Goal: Task Accomplishment & Management: Complete application form

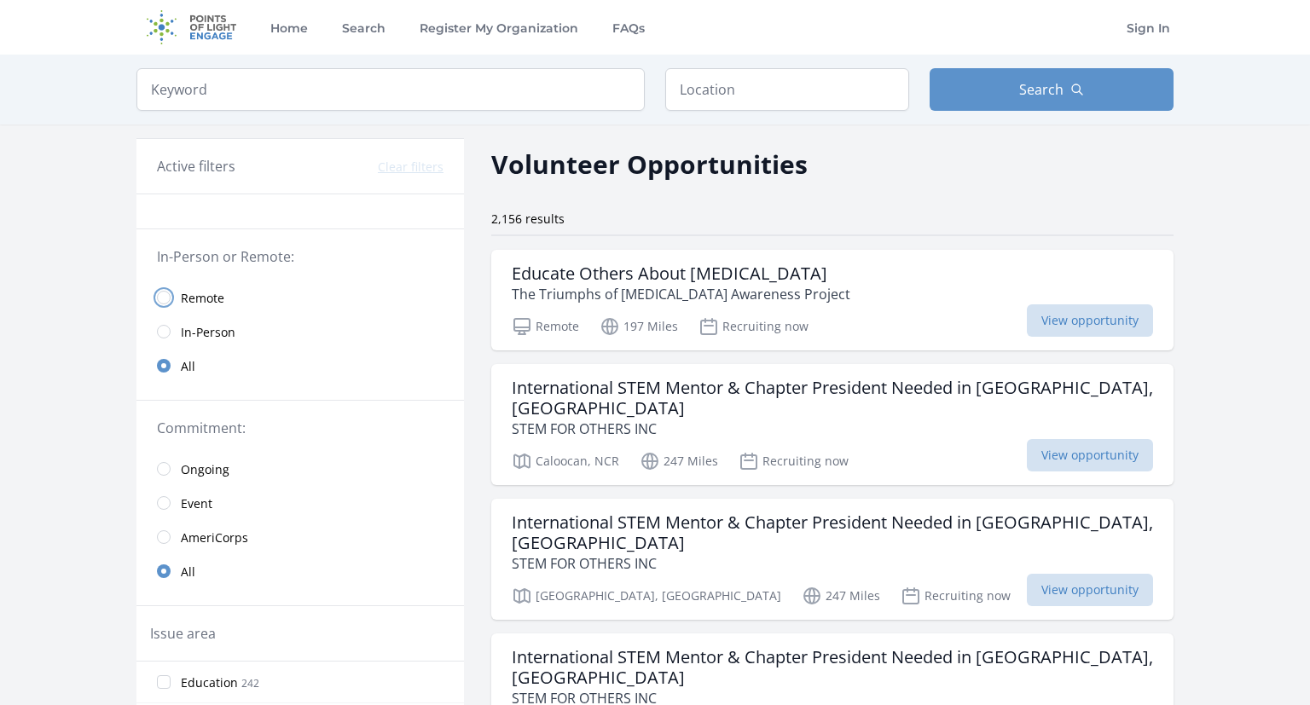
click at [164, 302] on input "radio" at bounding box center [164, 298] width 14 height 14
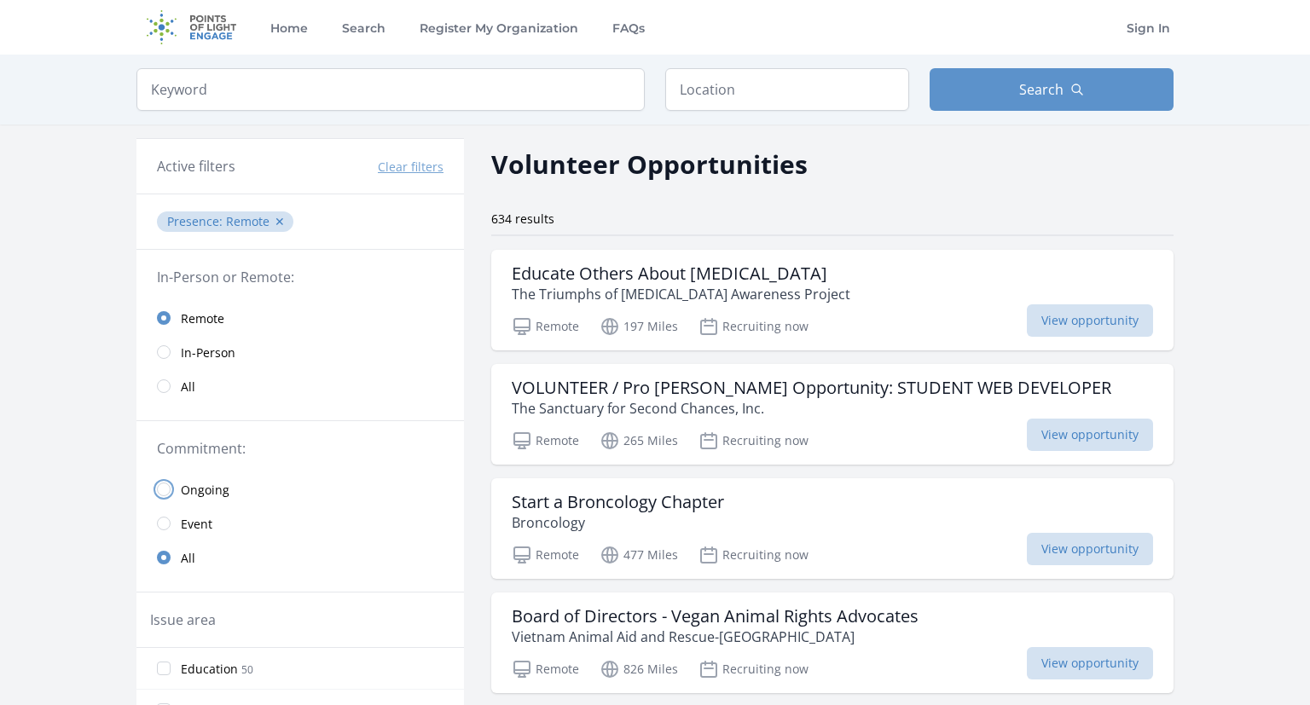
click at [165, 495] on input "radio" at bounding box center [164, 490] width 14 height 14
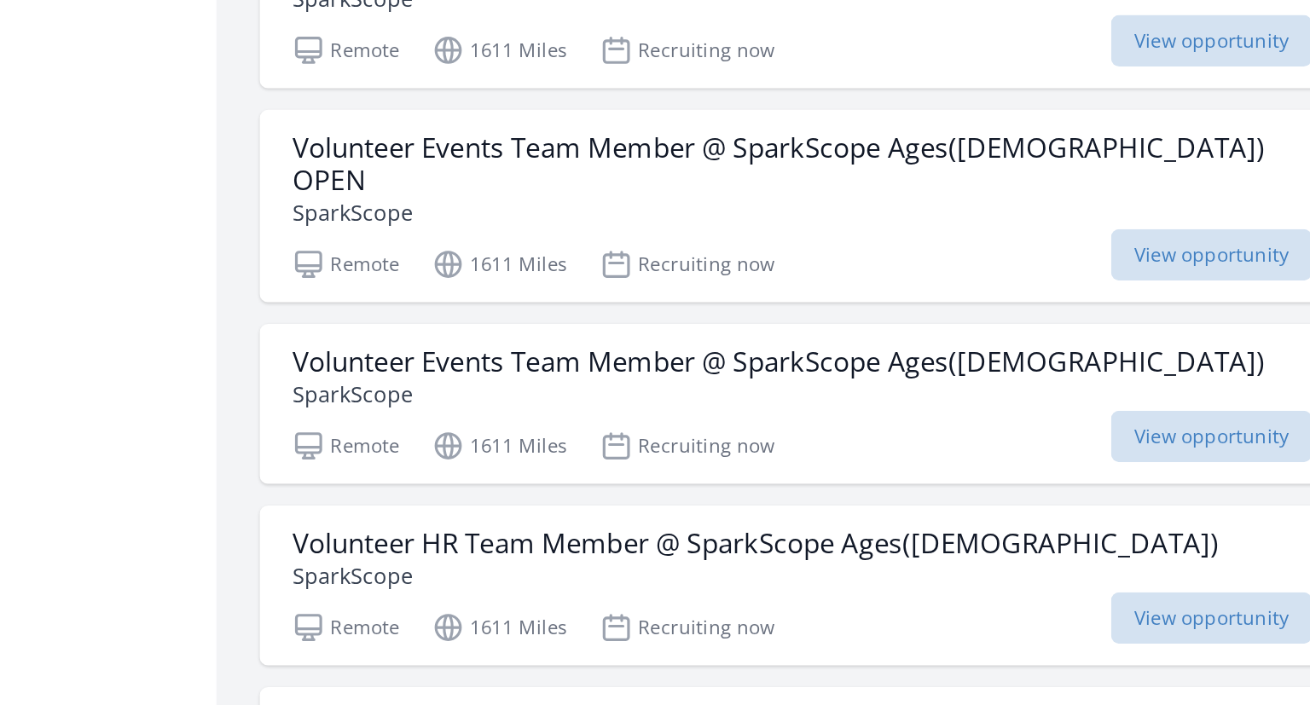
scroll to position [1348, 0]
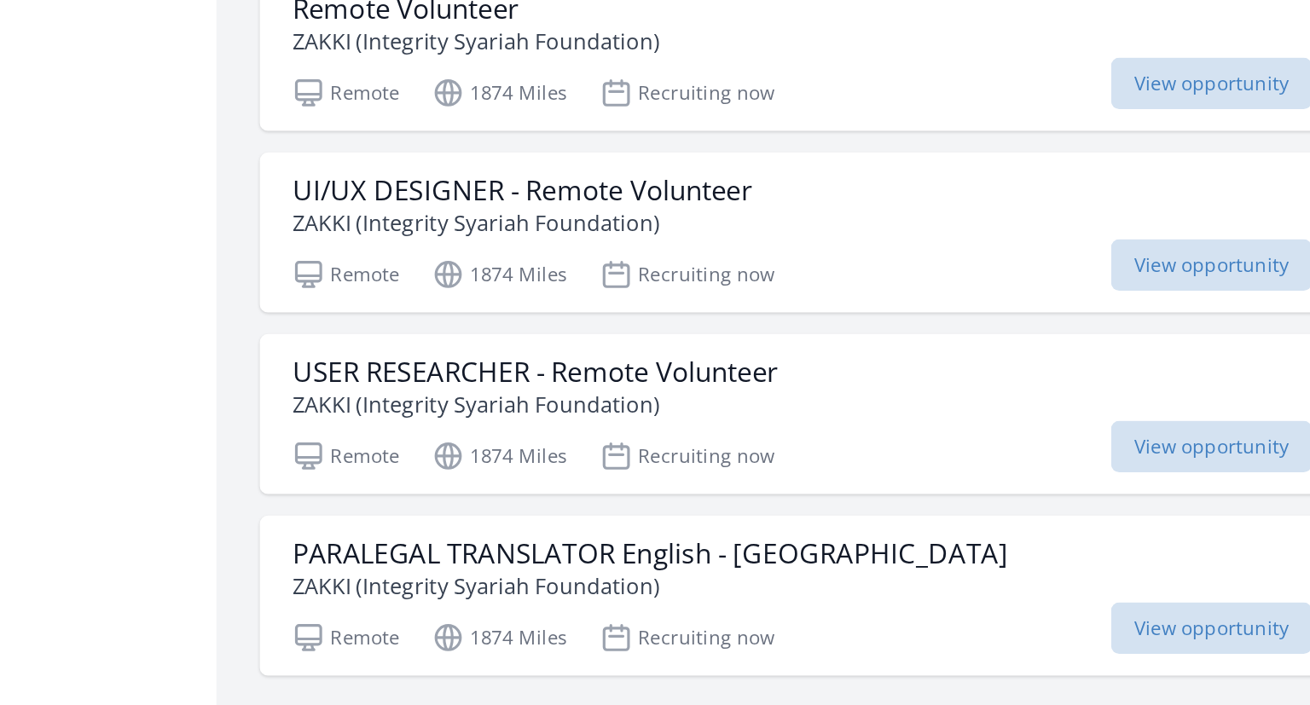
scroll to position [4366, 0]
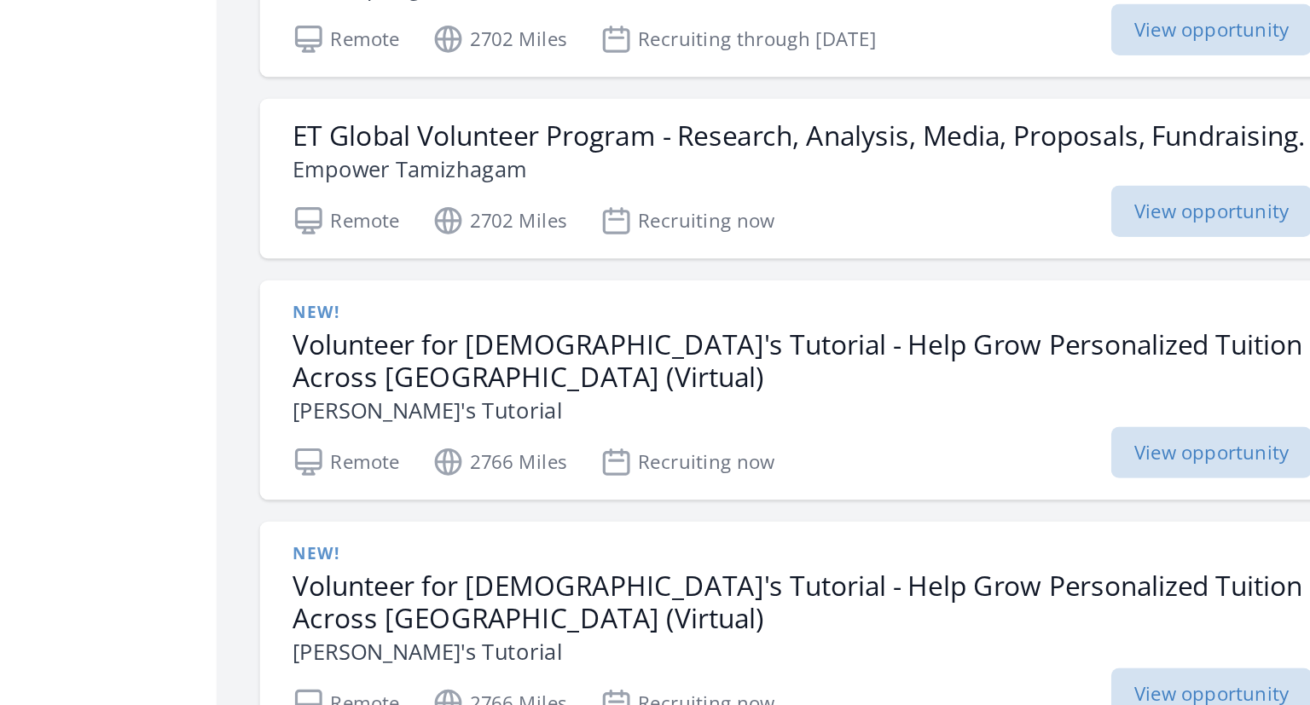
scroll to position [6572, 0]
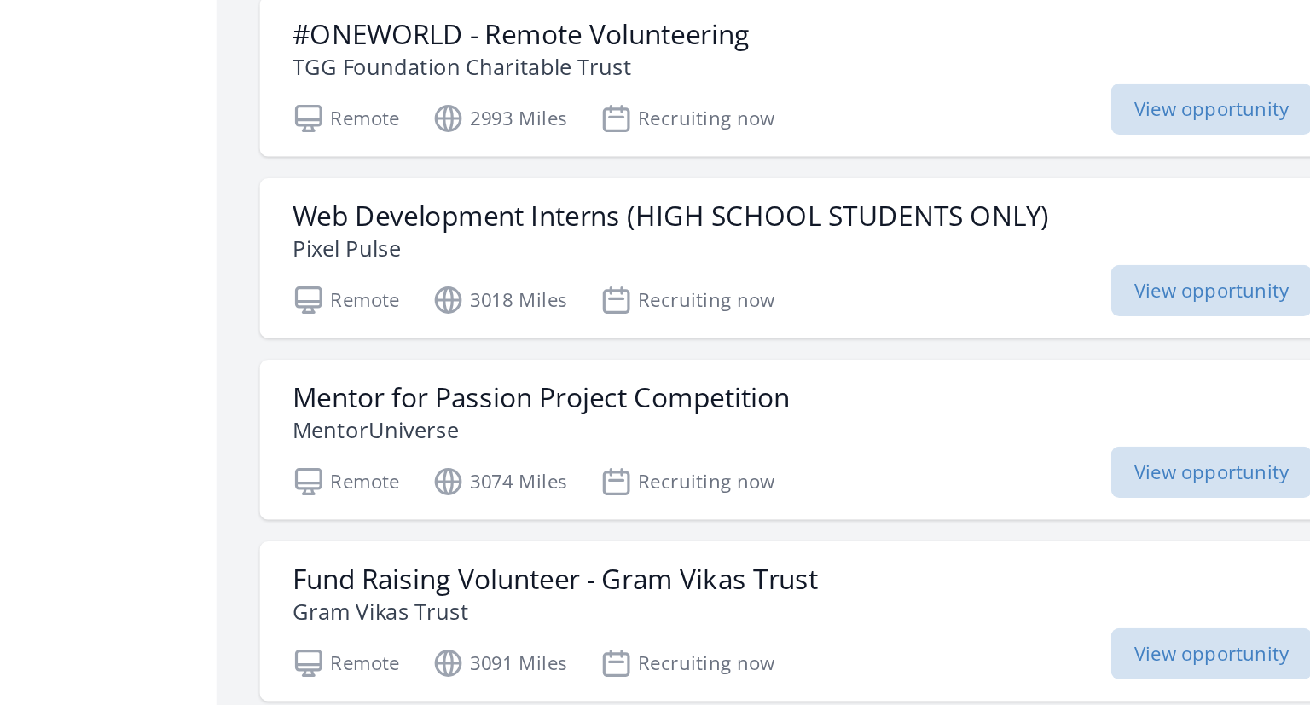
scroll to position [8778, 0]
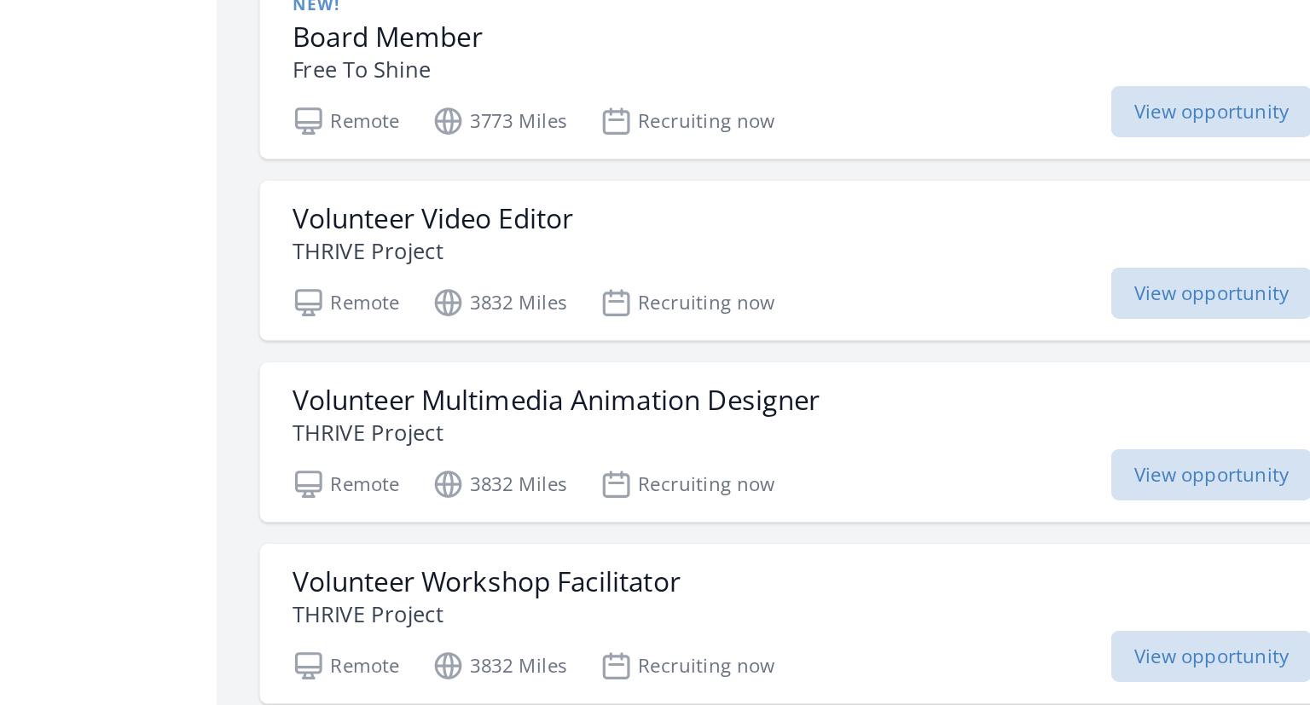
scroll to position [11480, 0]
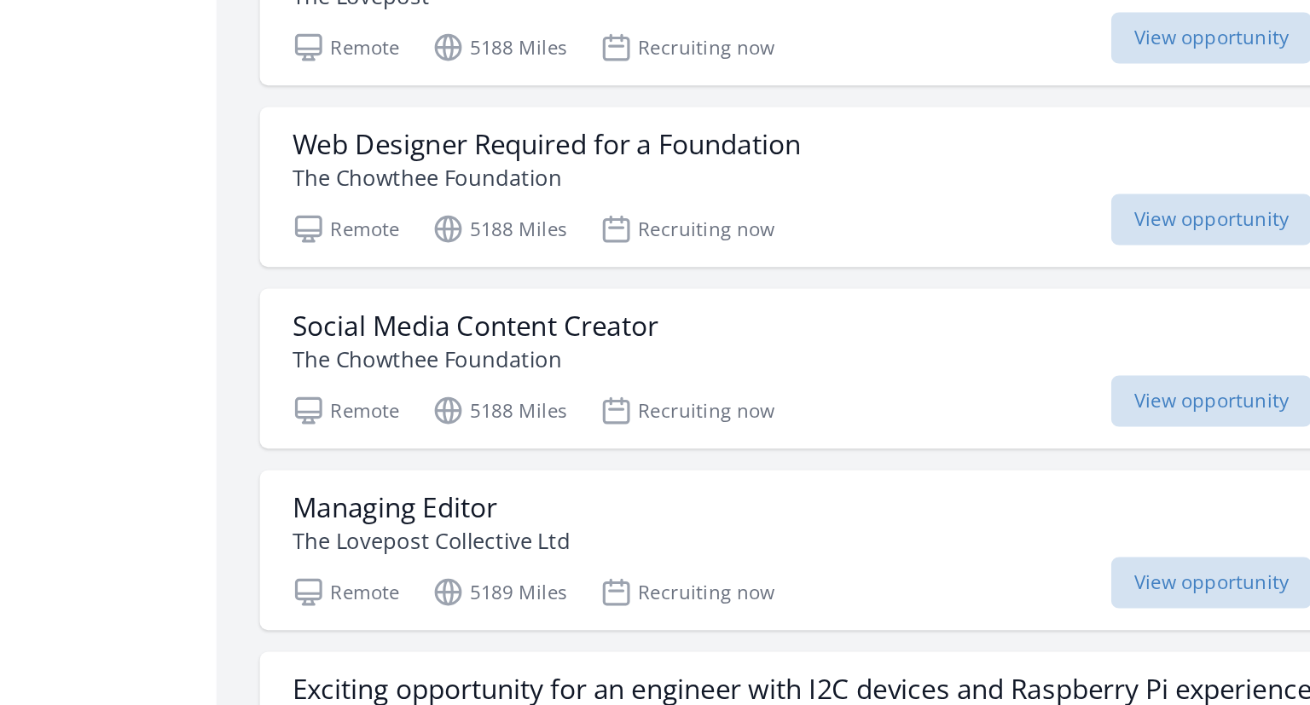
scroll to position [13777, 0]
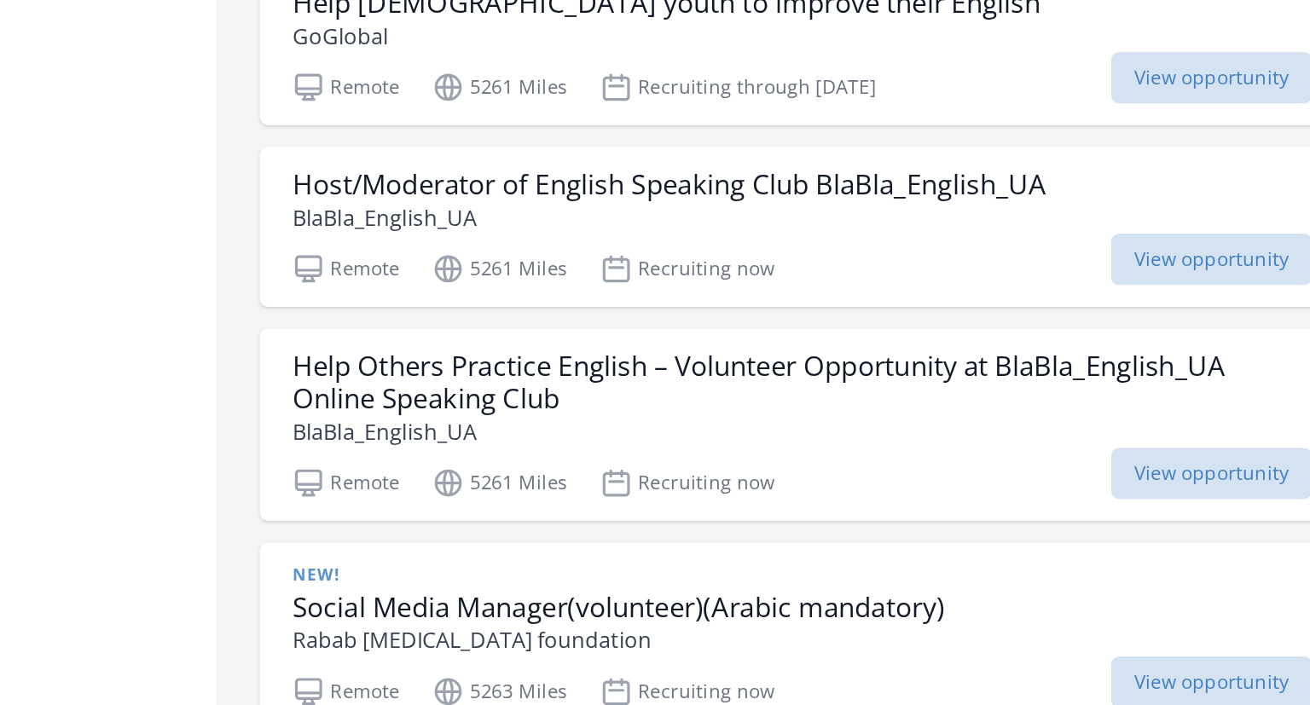
scroll to position [15173, 0]
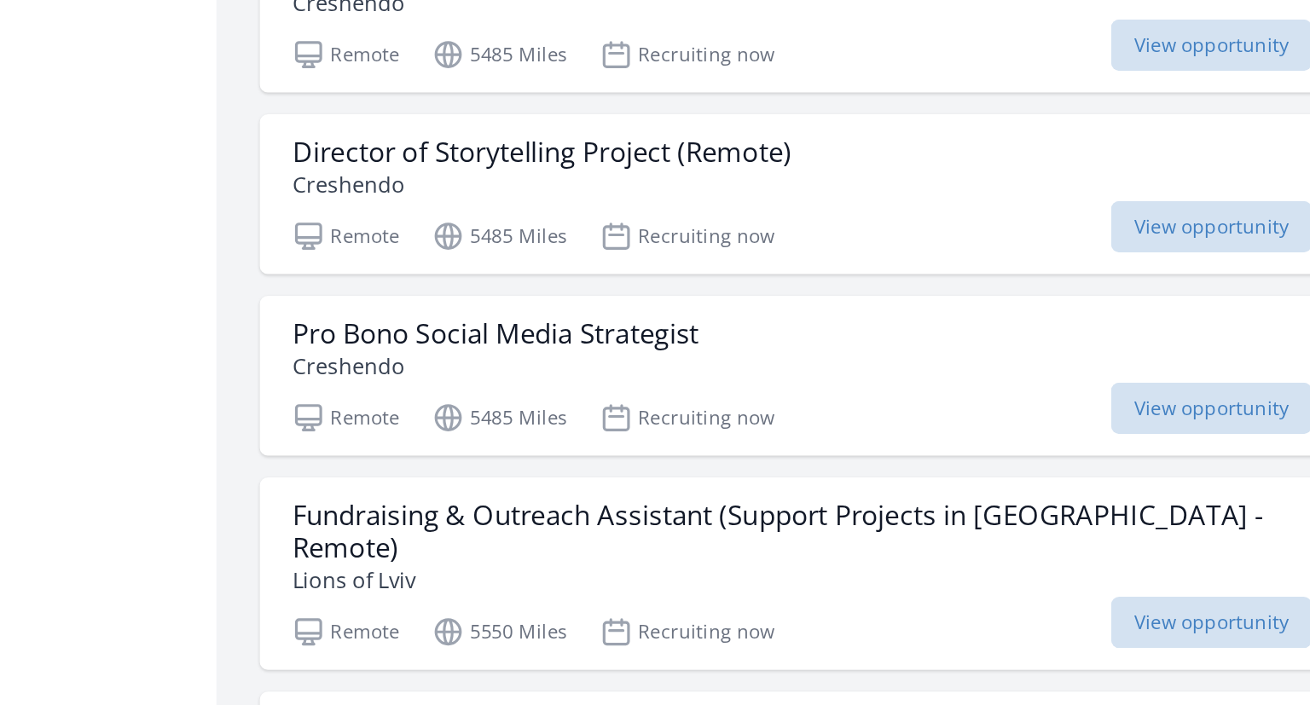
scroll to position [18325, 0]
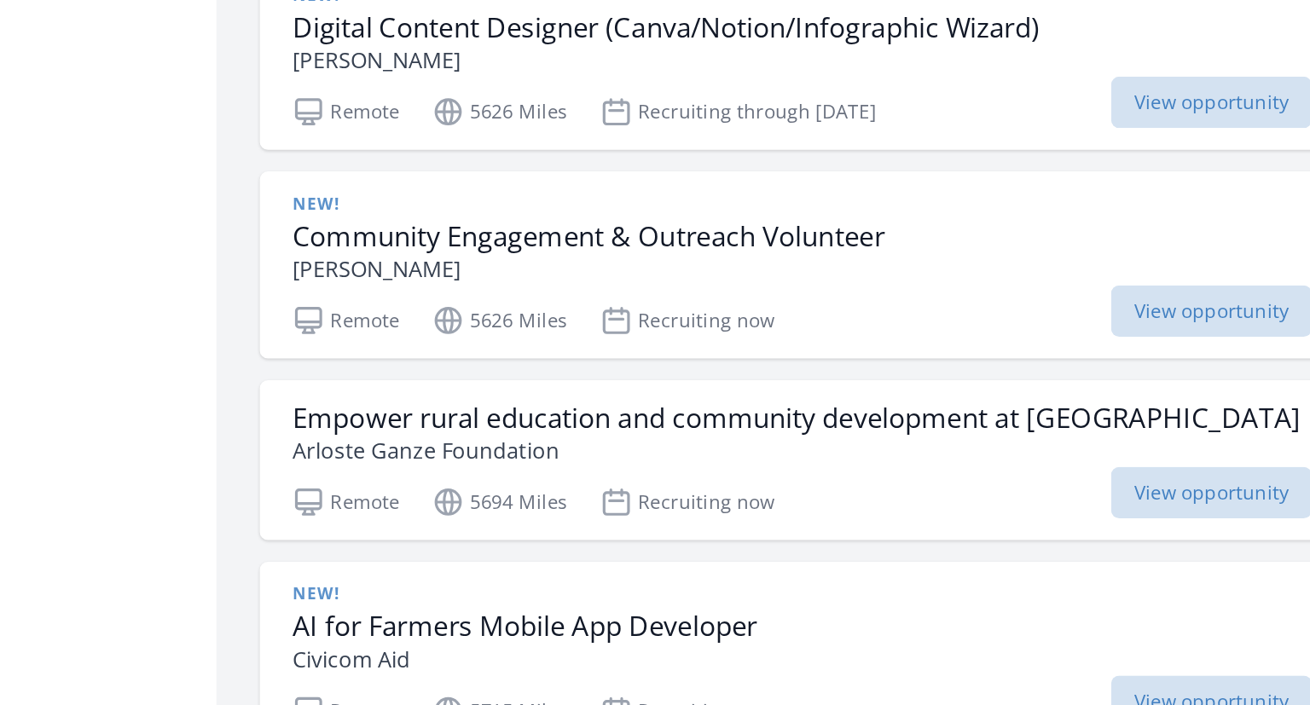
scroll to position [19541, 0]
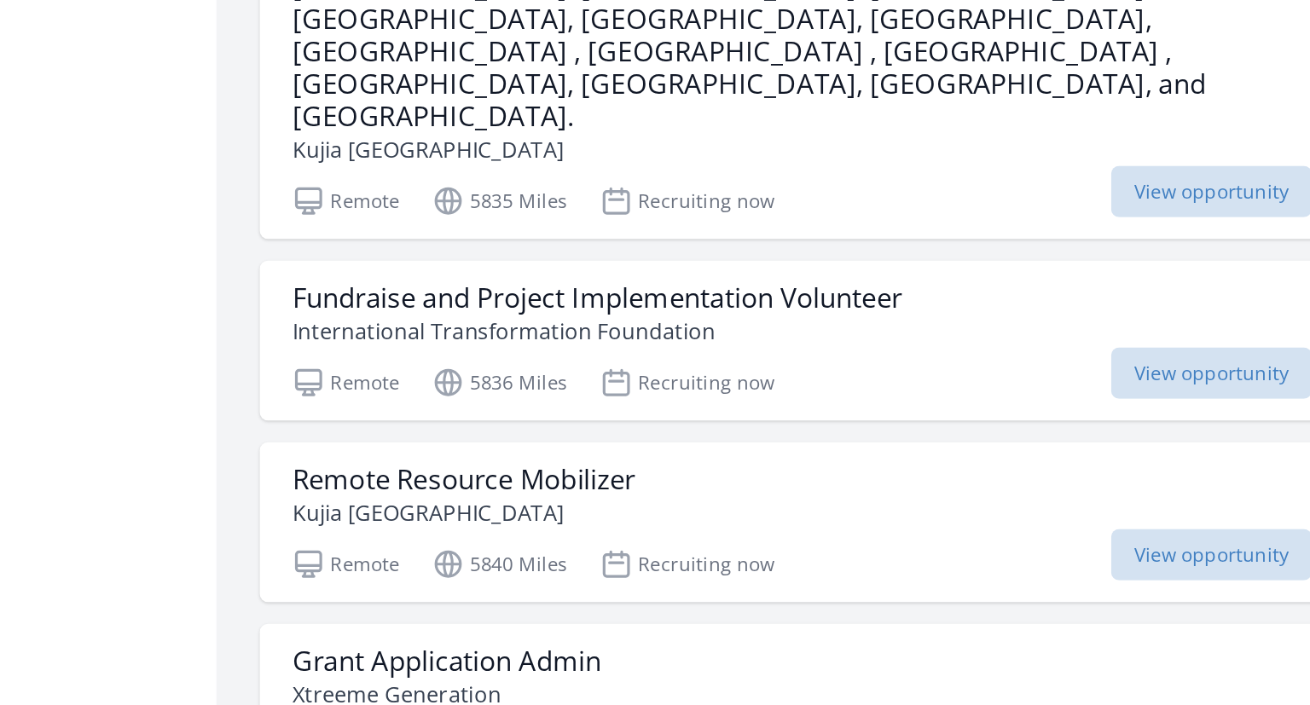
scroll to position [22738, 0]
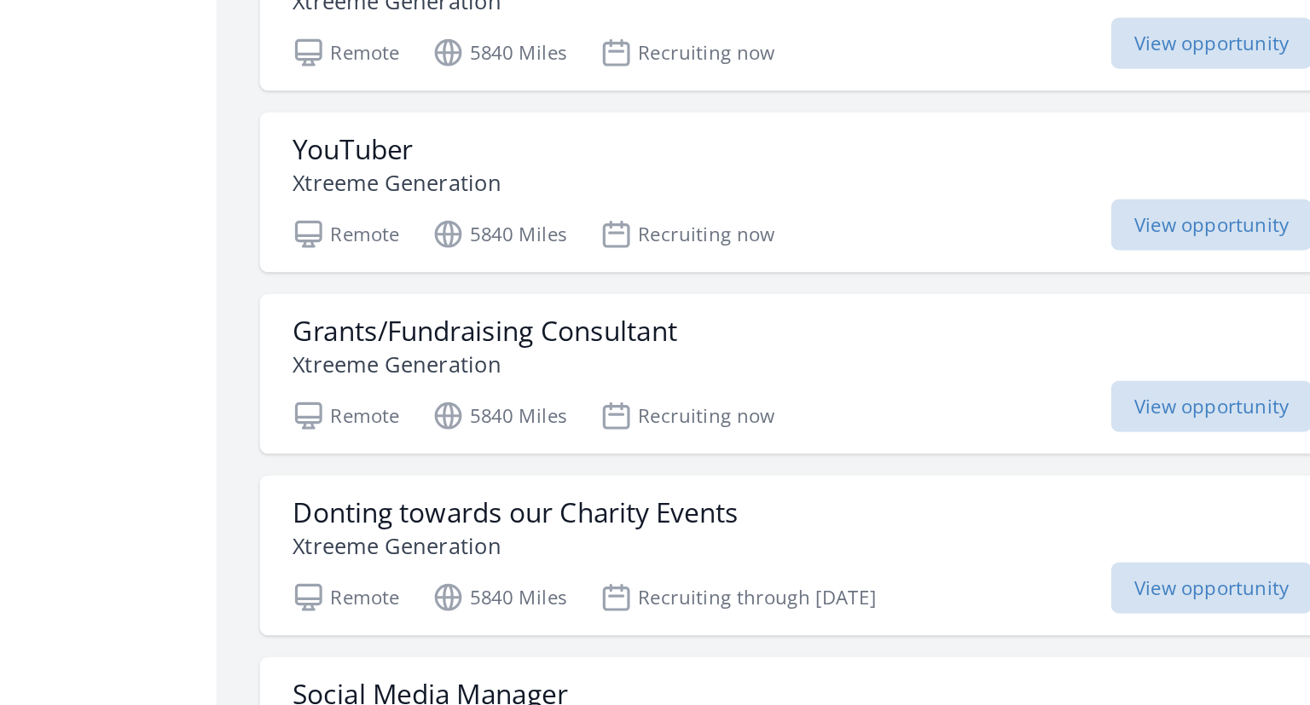
scroll to position [24855, 0]
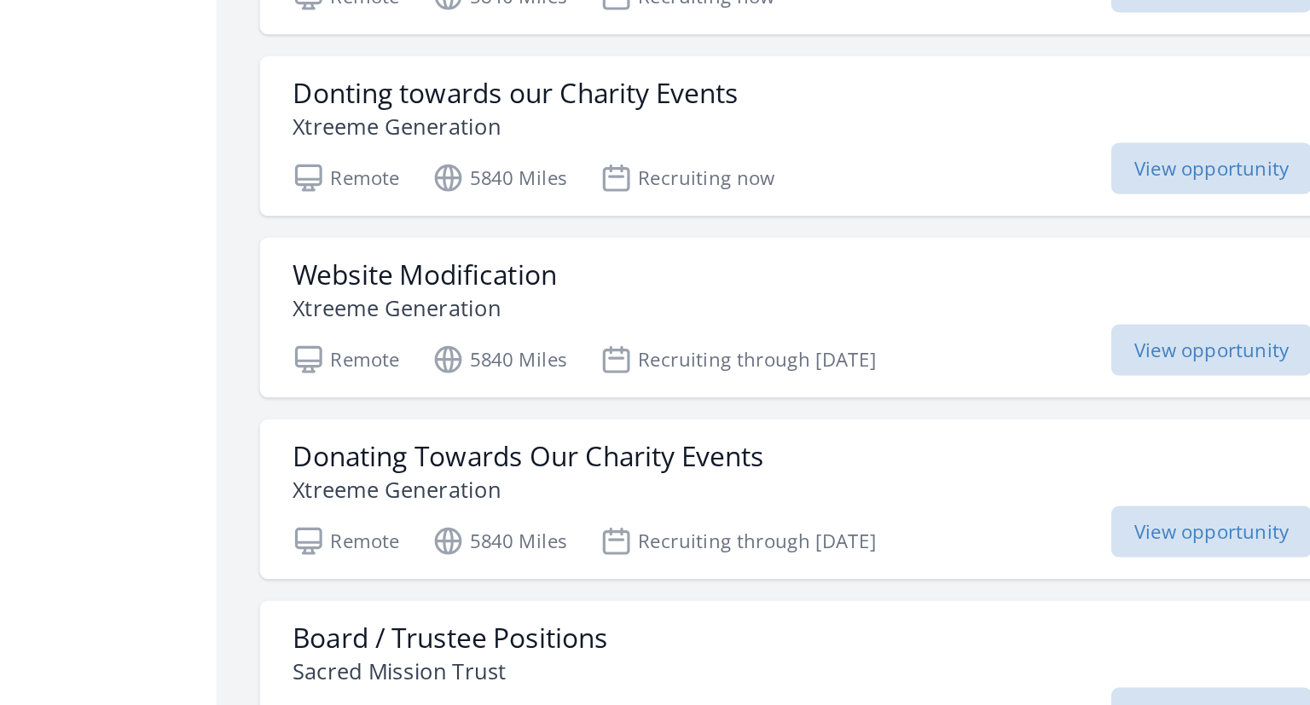
scroll to position [27286, 0]
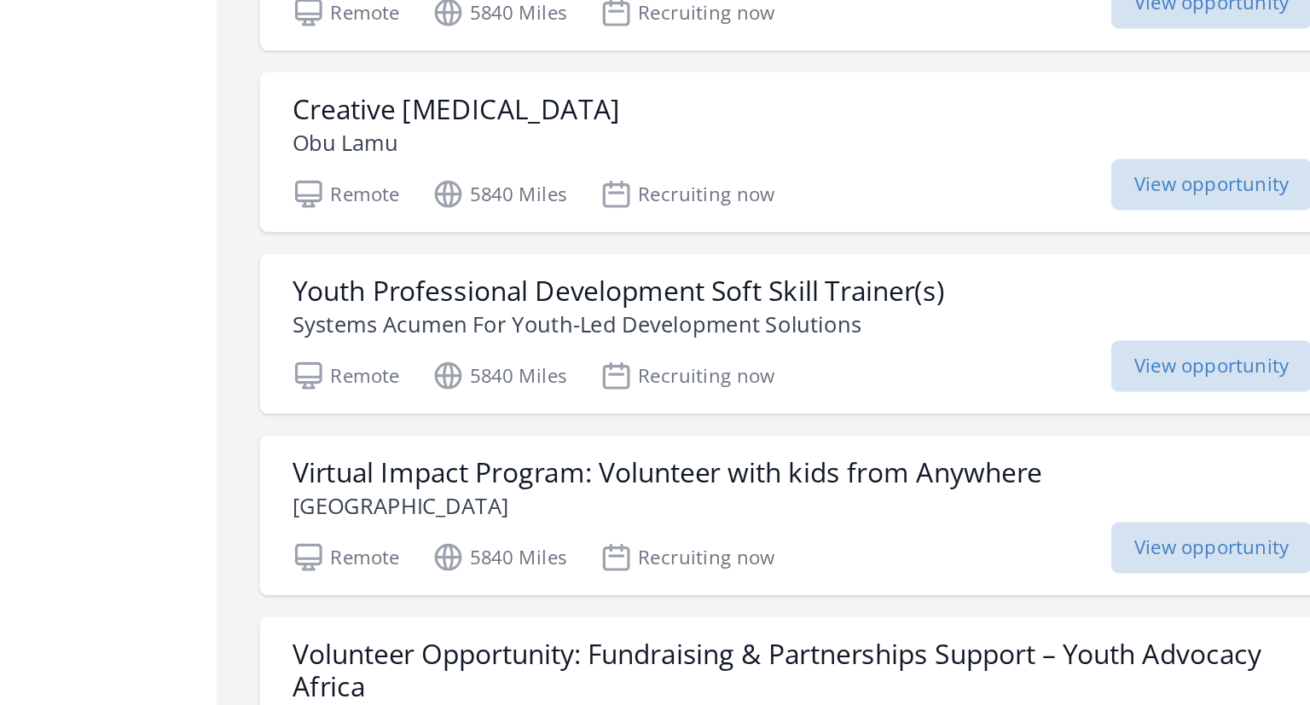
scroll to position [28412, 0]
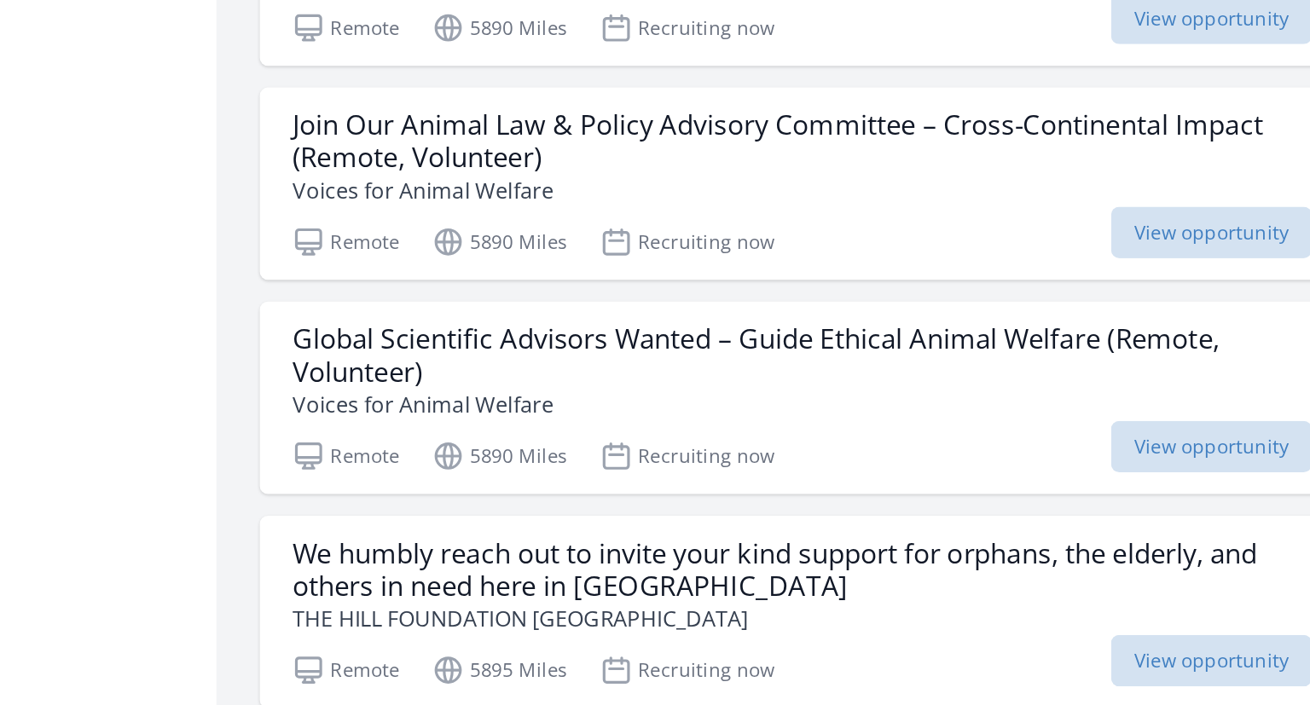
scroll to position [30537, 0]
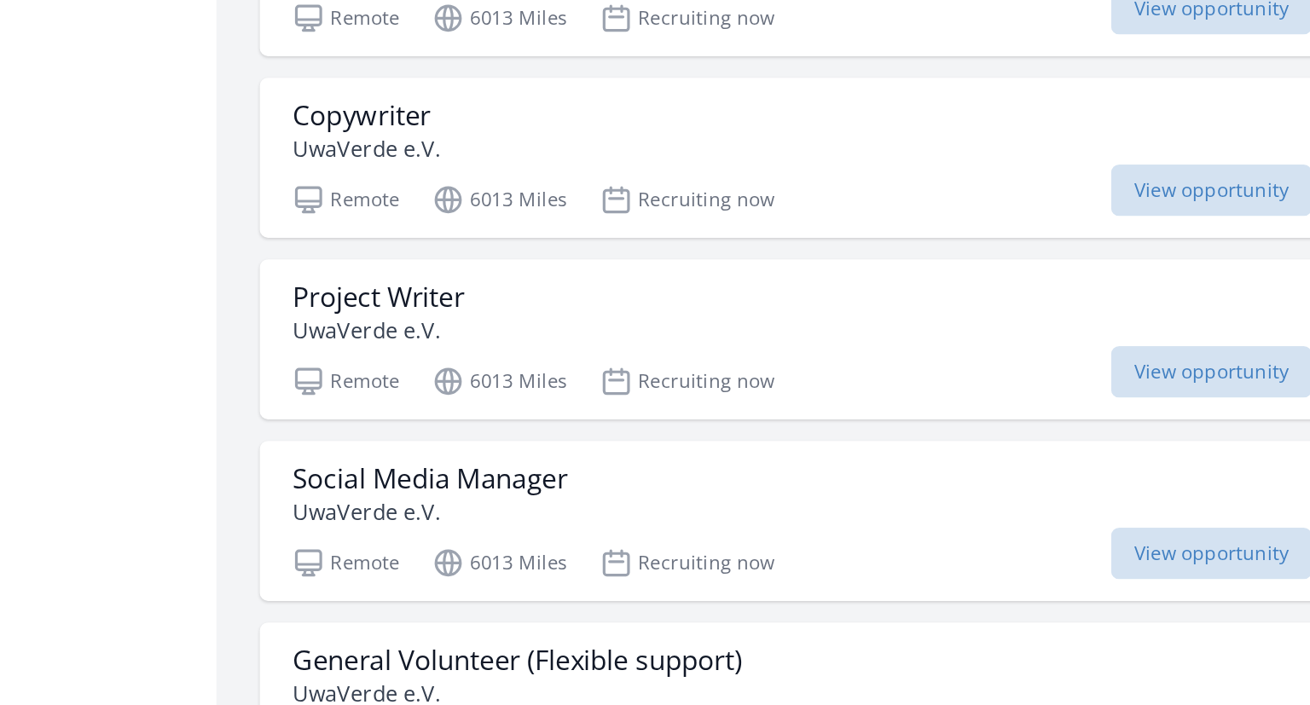
scroll to position [33869, 0]
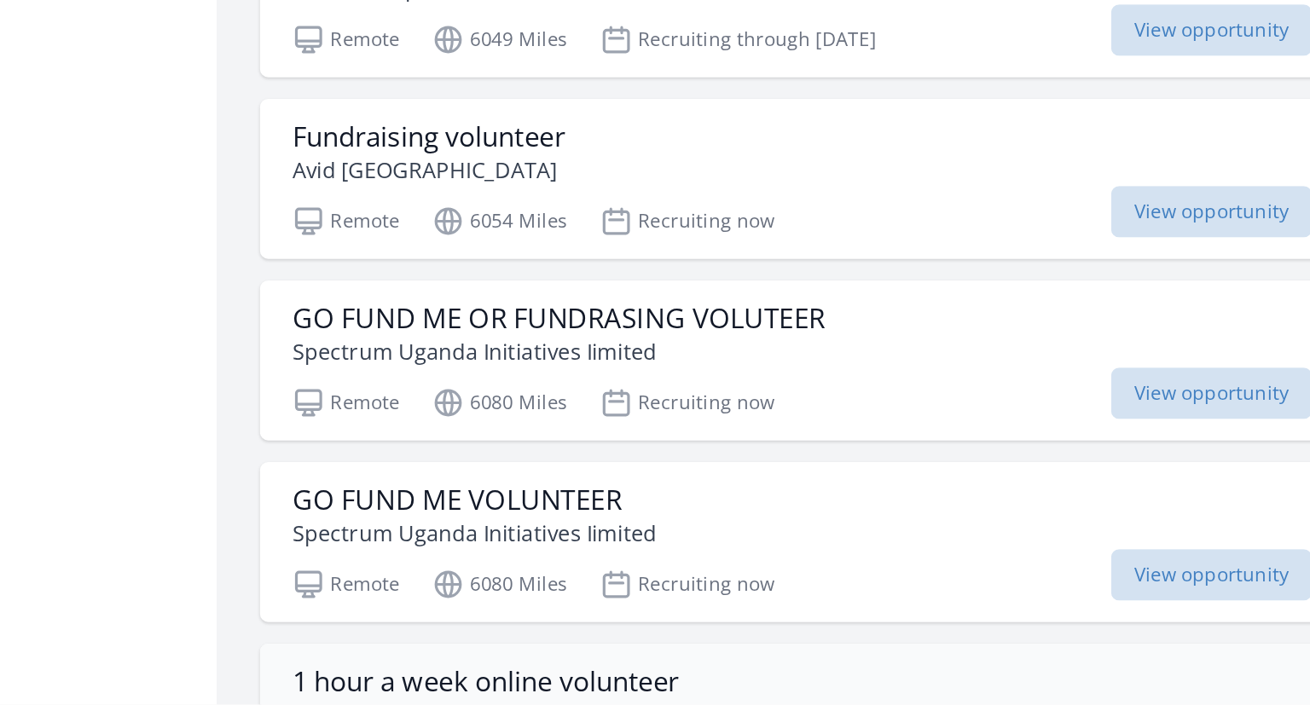
scroll to position [35400, 0]
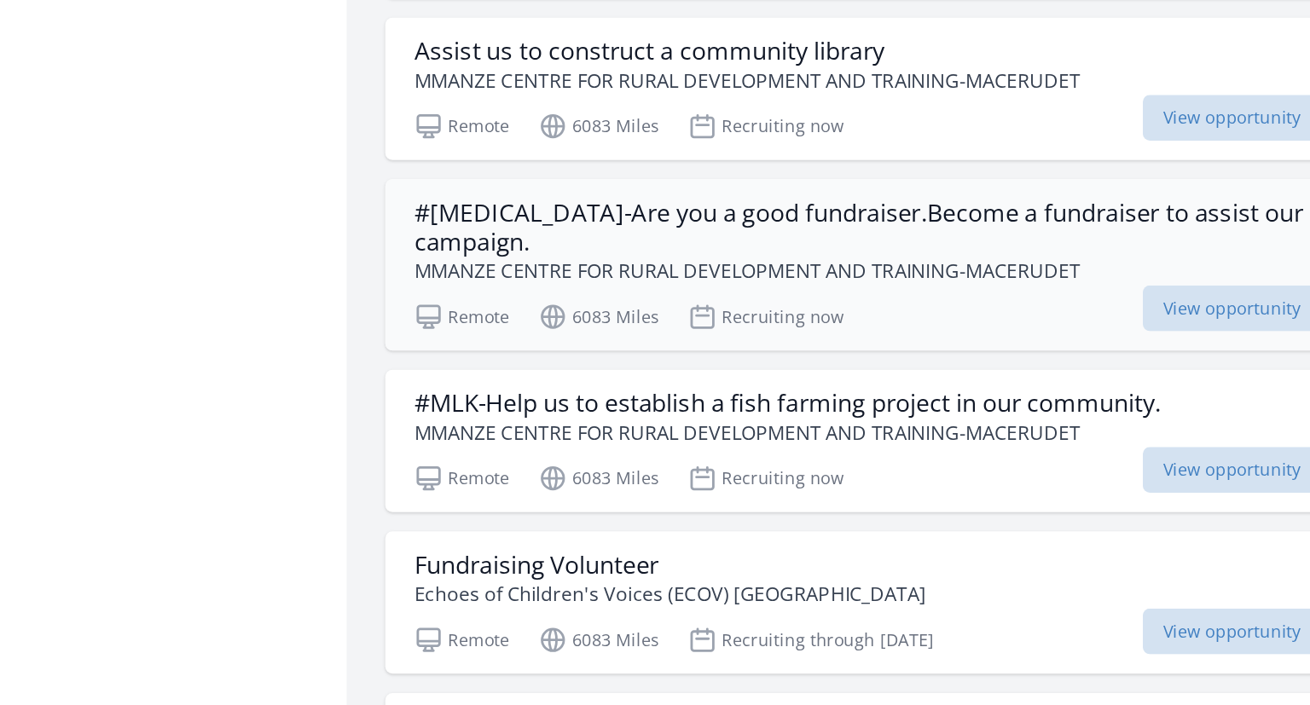
scroll to position [36986, 0]
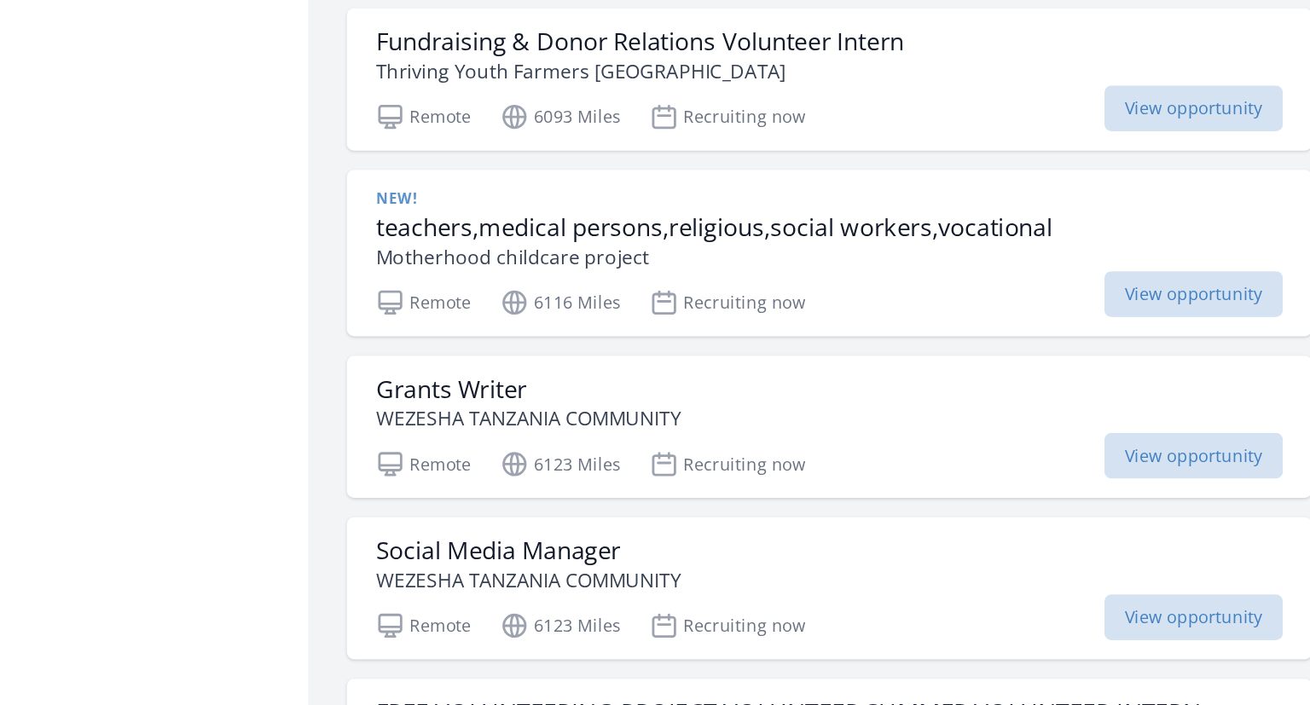
scroll to position [41579, 0]
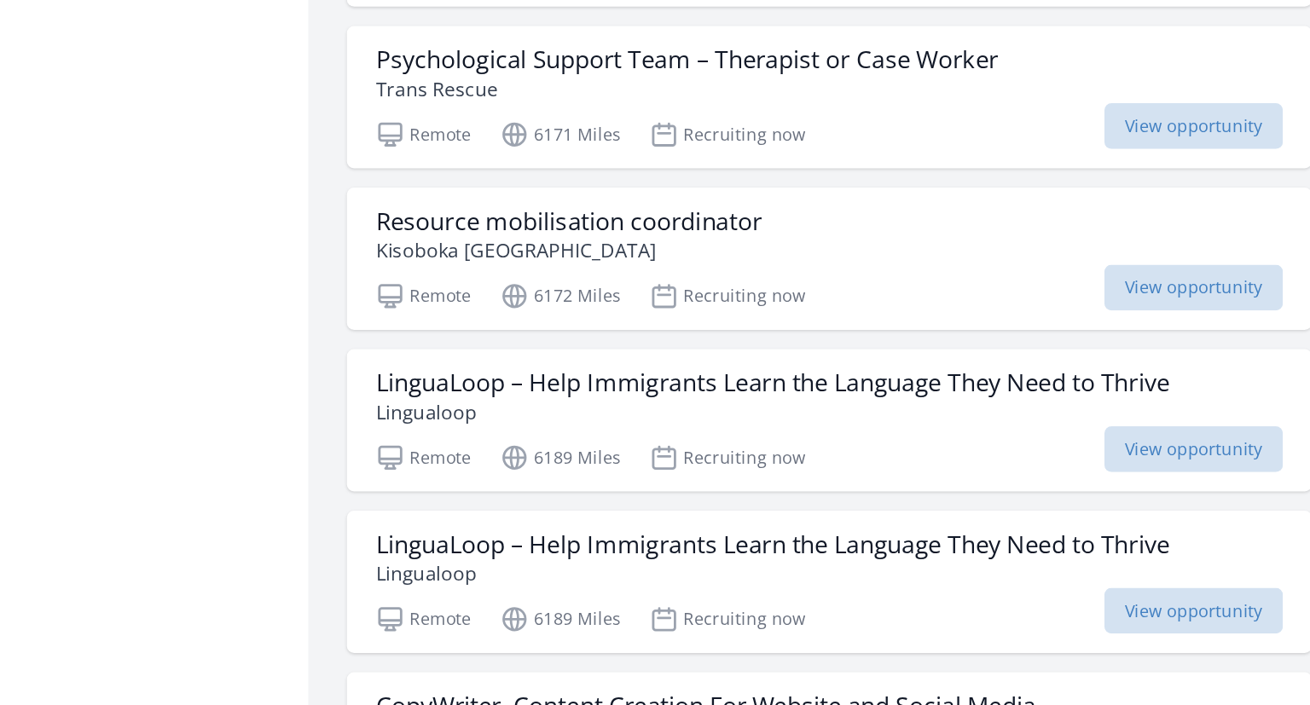
scroll to position [43425, 0]
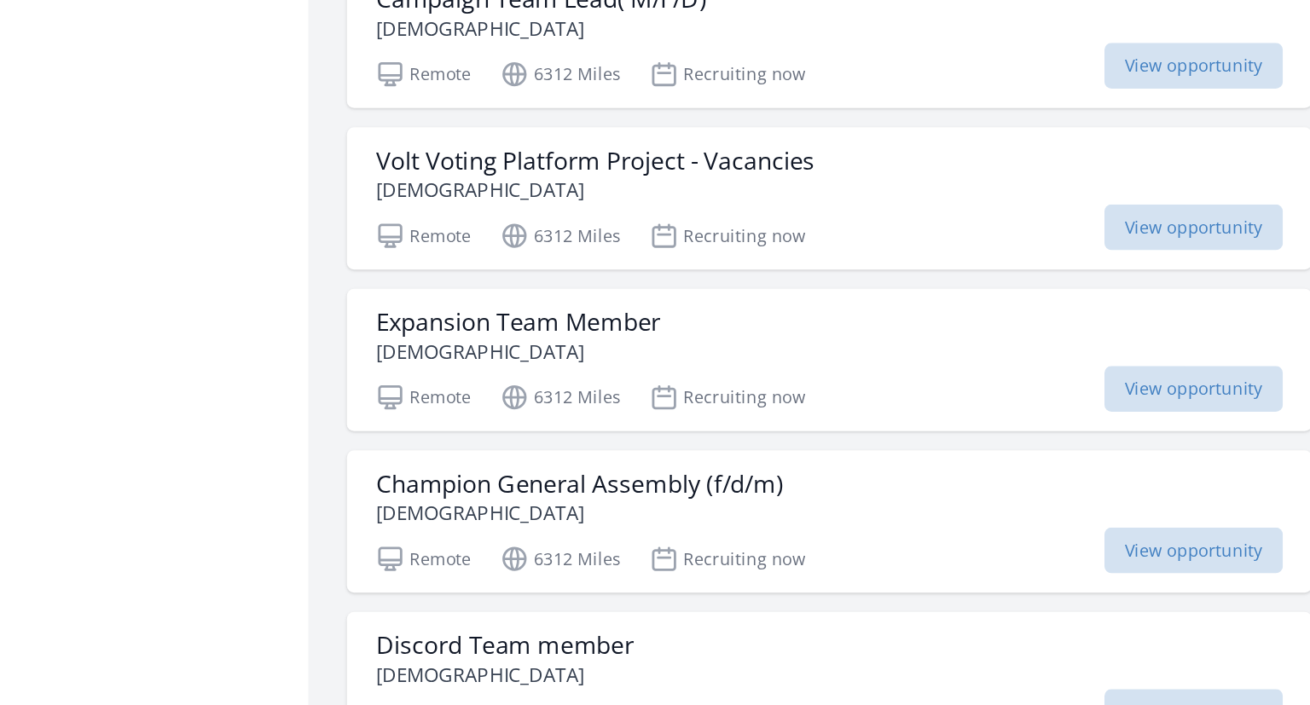
scroll to position [46848, 0]
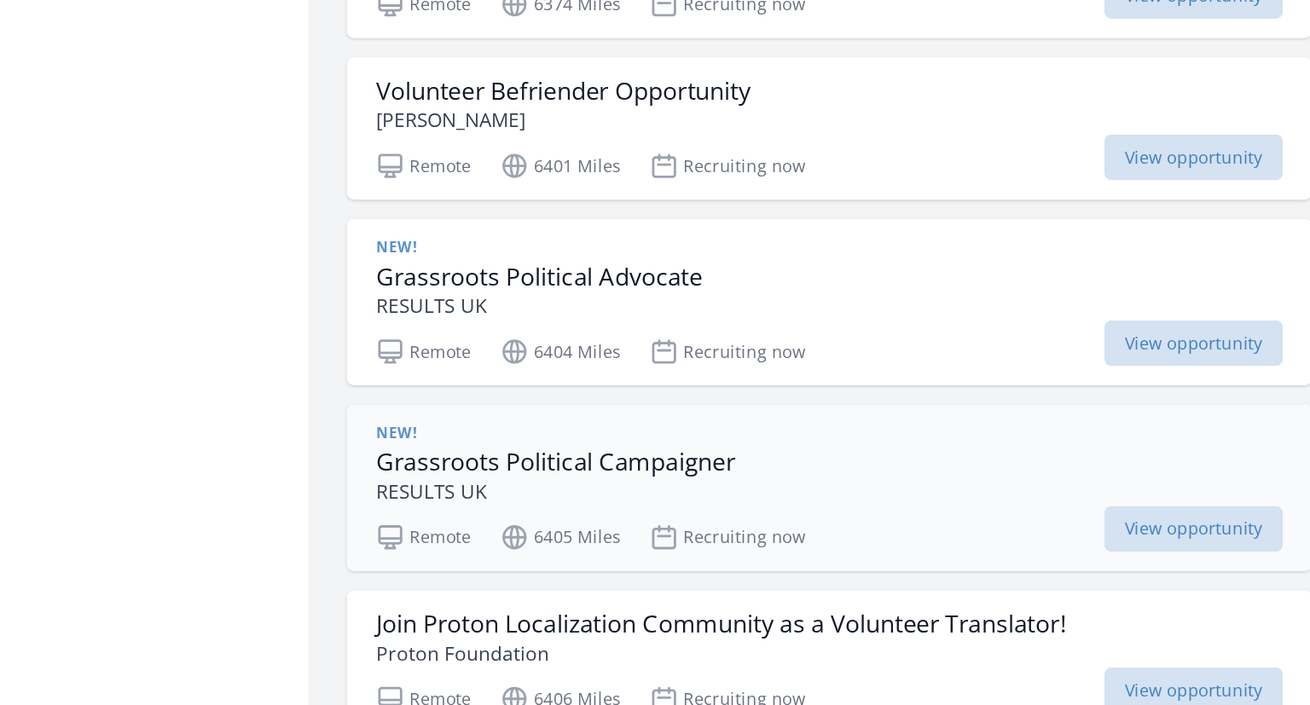
scroll to position [49009, 0]
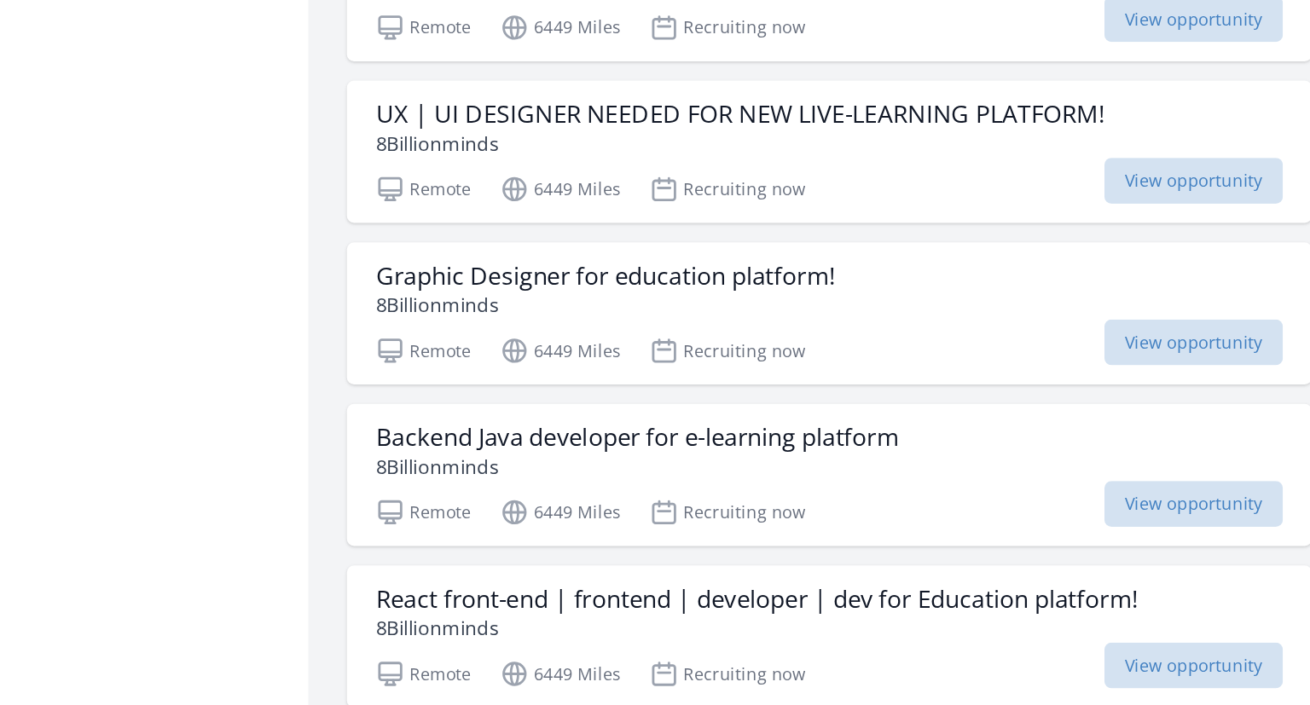
scroll to position [51531, 0]
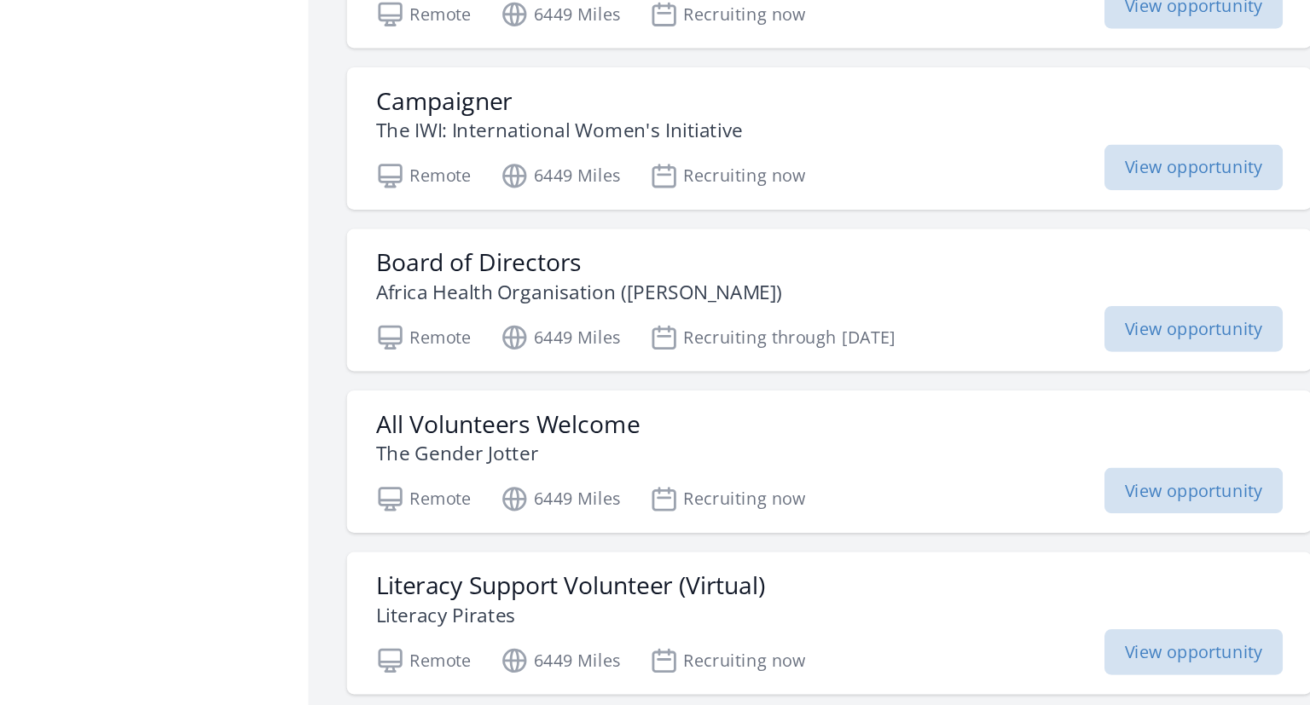
scroll to position [53647, 0]
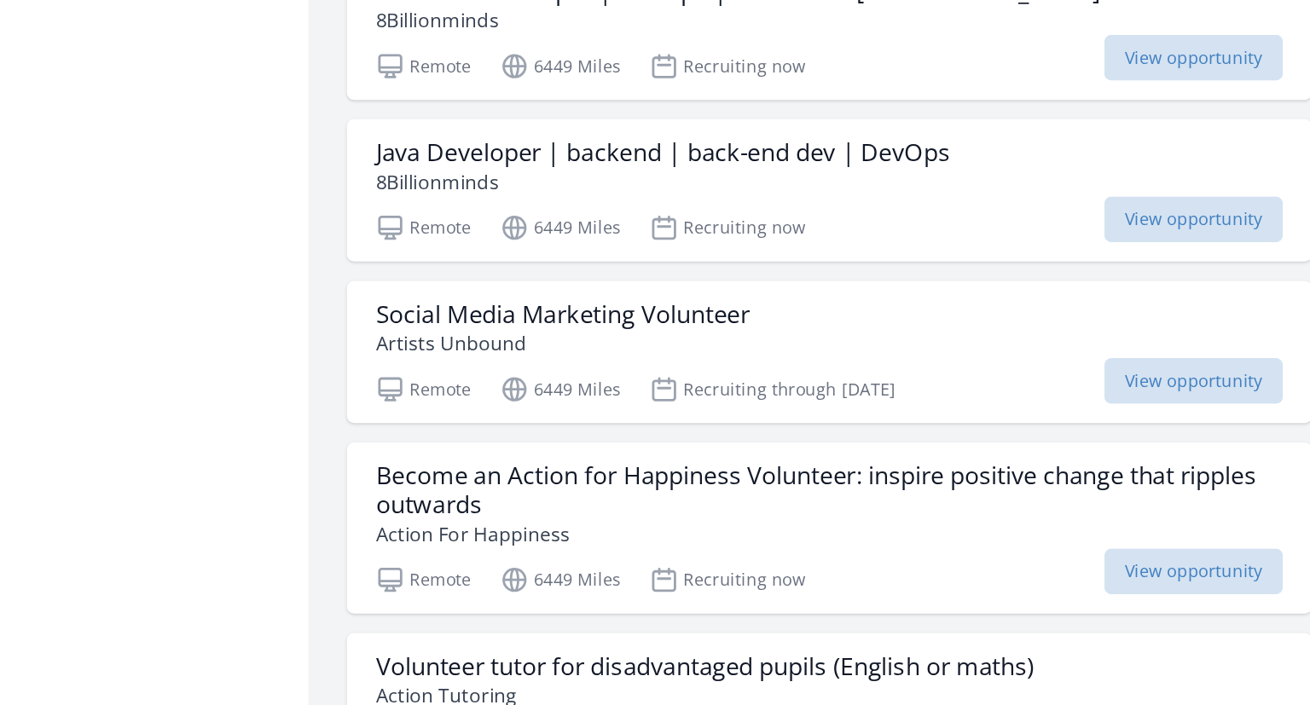
scroll to position [56214, 0]
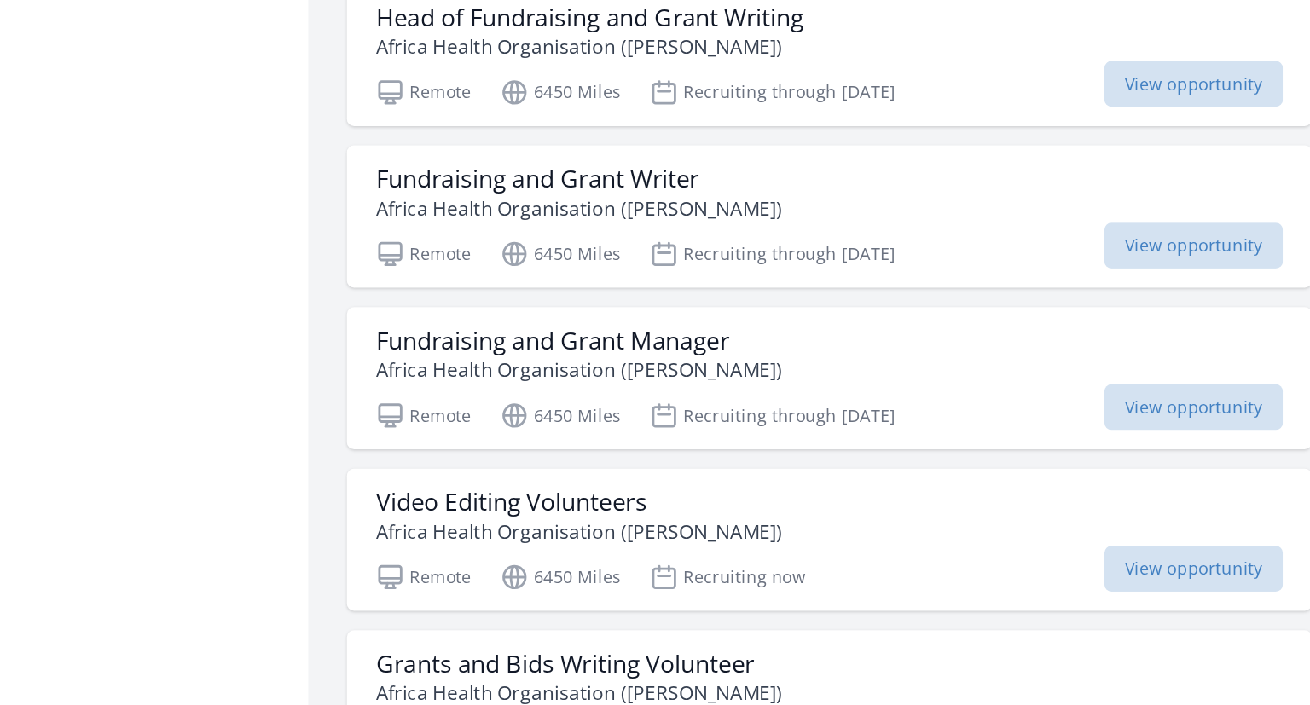
scroll to position [57385, 0]
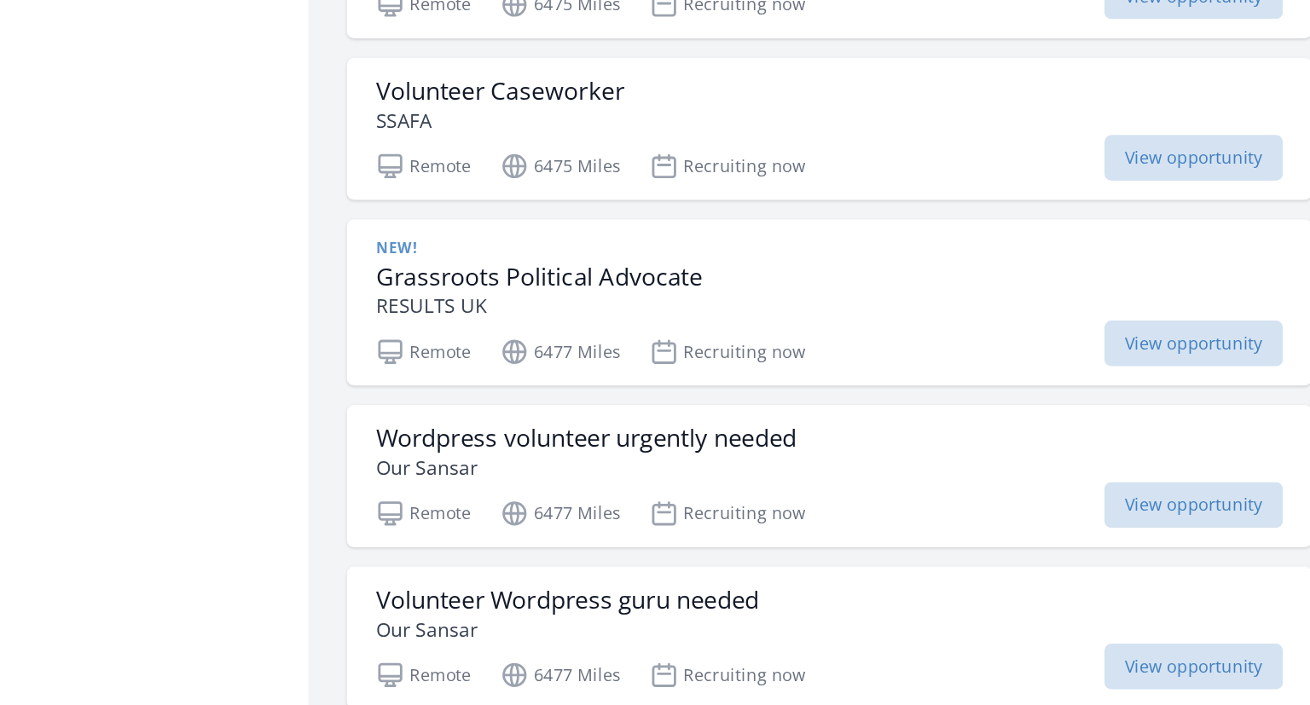
scroll to position [61032, 0]
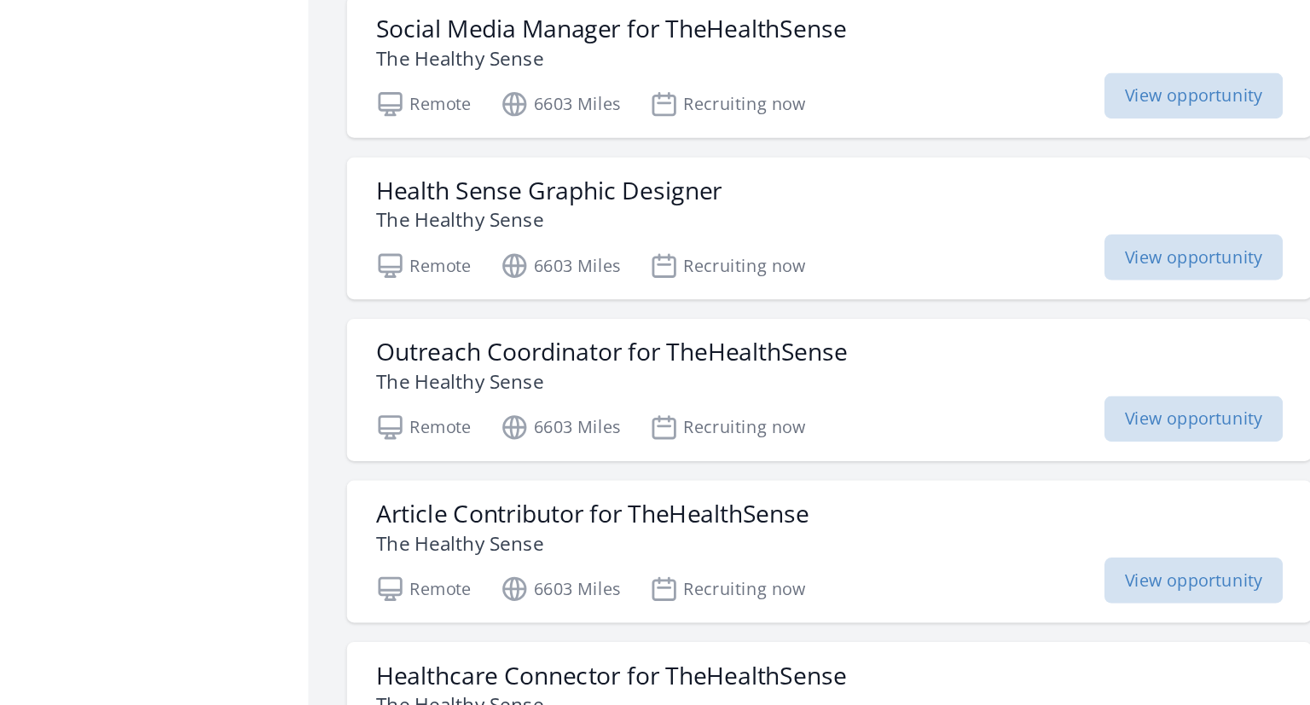
scroll to position [63464, 0]
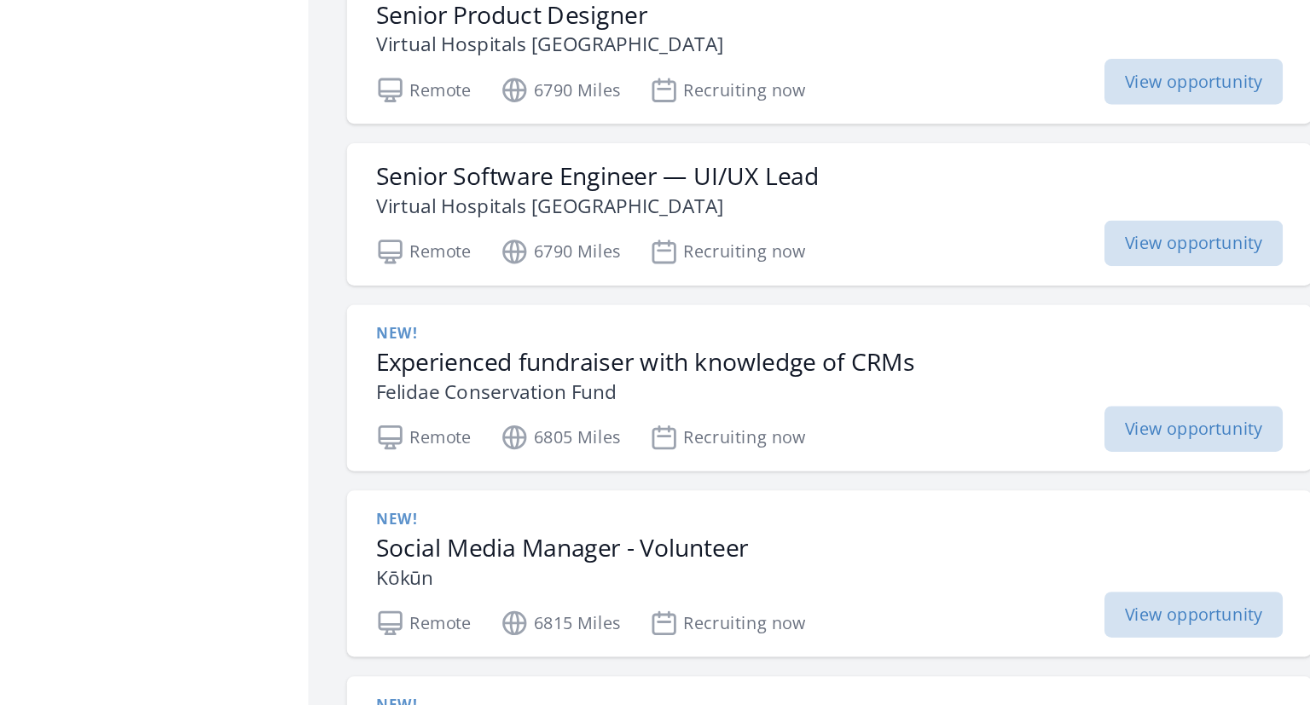
scroll to position [65806, 0]
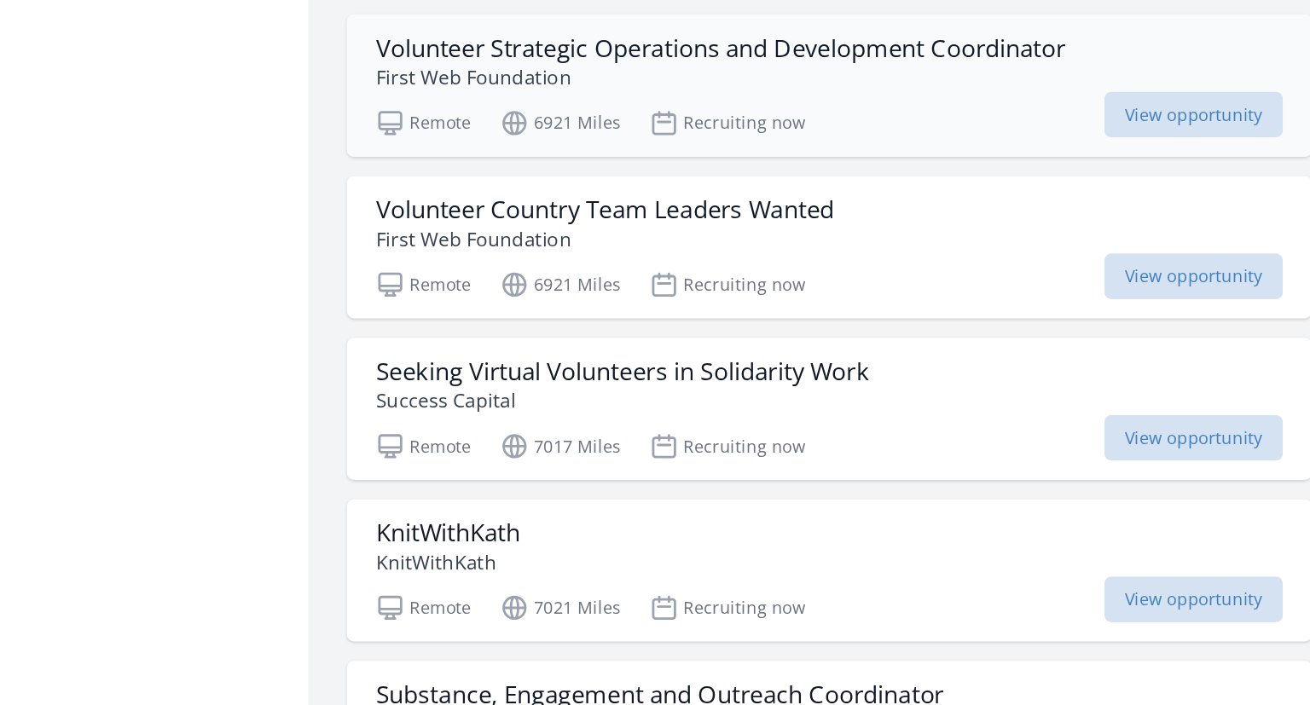
scroll to position [67247, 0]
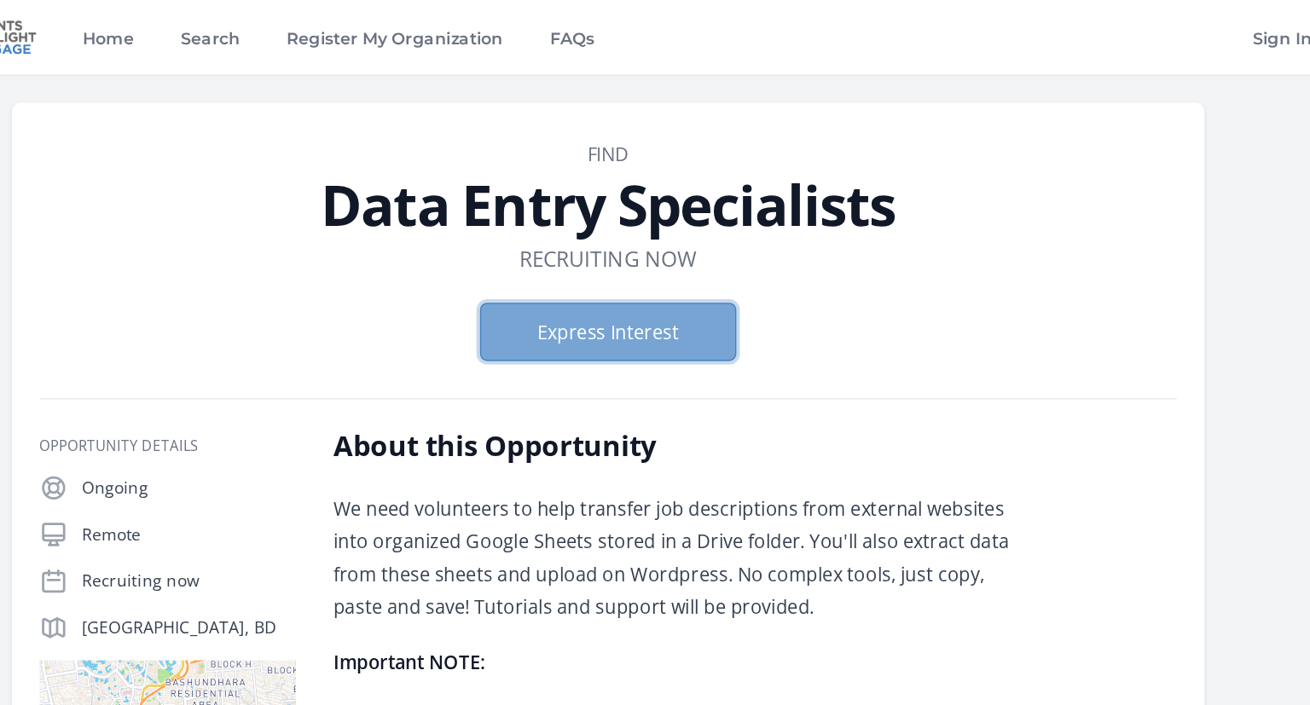
click at [684, 247] on button "Express Interest" at bounding box center [655, 243] width 188 height 43
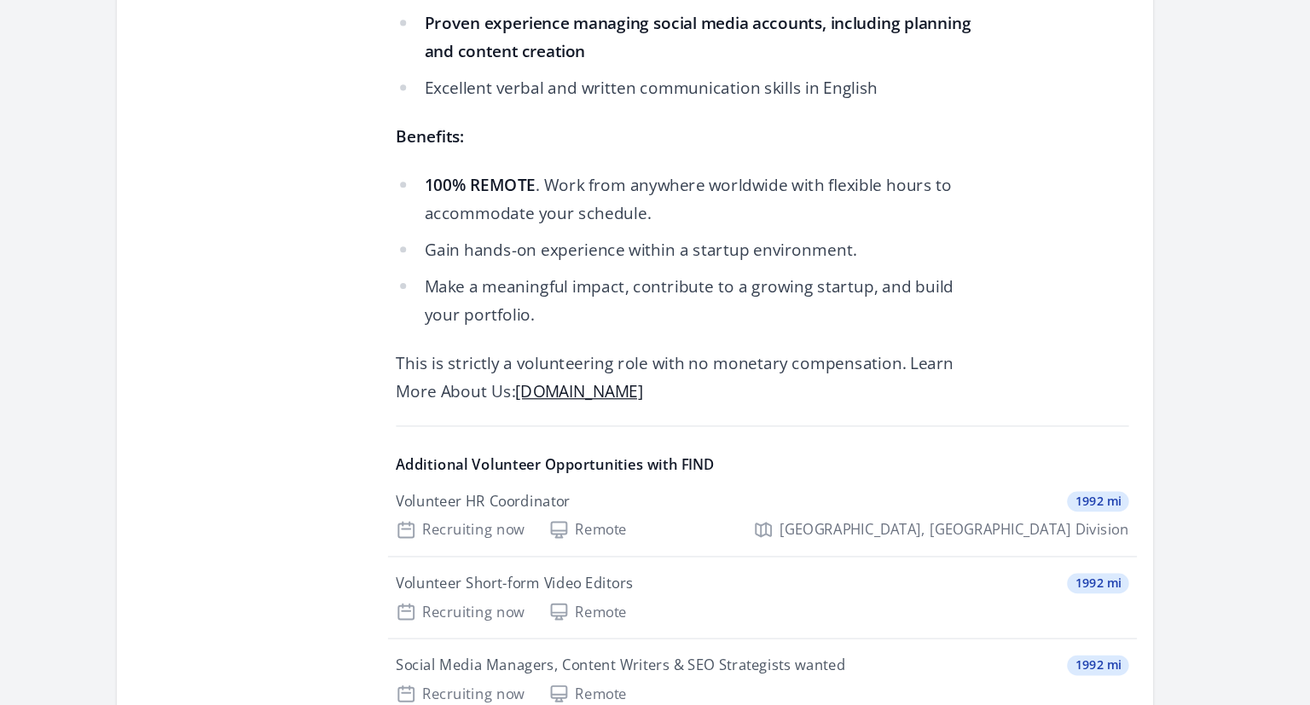
scroll to position [853, 0]
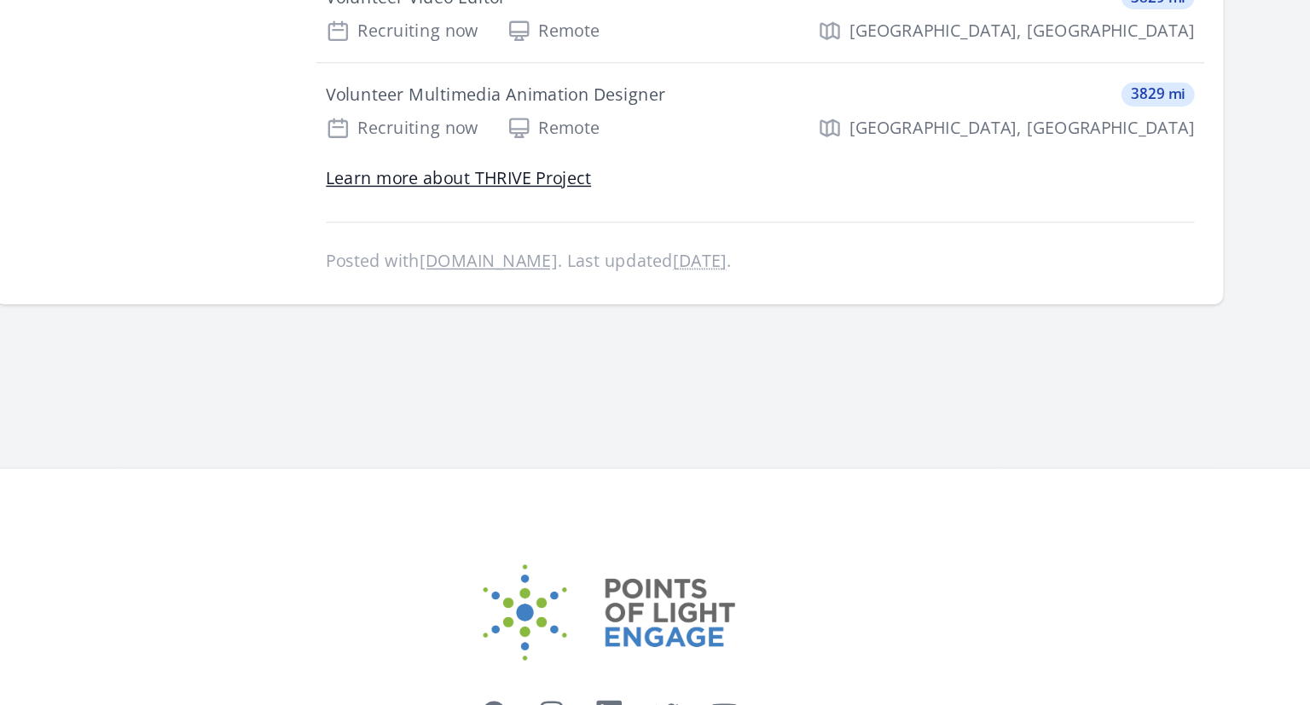
scroll to position [2807, 0]
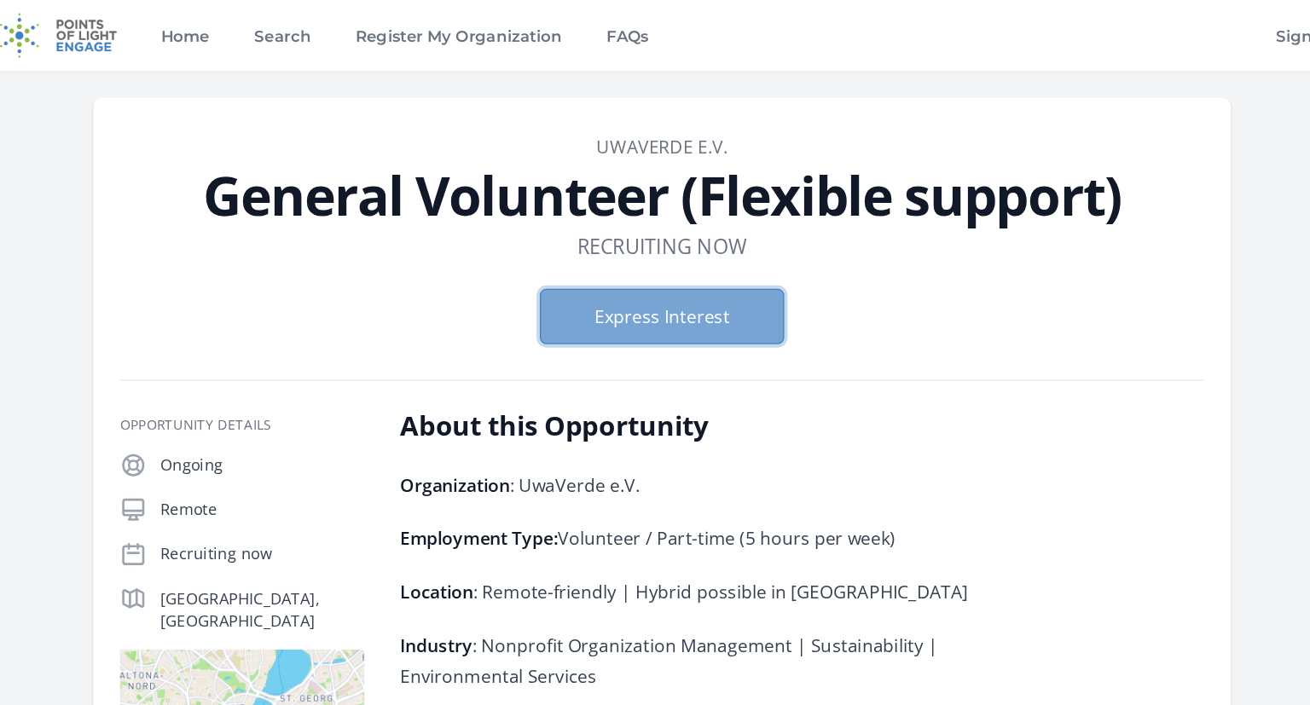
click at [695, 253] on button "Express Interest" at bounding box center [655, 243] width 188 height 43
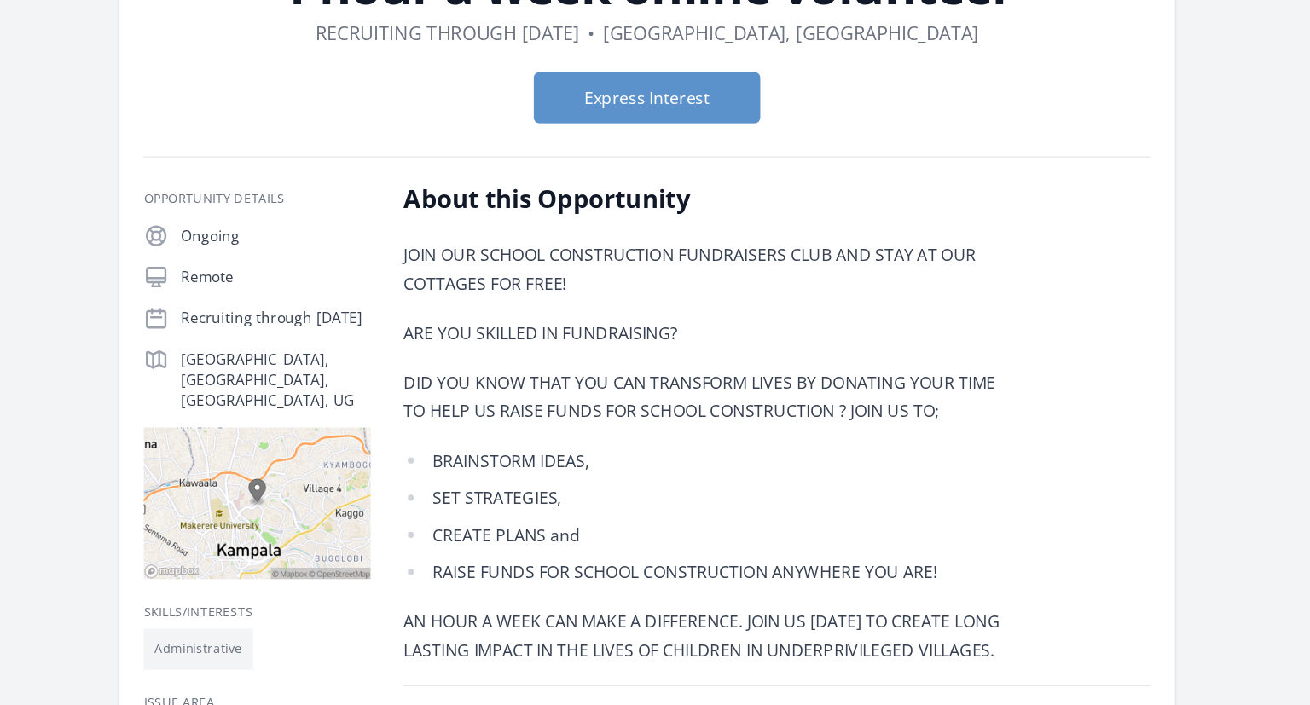
scroll to position [116, 0]
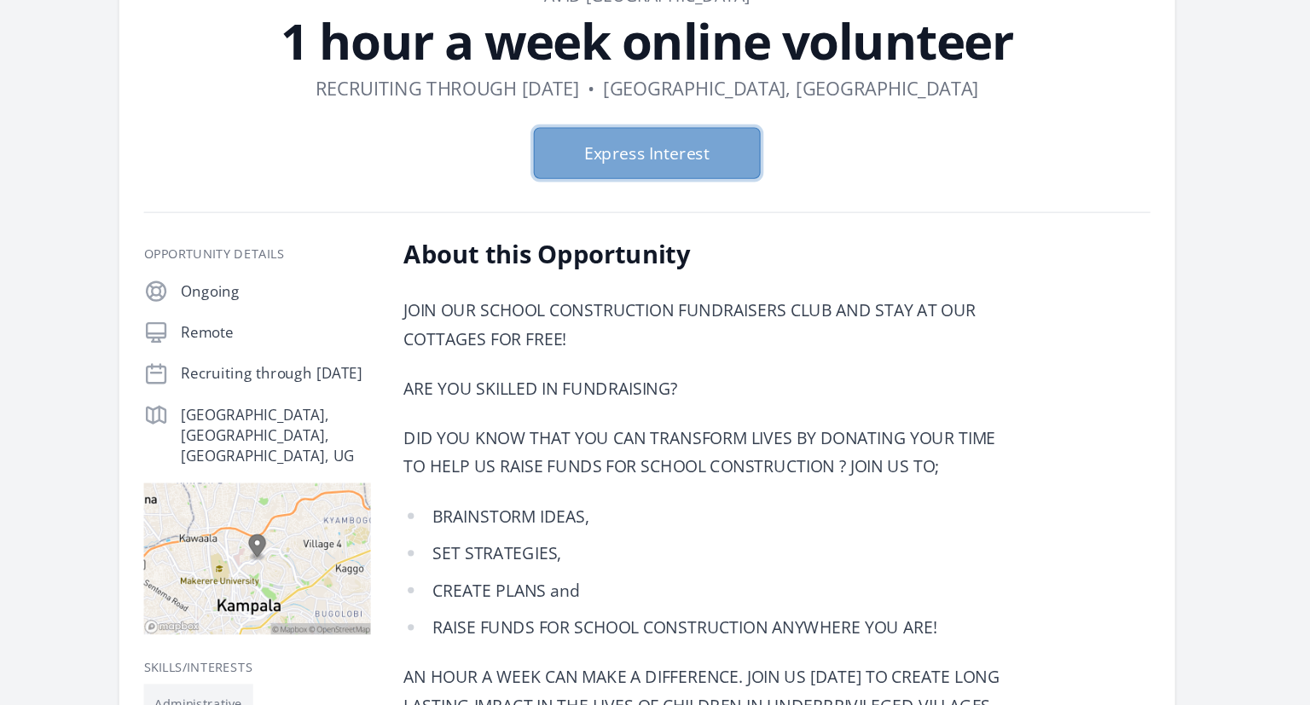
click at [664, 128] on button "Express Interest" at bounding box center [655, 127] width 188 height 43
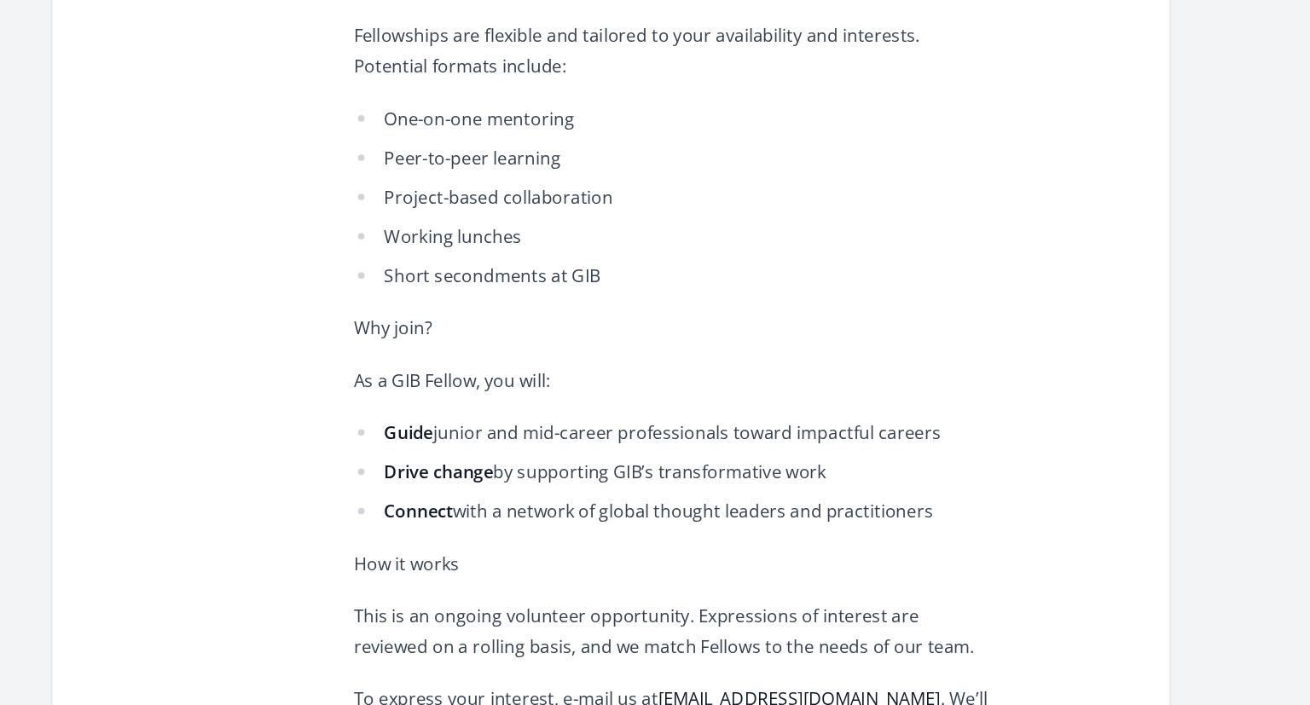
scroll to position [1088, 0]
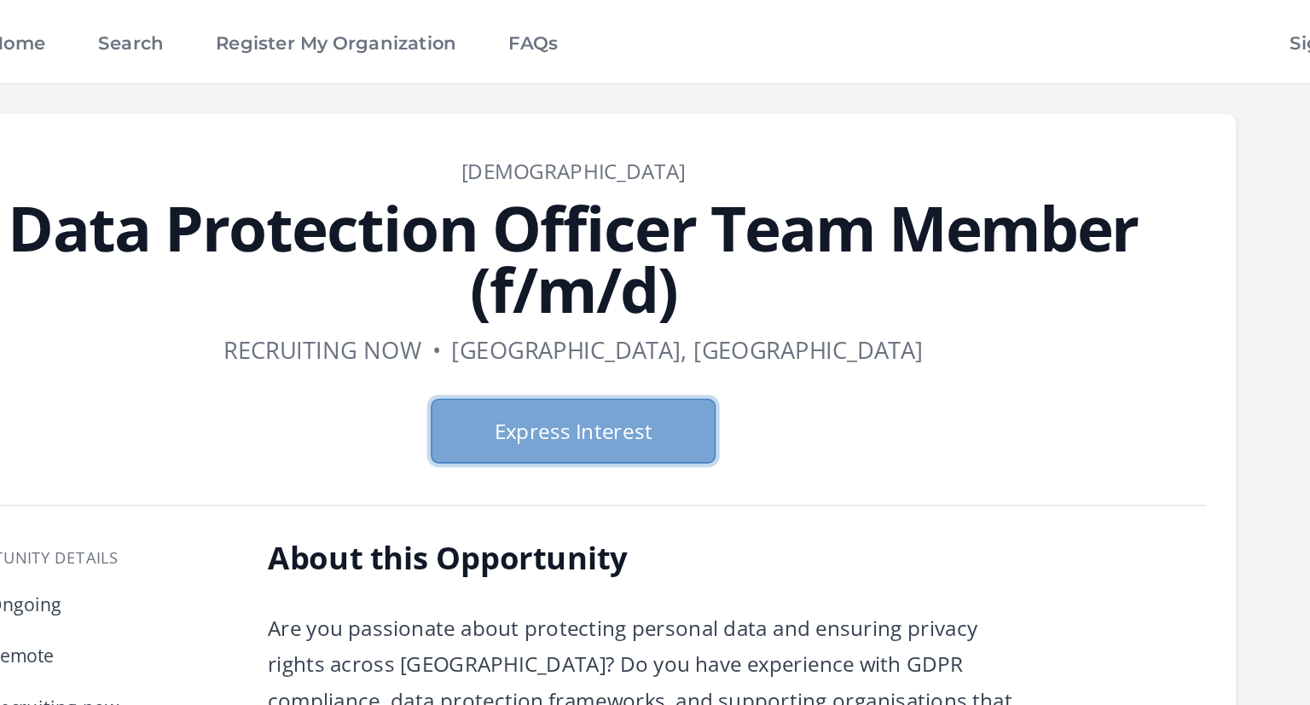
click at [712, 282] on button "Express Interest" at bounding box center [655, 284] width 188 height 43
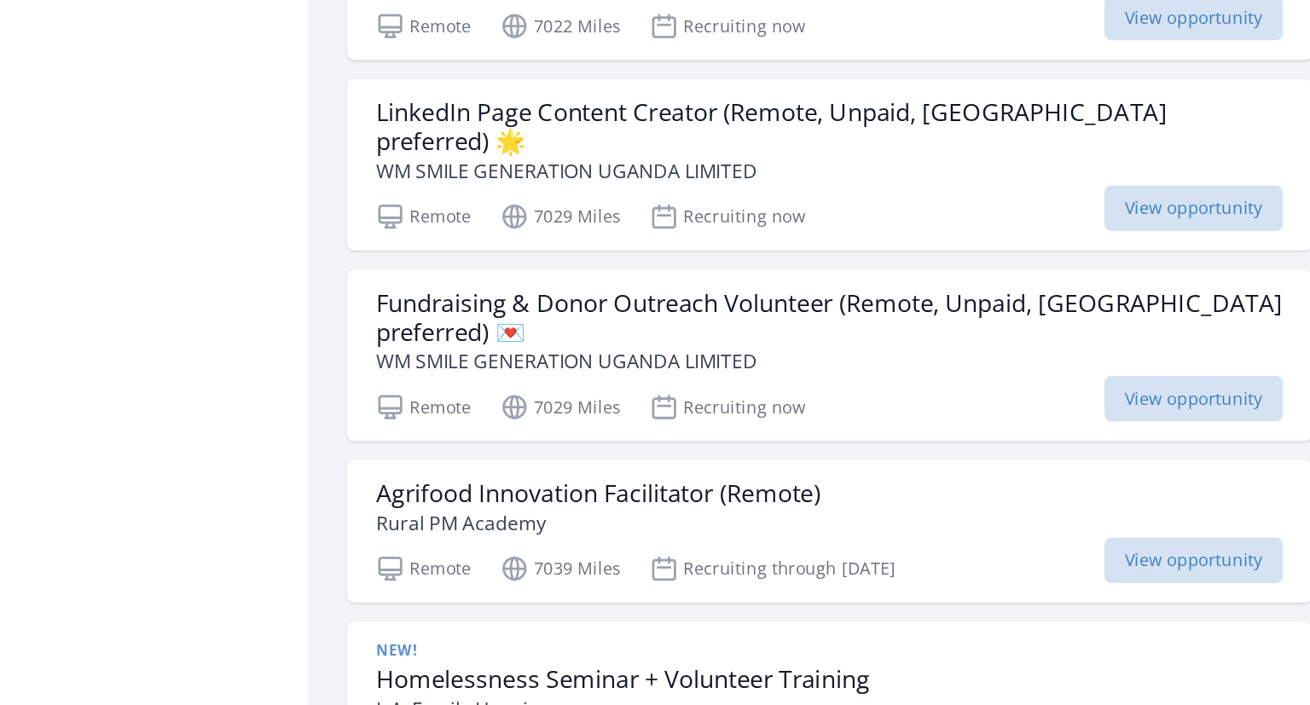
scroll to position [68387, 0]
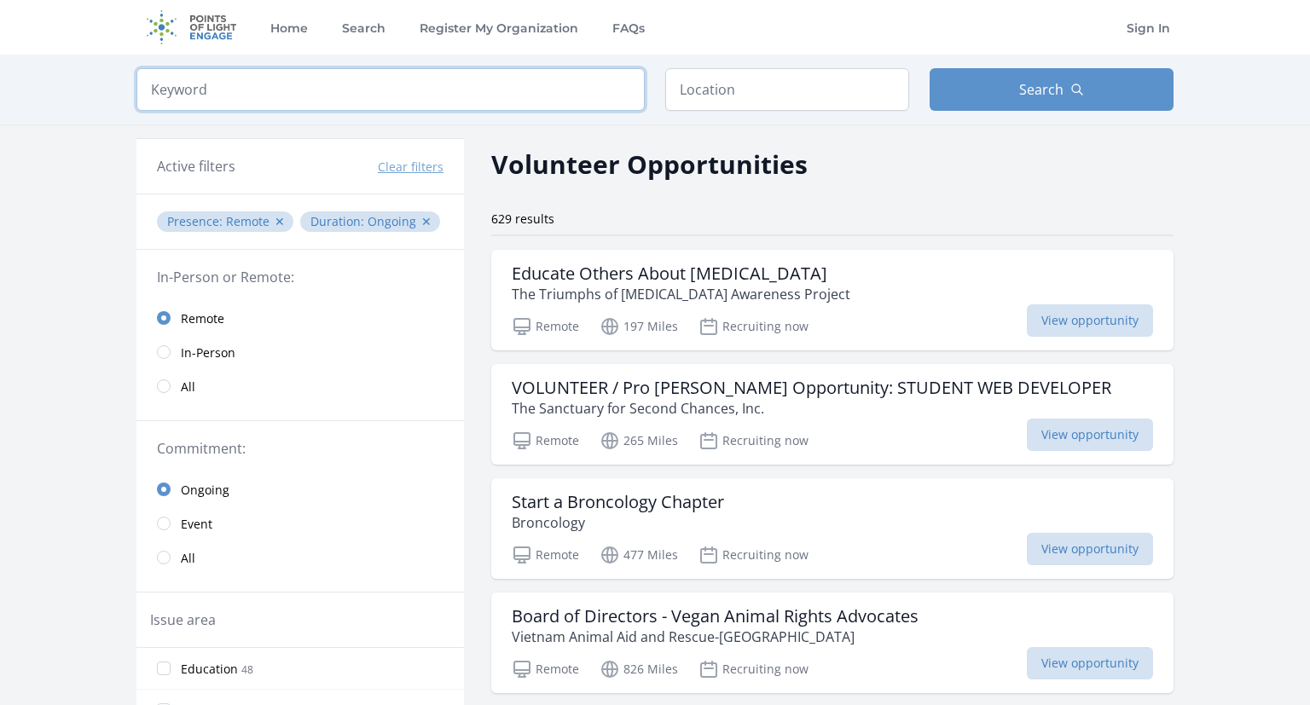
click at [446, 101] on input "search" at bounding box center [390, 89] width 508 height 43
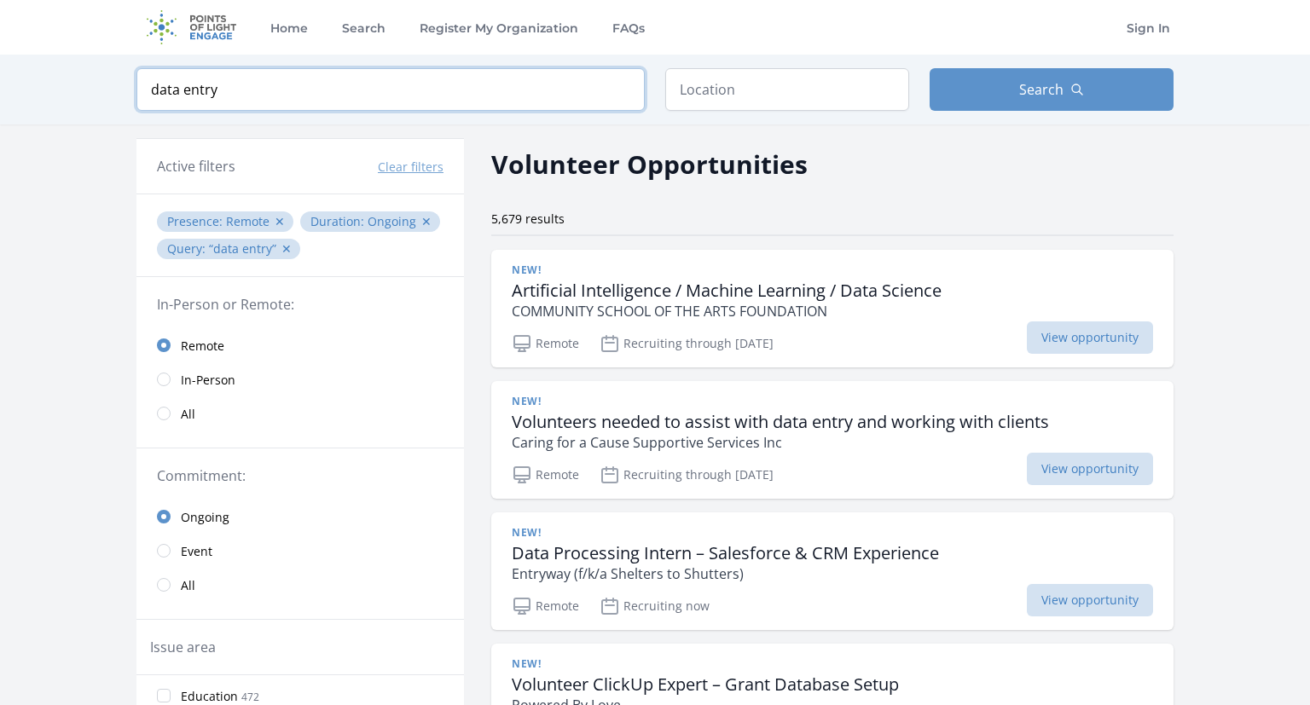
type input "data entry"
click button "submit" at bounding box center [0, 0] width 0 height 0
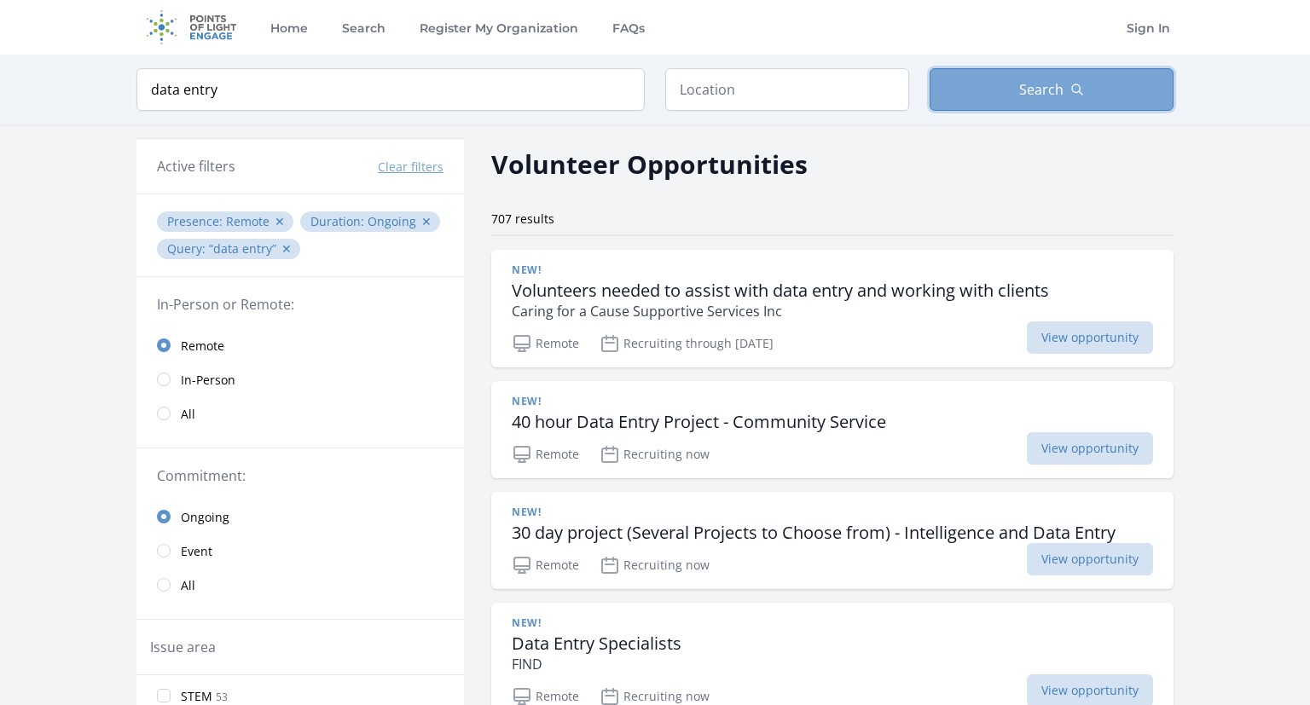
click at [1018, 90] on button "Search" at bounding box center [1052, 89] width 244 height 43
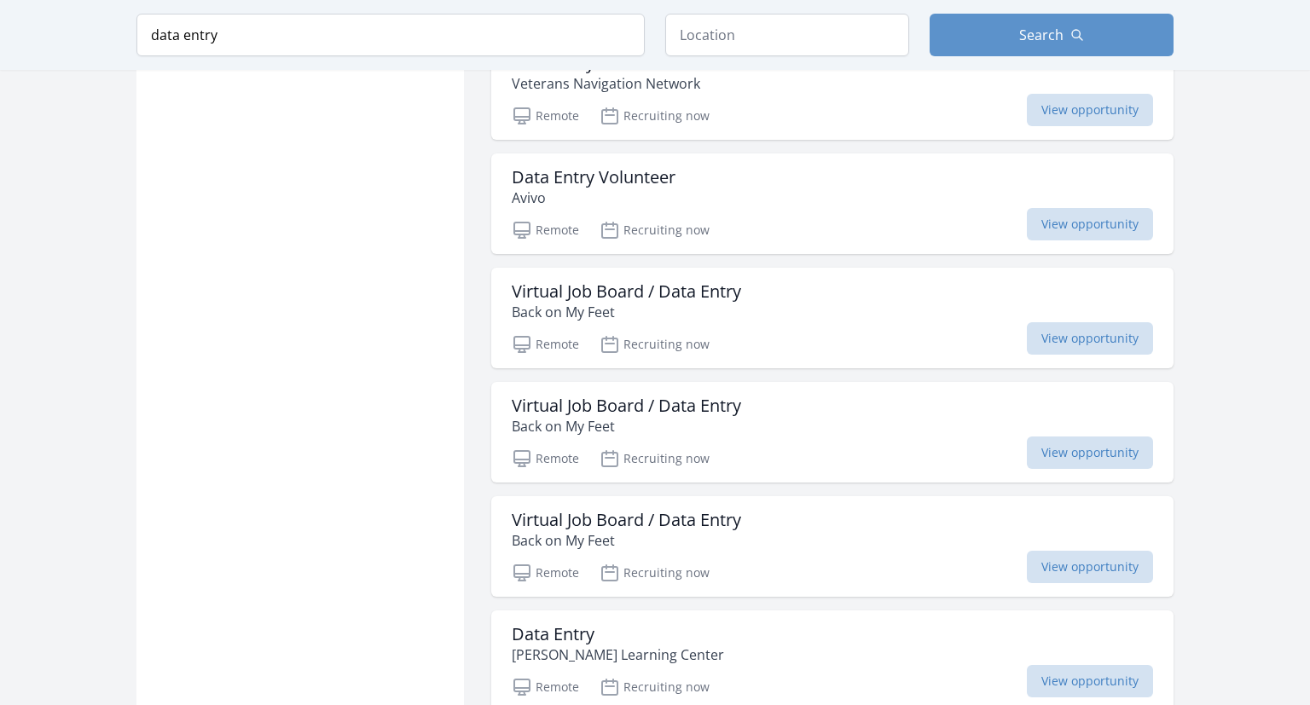
scroll to position [1891, 0]
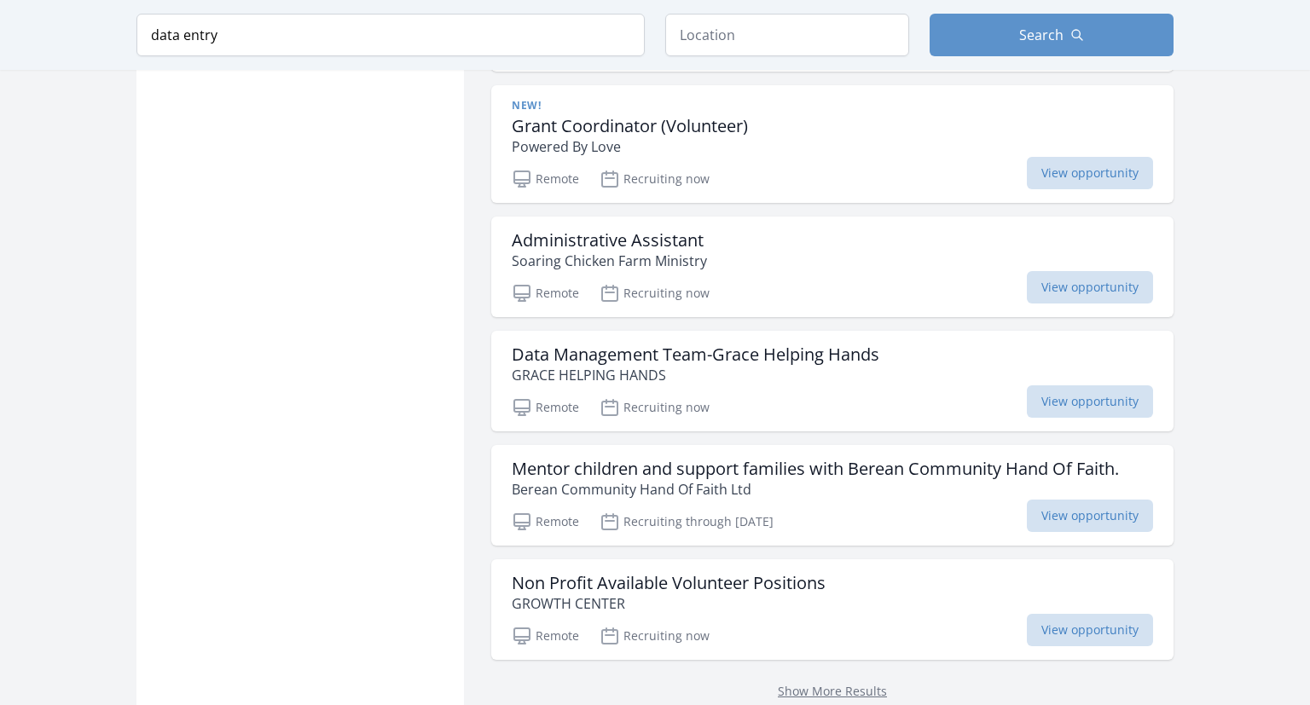
scroll to position [4458, 0]
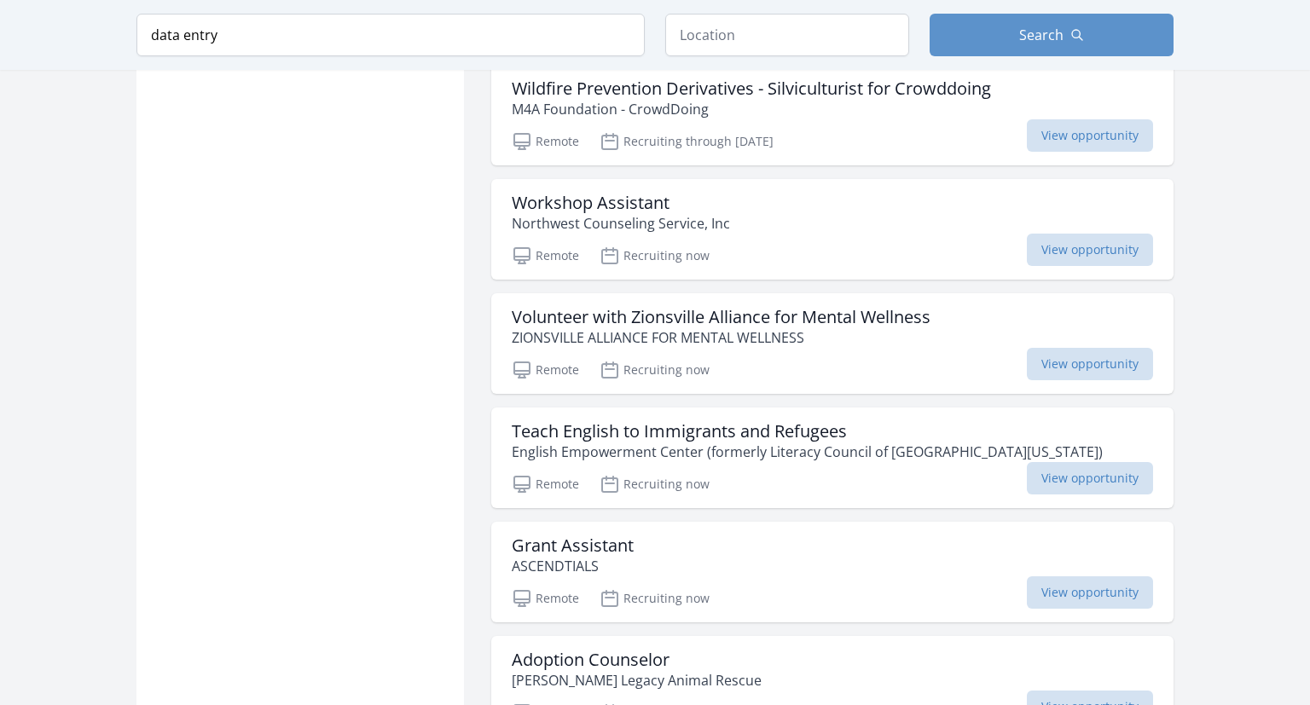
scroll to position [5989, 0]
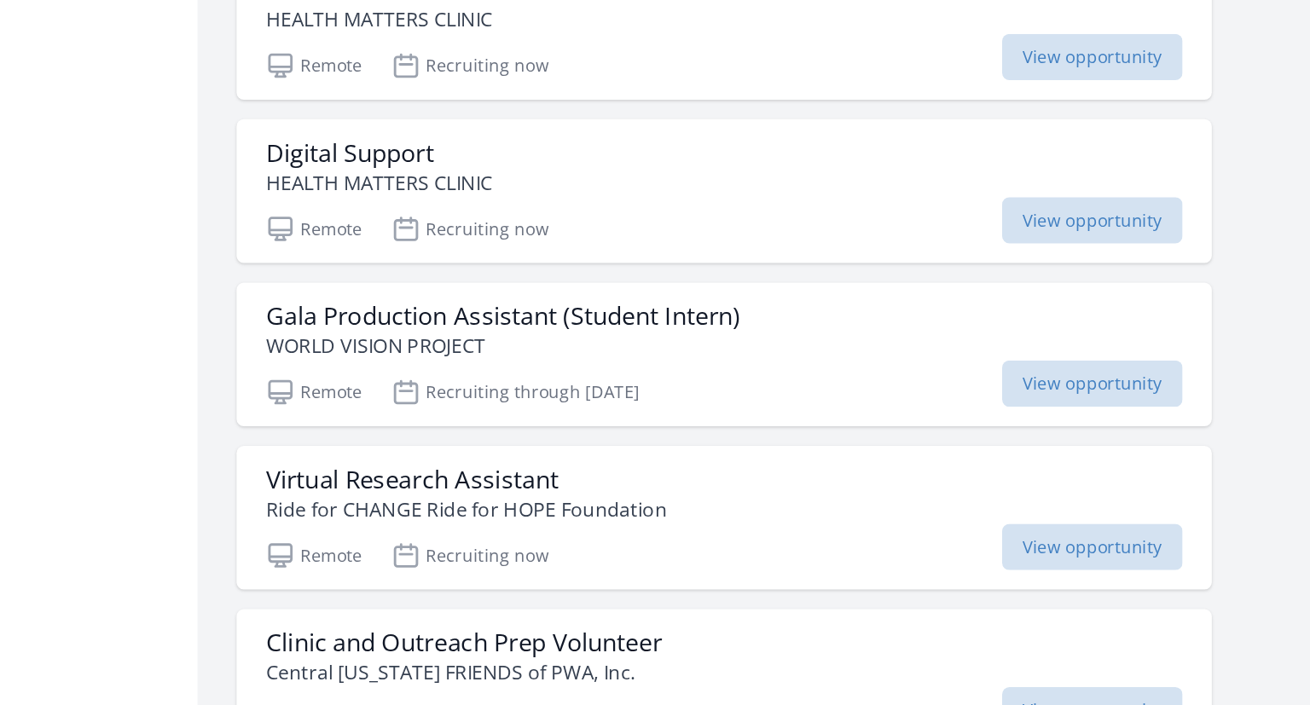
scroll to position [8844, 0]
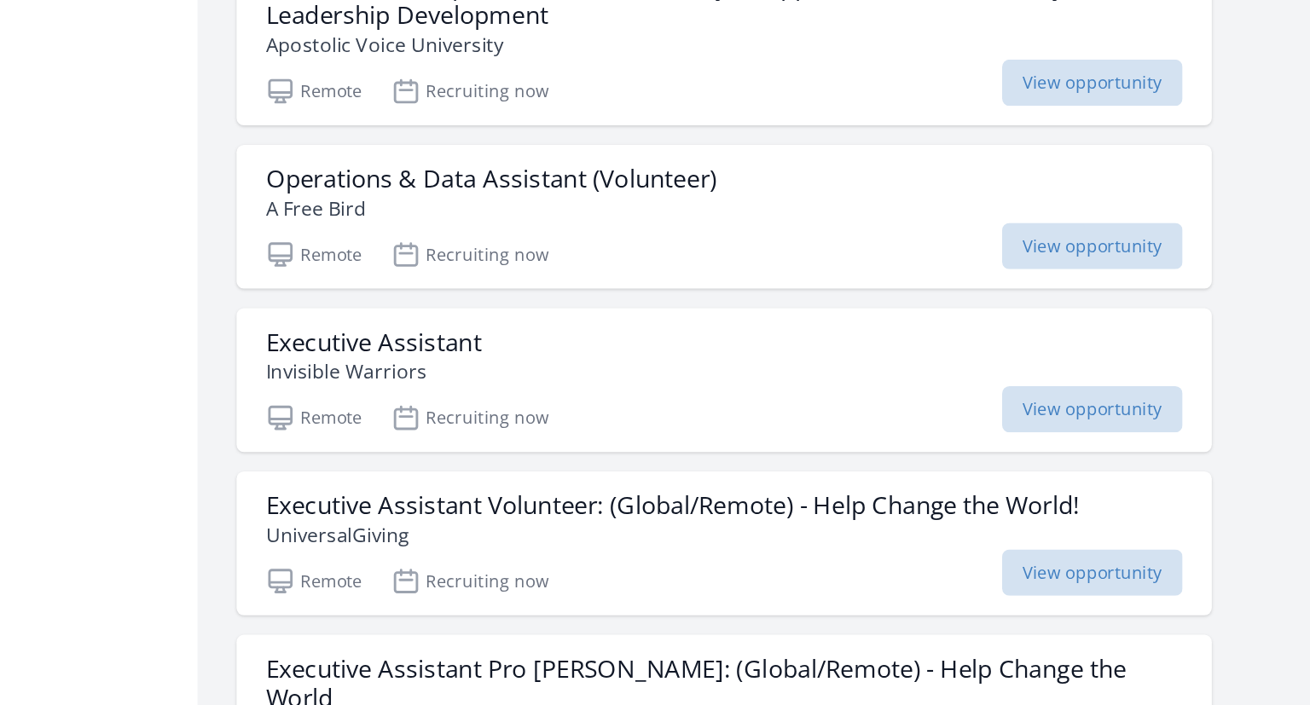
scroll to position [9610, 0]
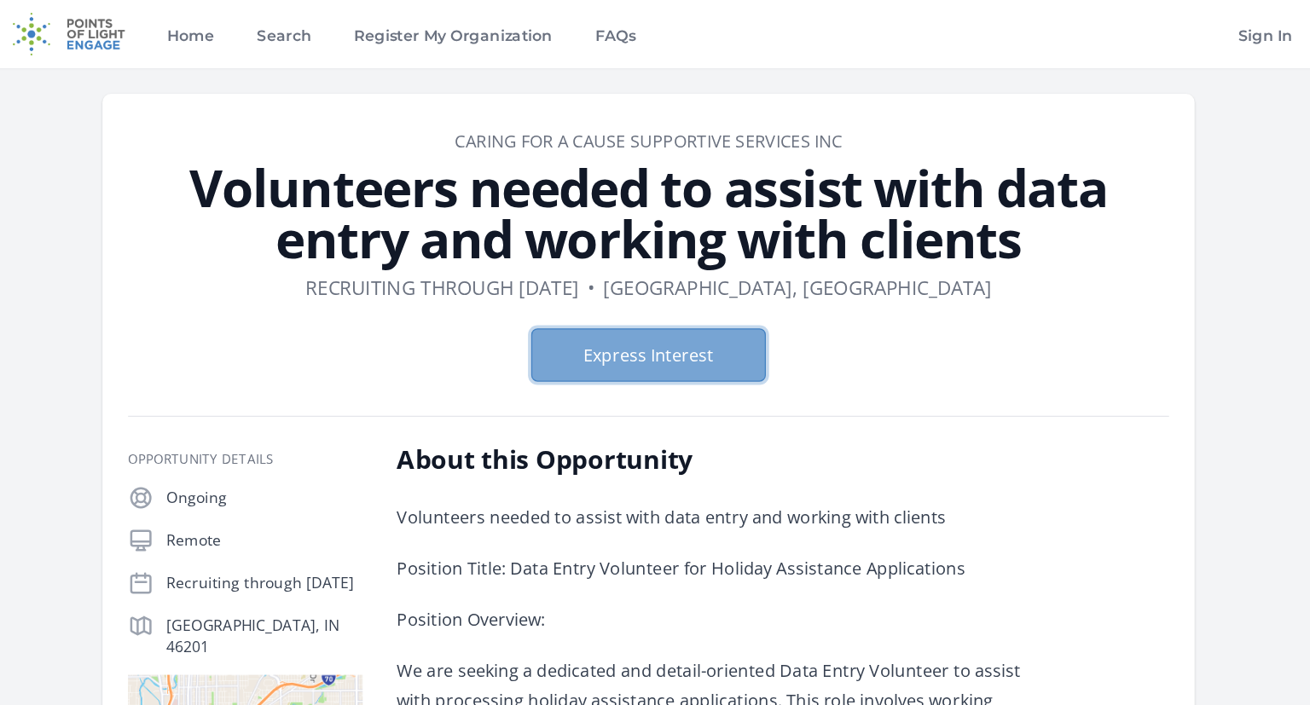
click at [688, 275] on button "Express Interest" at bounding box center [655, 284] width 188 height 43
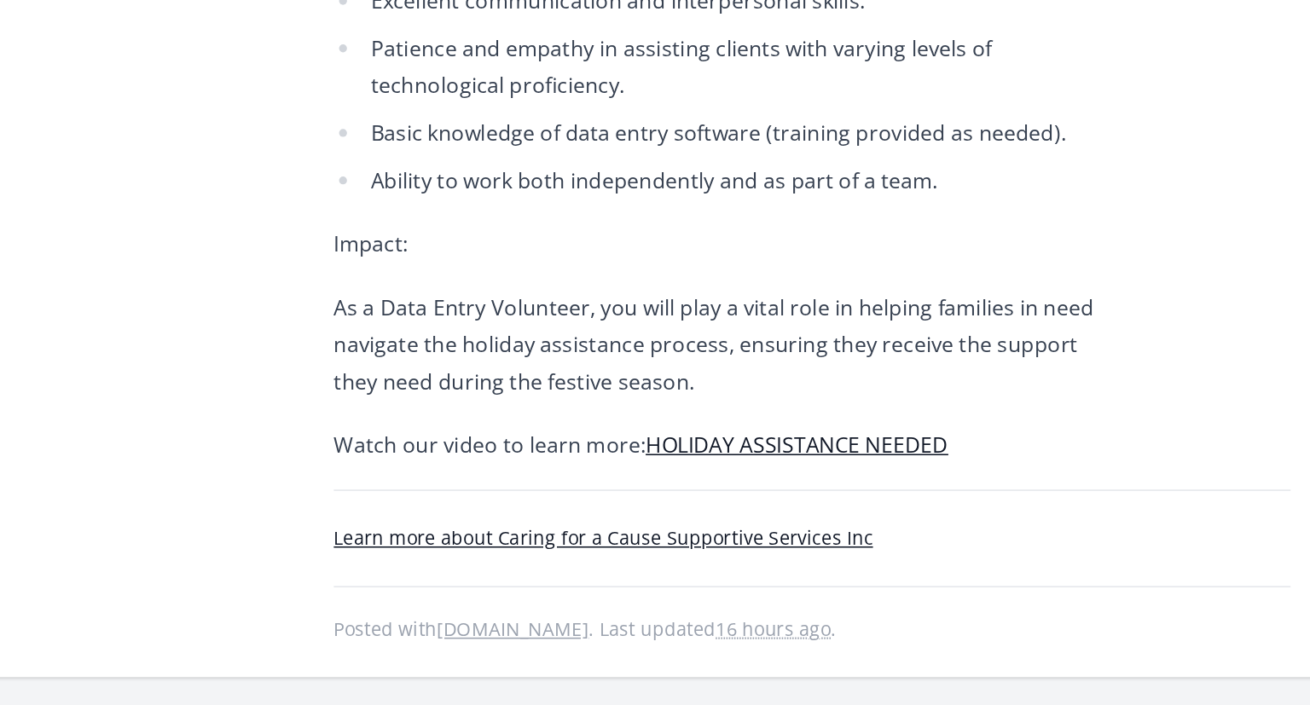
scroll to position [873, 0]
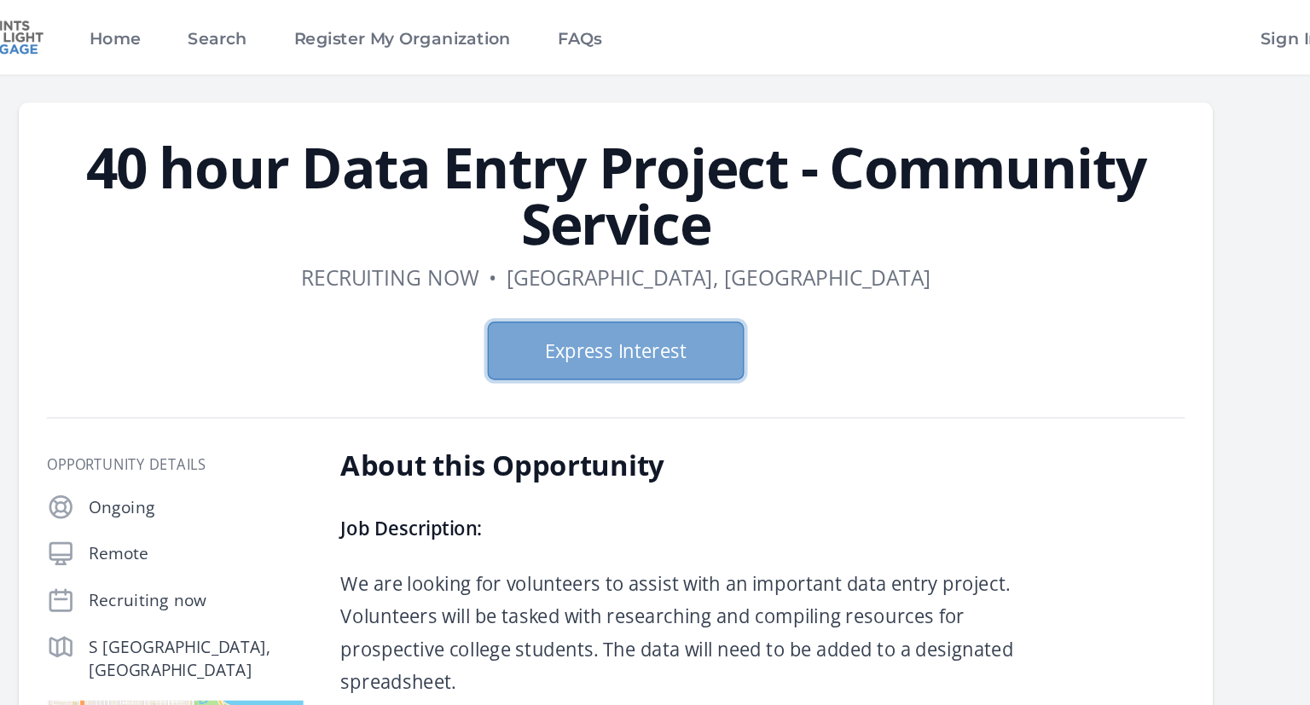
click at [676, 257] on button "Express Interest" at bounding box center [655, 256] width 188 height 43
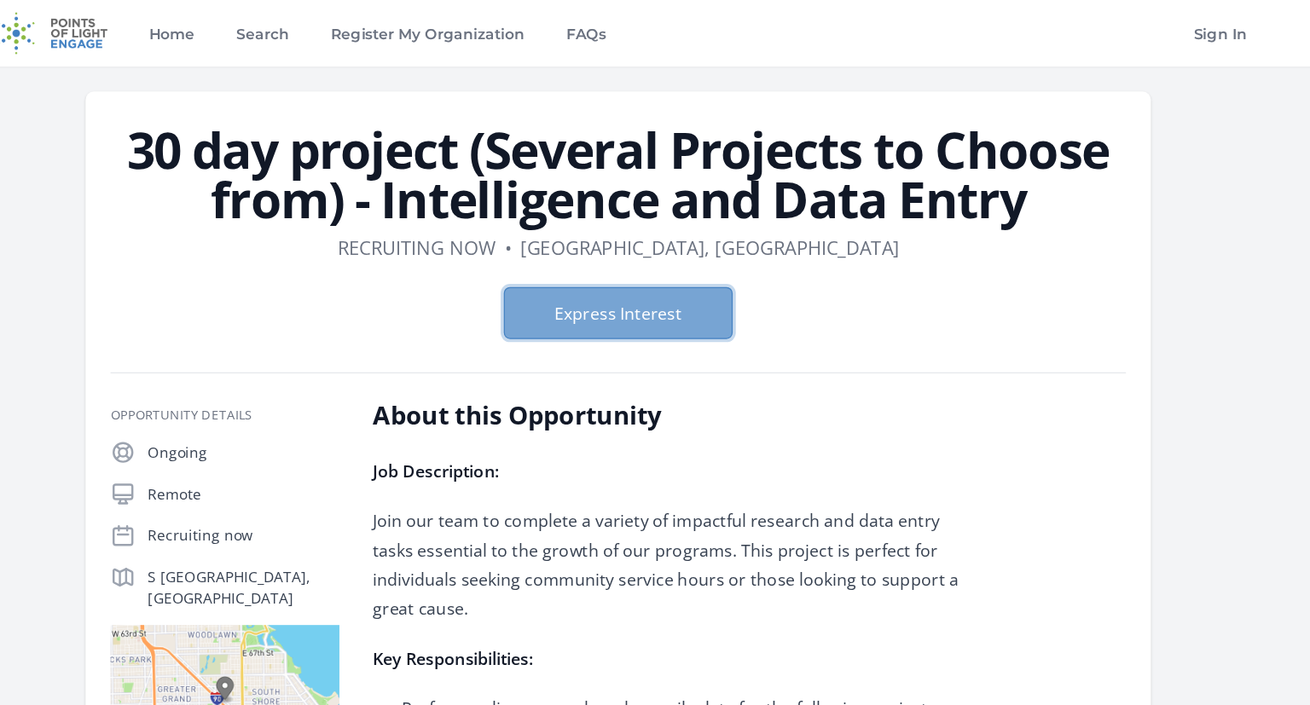
click at [722, 250] on button "Express Interest" at bounding box center [655, 256] width 188 height 43
click at [685, 267] on button "Express Interest" at bounding box center [655, 256] width 188 height 43
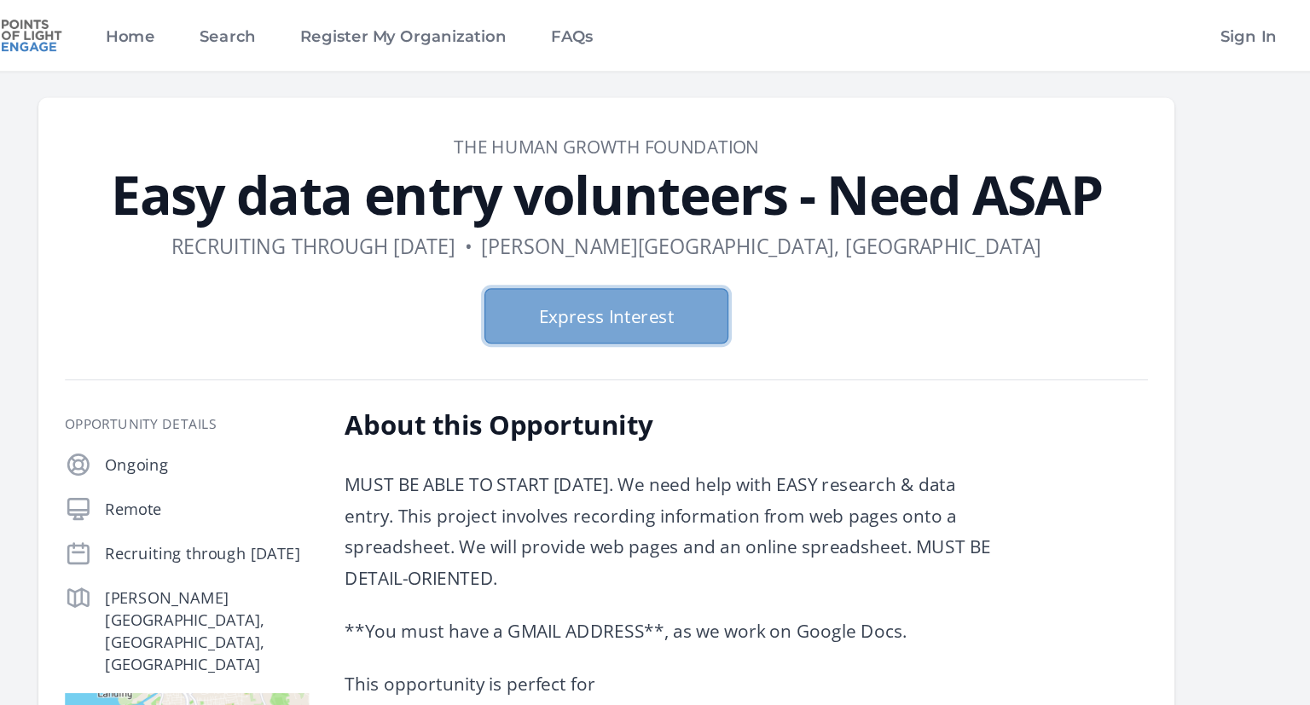
click at [705, 247] on button "Express Interest" at bounding box center [655, 243] width 188 height 43
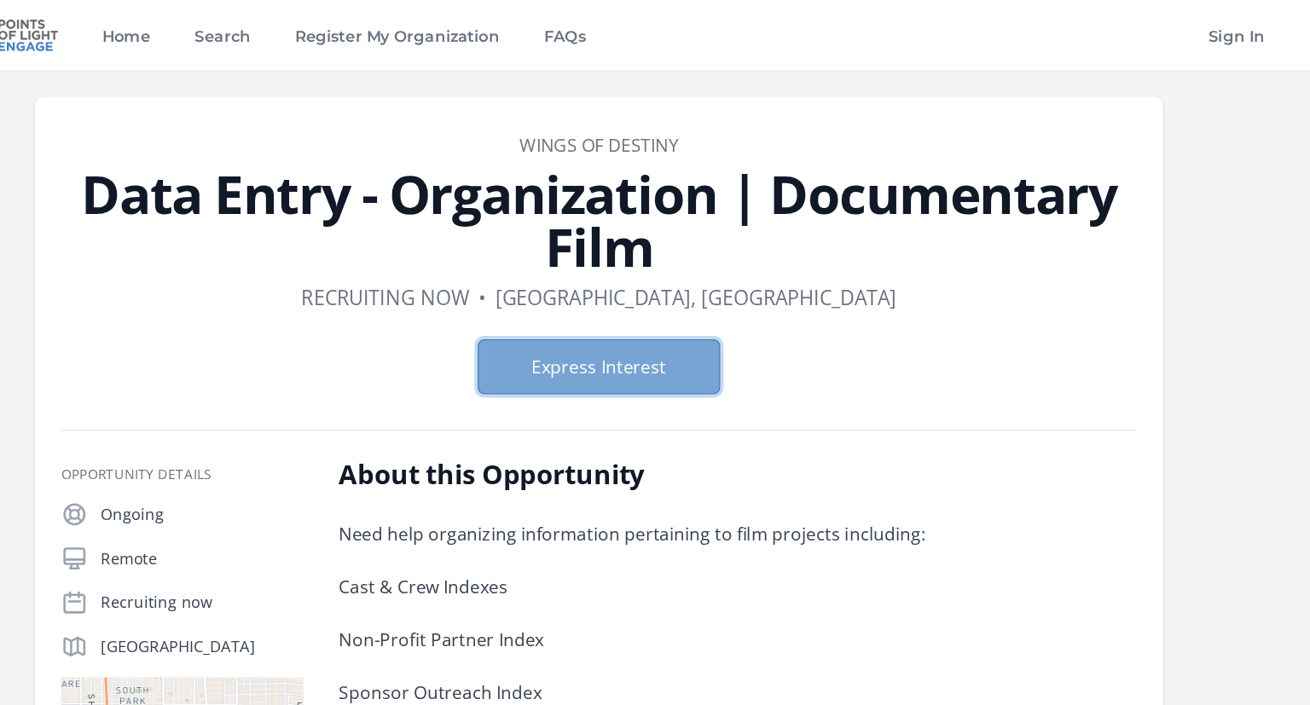
click at [704, 292] on button "Express Interest" at bounding box center [655, 284] width 188 height 43
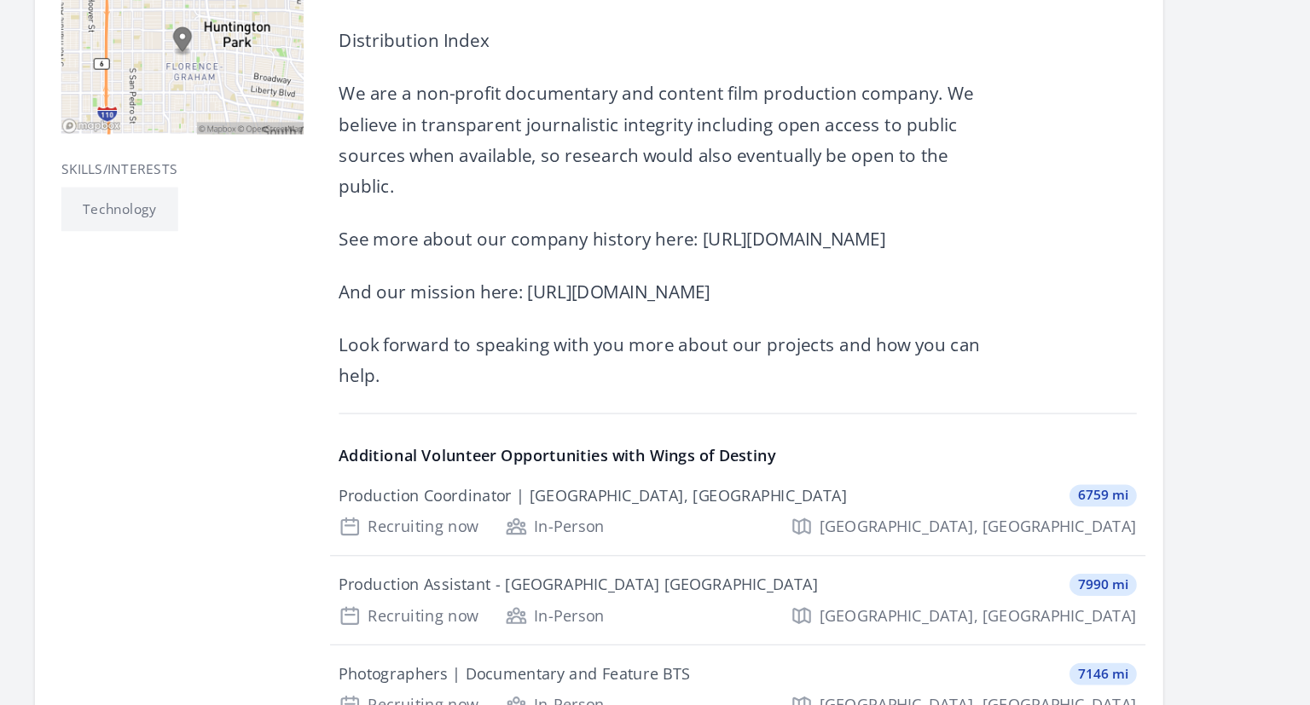
scroll to position [540, 0]
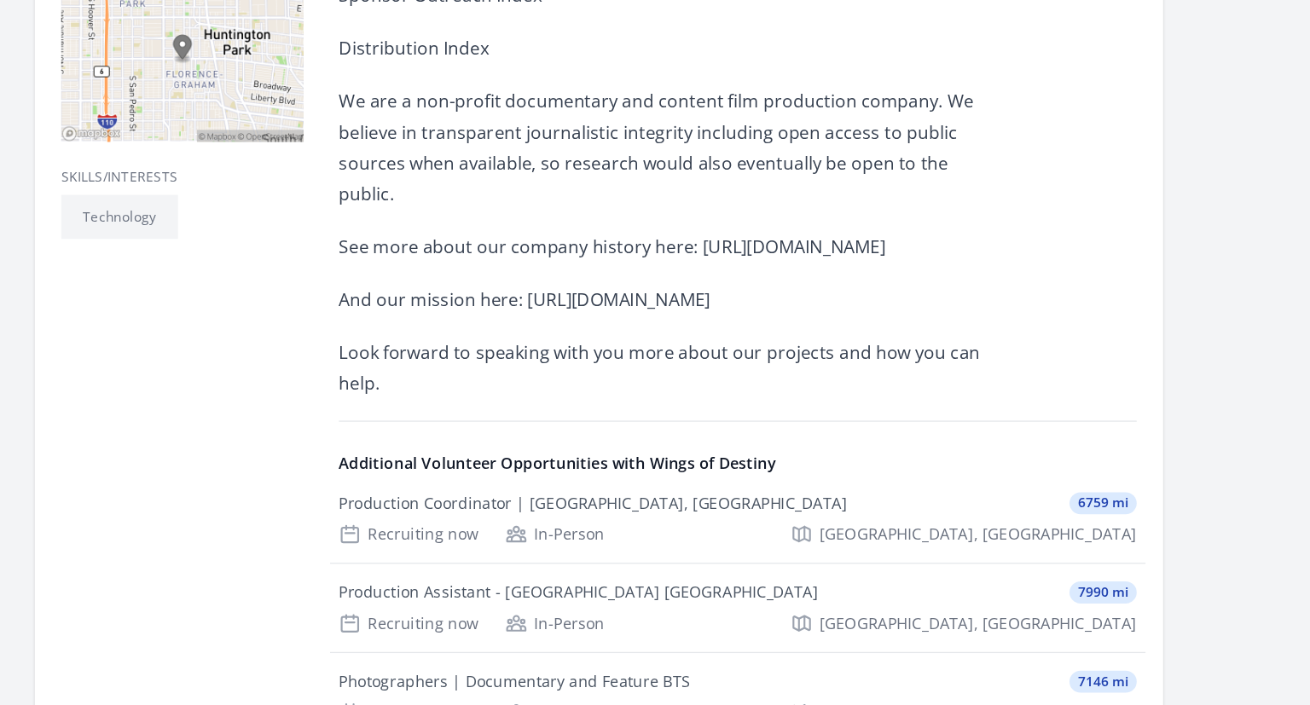
drag, startPoint x: 730, startPoint y: 193, endPoint x: 791, endPoint y: 228, distance: 69.9
click at [791, 228] on div "Need help organizing information pertaining to film projects including: Cast & …" at bounding box center [703, 85] width 499 height 447
copy p "https://newmoonfilms.com/our-history"
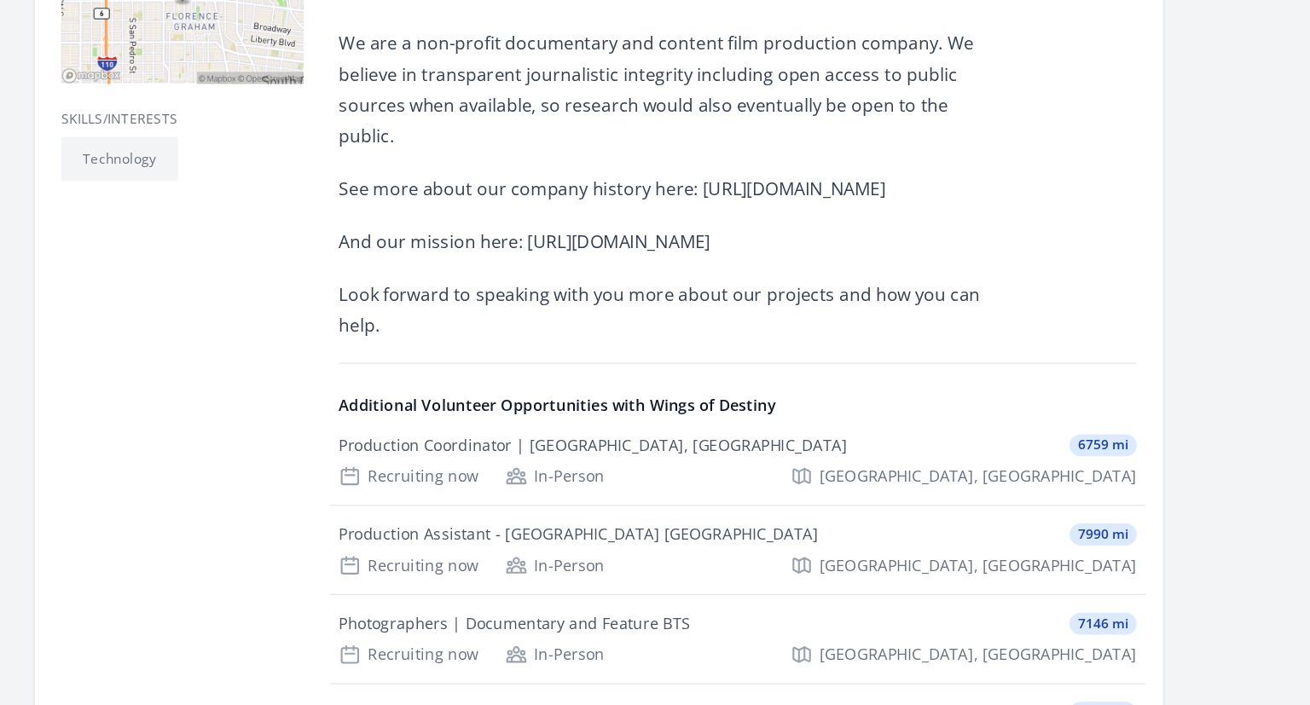
drag, startPoint x: 596, startPoint y: 365, endPoint x: 775, endPoint y: 369, distance: 179.2
click at [775, 358] on p "And our mission here: https://newmoonfilms.com/" at bounding box center [703, 346] width 499 height 24
copy p "https://newmoonfilms.com/"
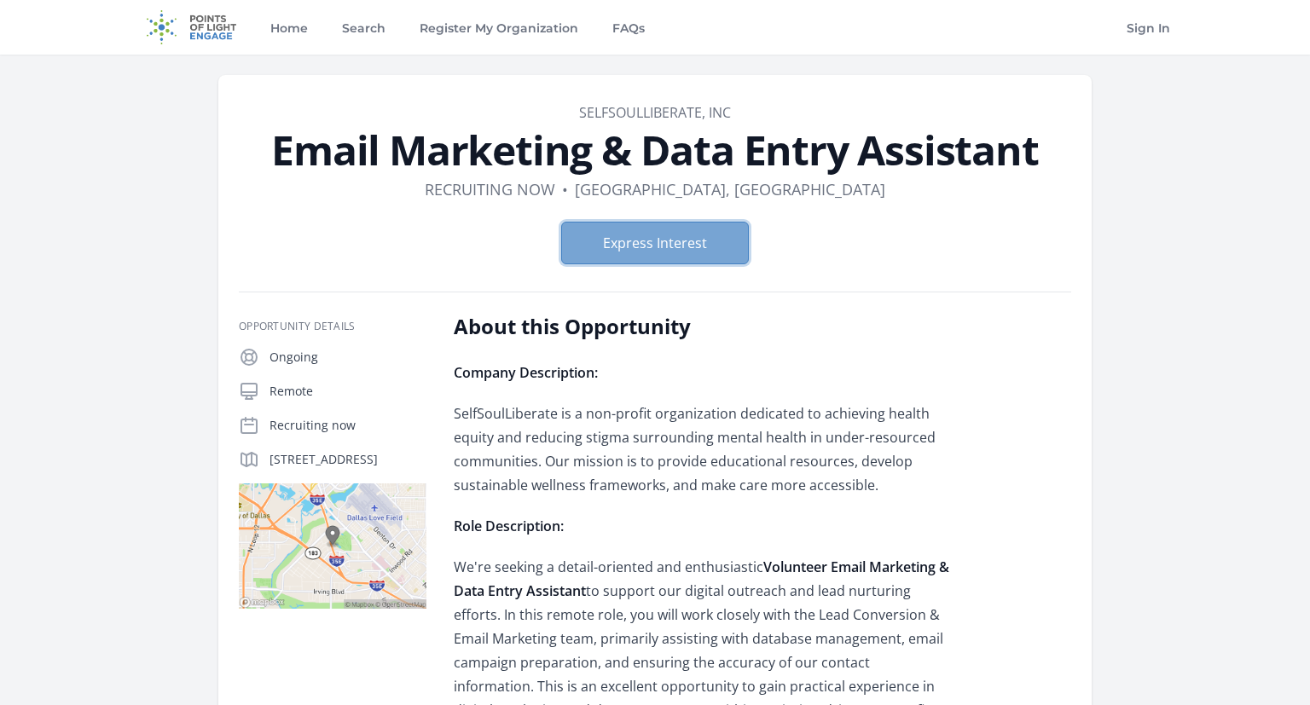
click at [687, 252] on button "Express Interest" at bounding box center [655, 243] width 188 height 43
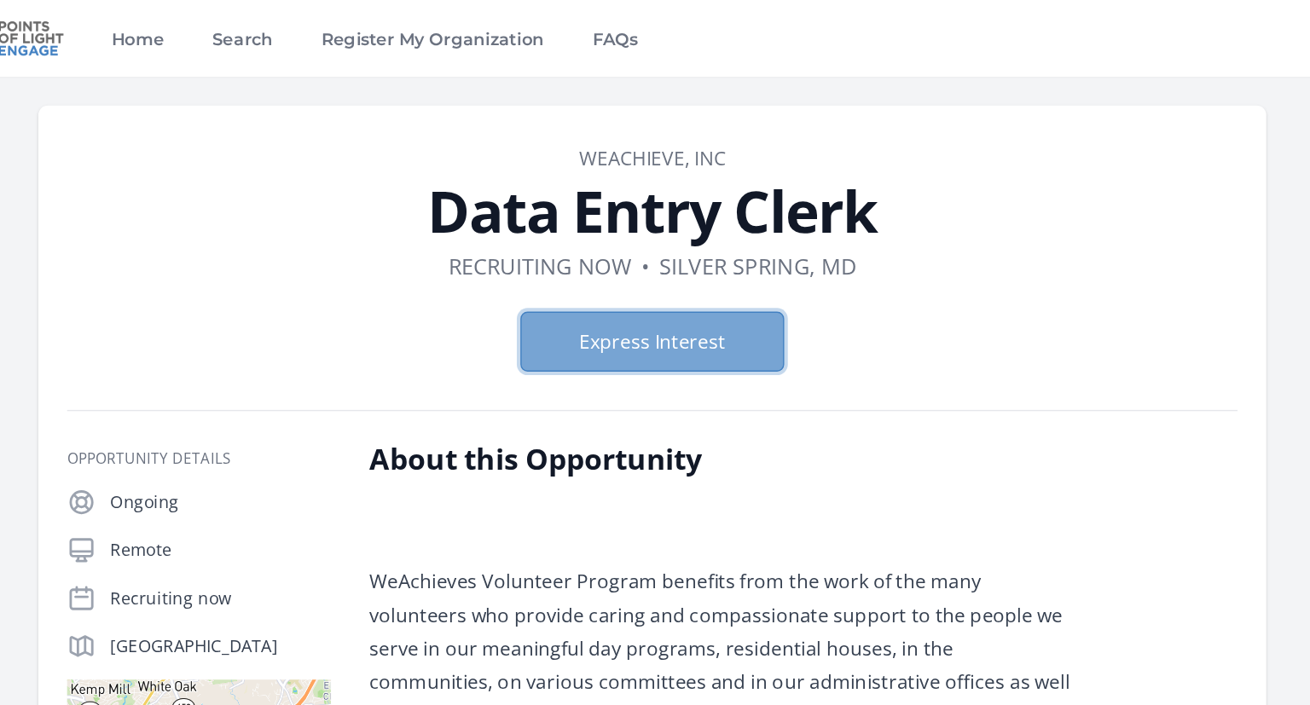
click at [673, 245] on button "Express Interest" at bounding box center [655, 243] width 188 height 43
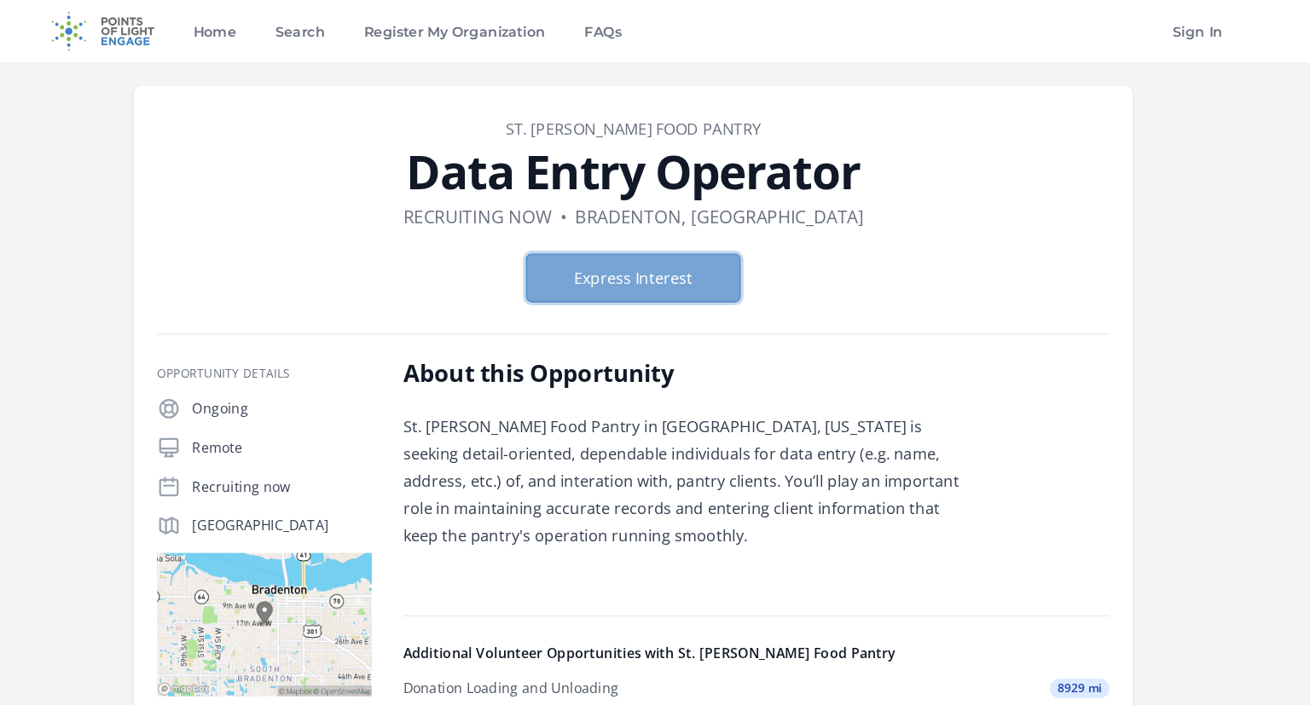
click at [612, 241] on button "Express Interest" at bounding box center [655, 243] width 188 height 43
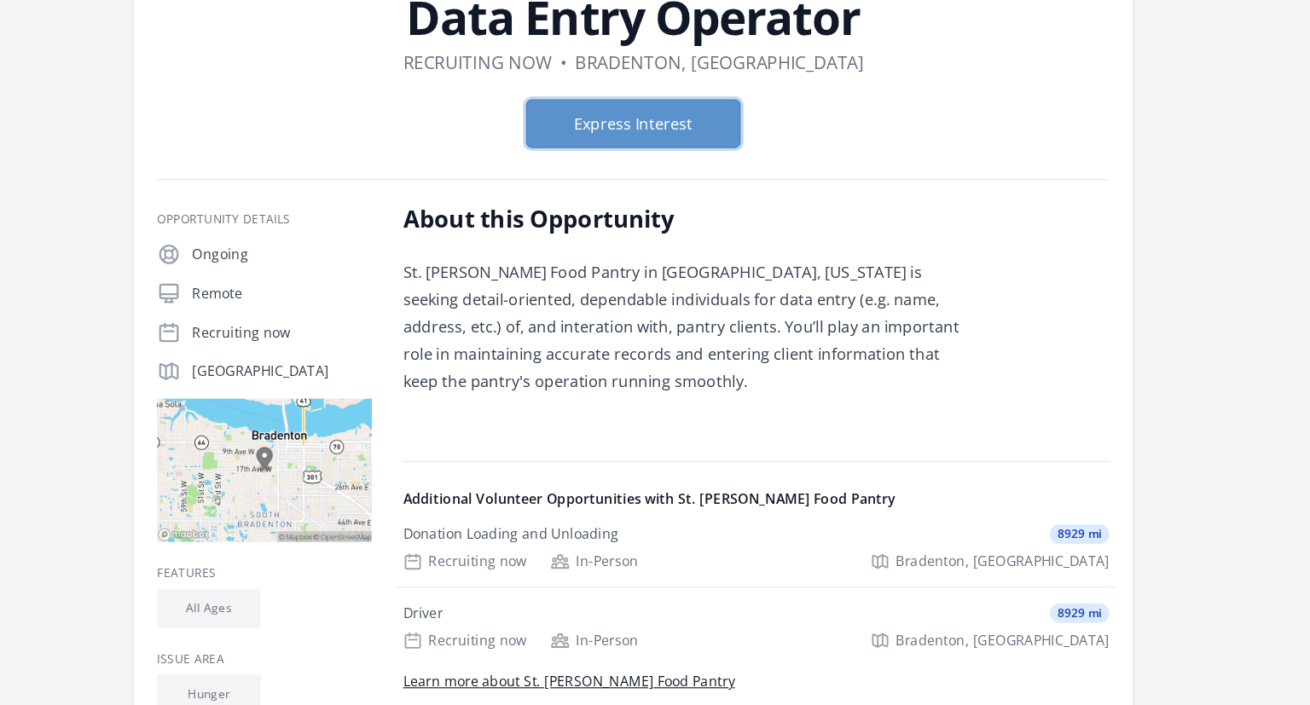
scroll to position [135, 0]
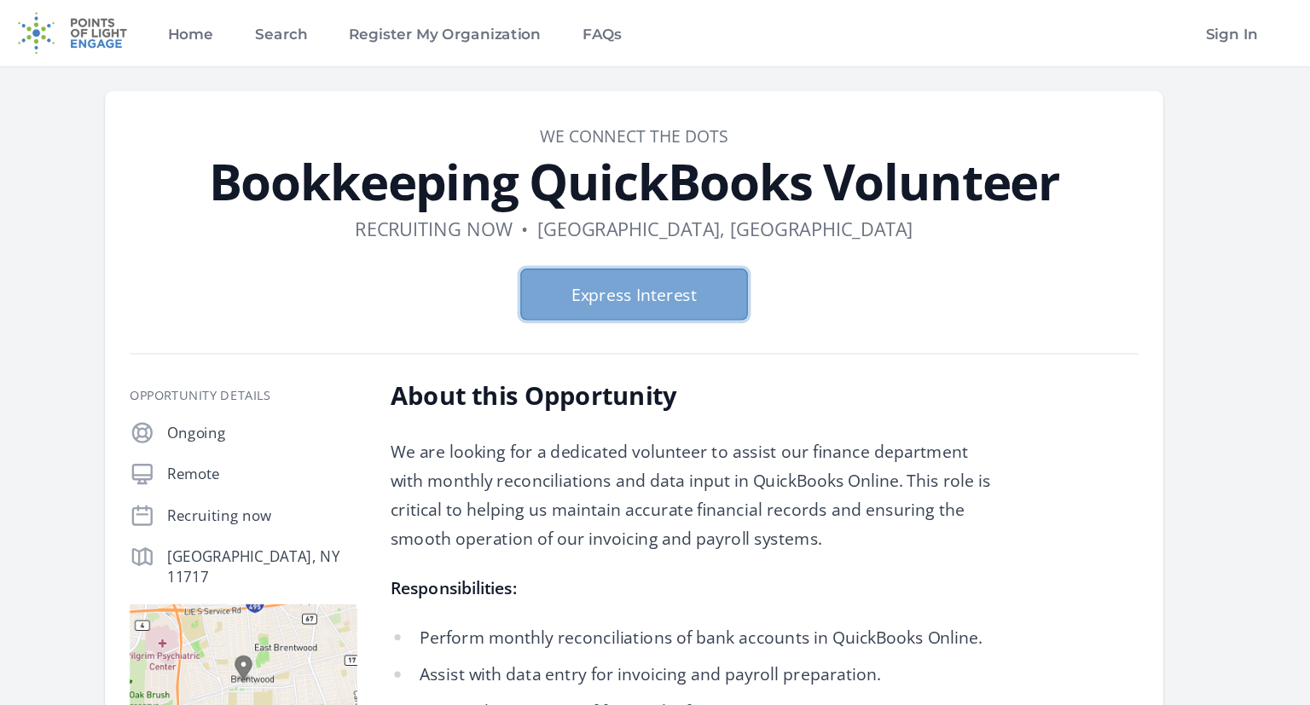
click at [667, 246] on button "Express Interest" at bounding box center [655, 243] width 188 height 43
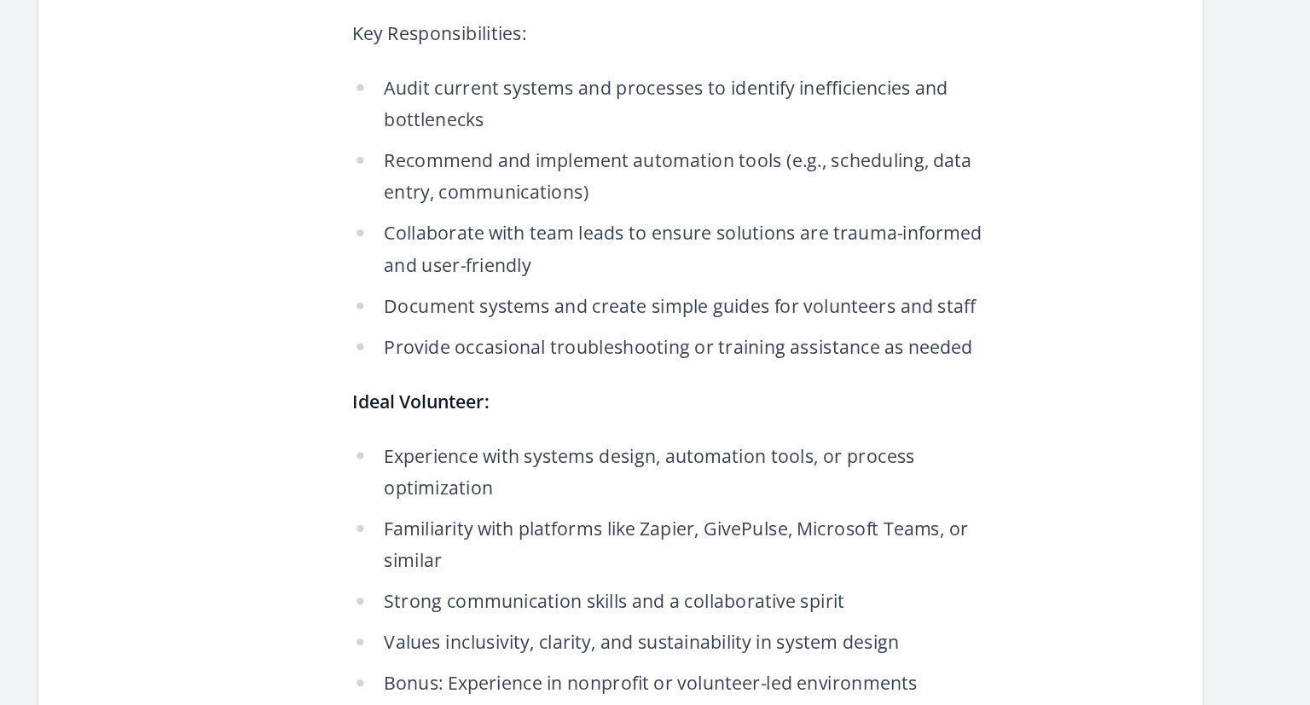
scroll to position [722, 0]
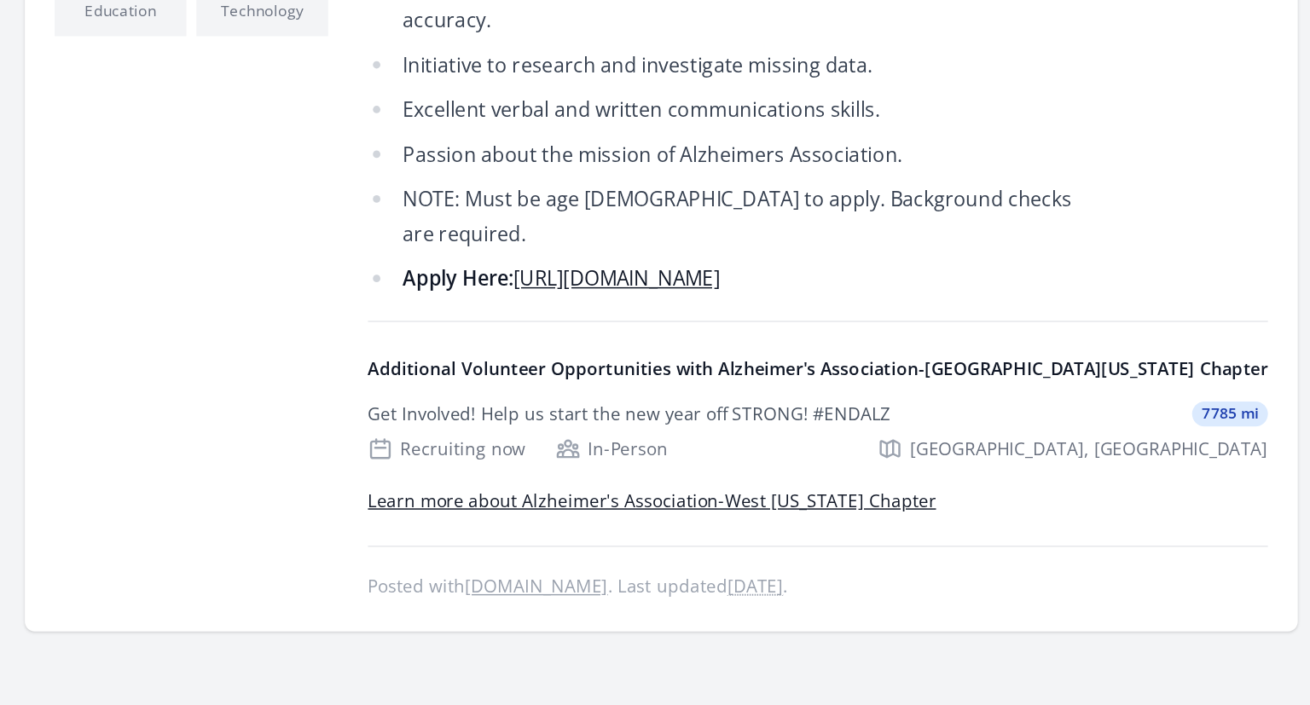
scroll to position [604, 0]
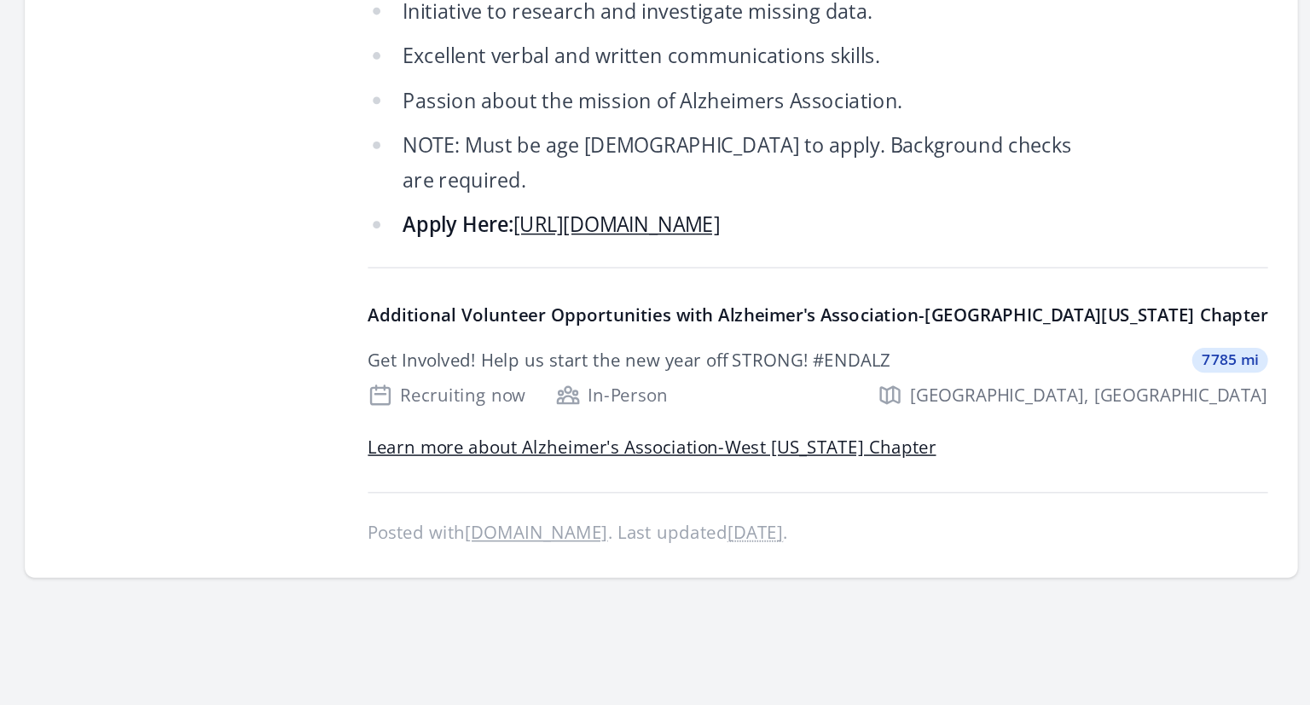
click at [640, 376] on link "[URL][DOMAIN_NAME]" at bounding box center [625, 376] width 142 height 19
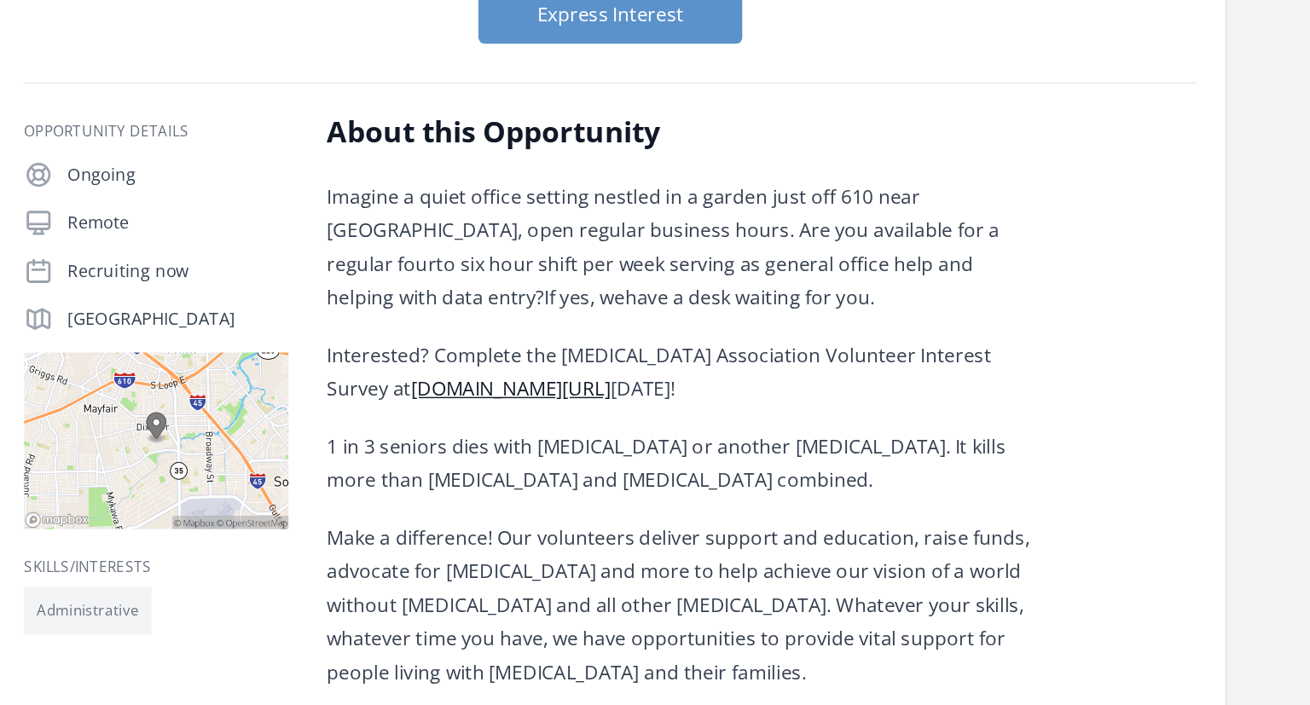
scroll to position [220, 0]
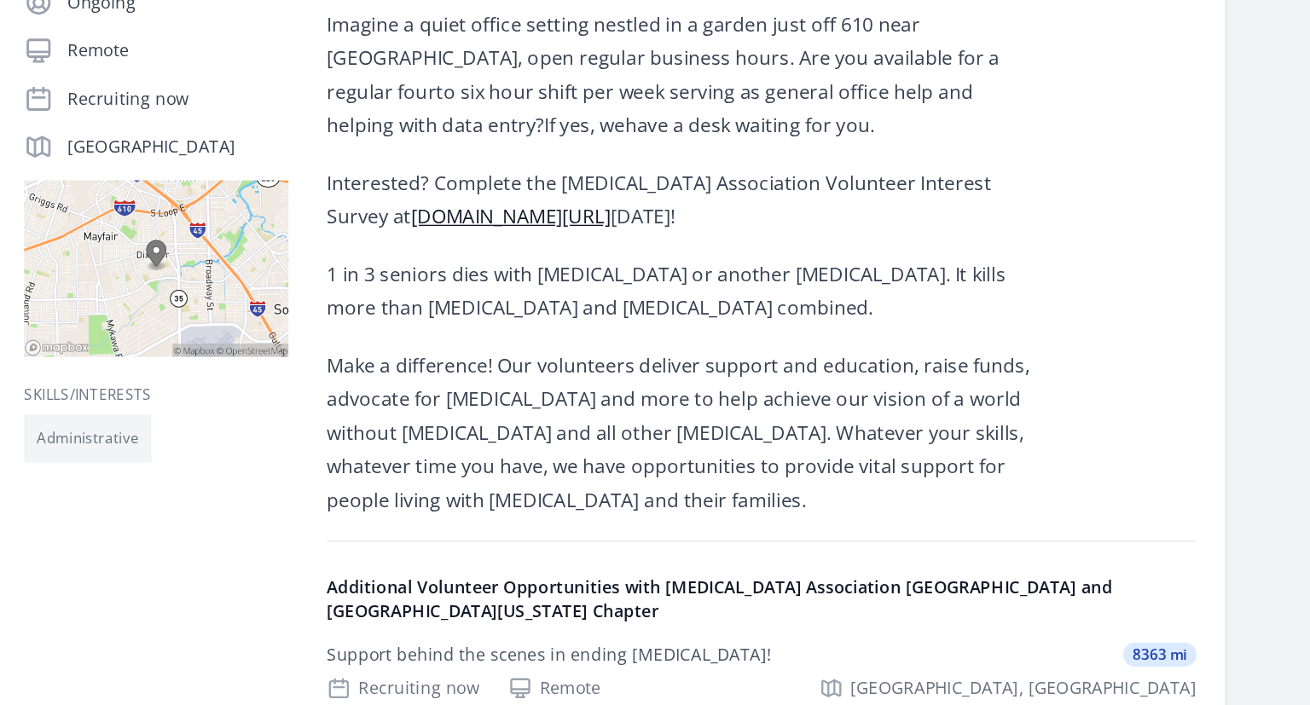
click at [582, 287] on link "[DOMAIN_NAME][URL]" at bounding box center [584, 289] width 142 height 19
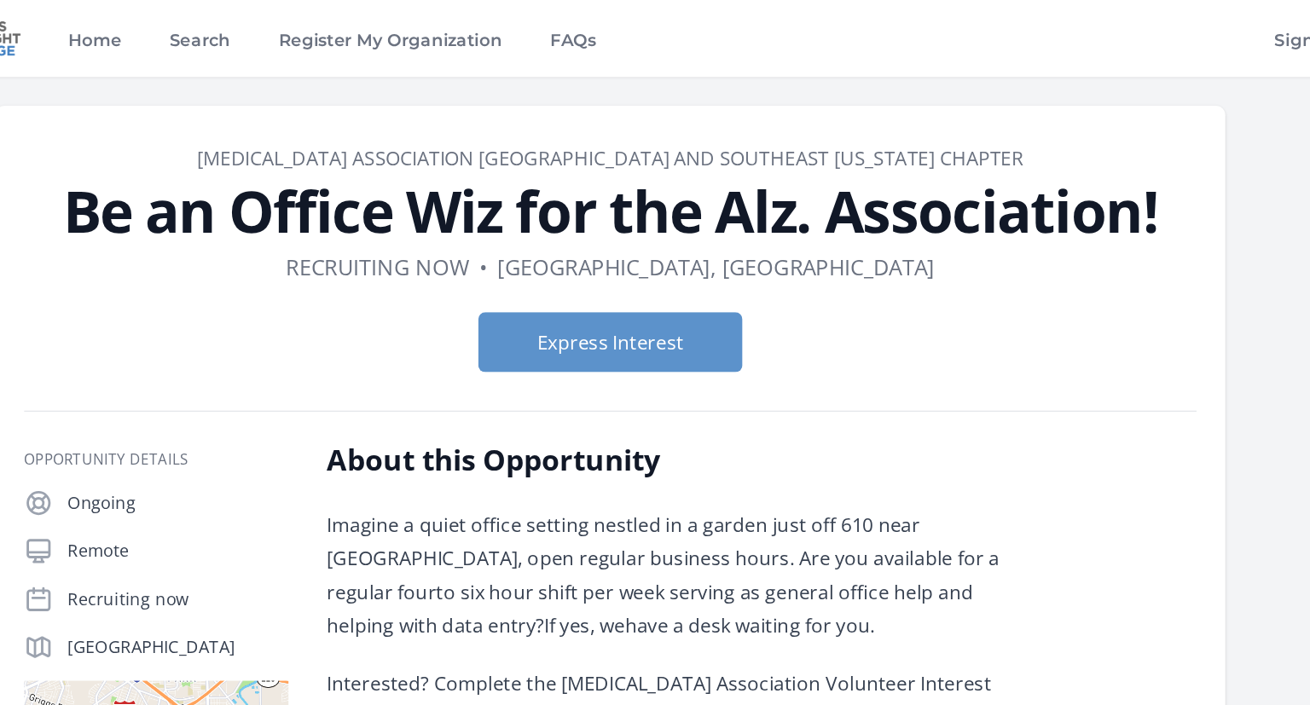
scroll to position [0, 0]
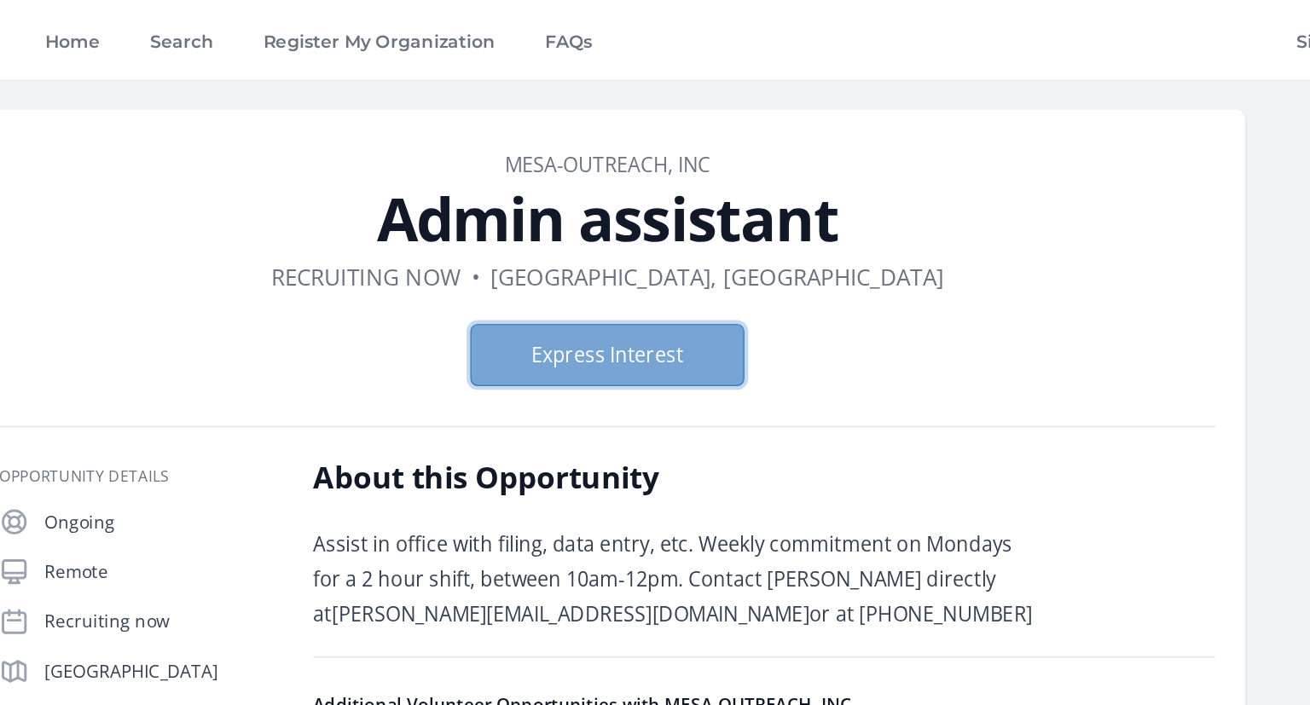
click at [686, 246] on button "Express Interest" at bounding box center [655, 243] width 188 height 43
click at [681, 239] on button "Express Interest" at bounding box center [655, 243] width 188 height 43
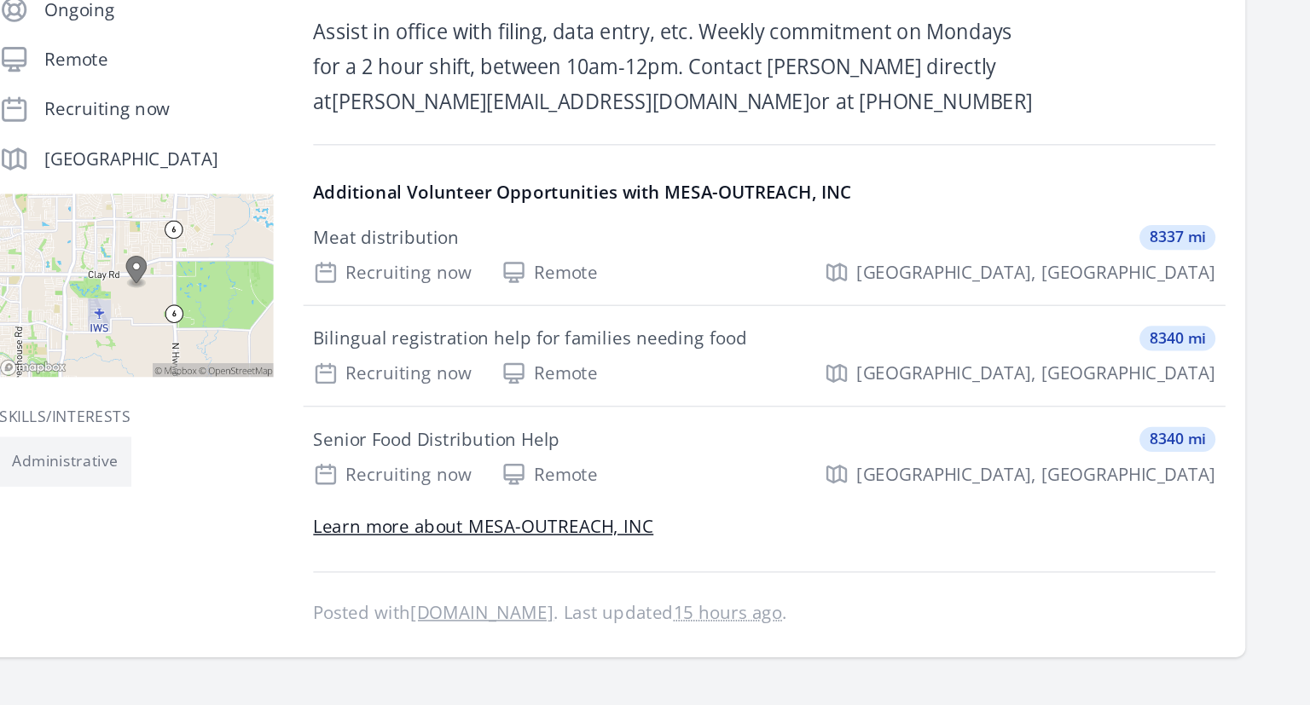
scroll to position [137, 0]
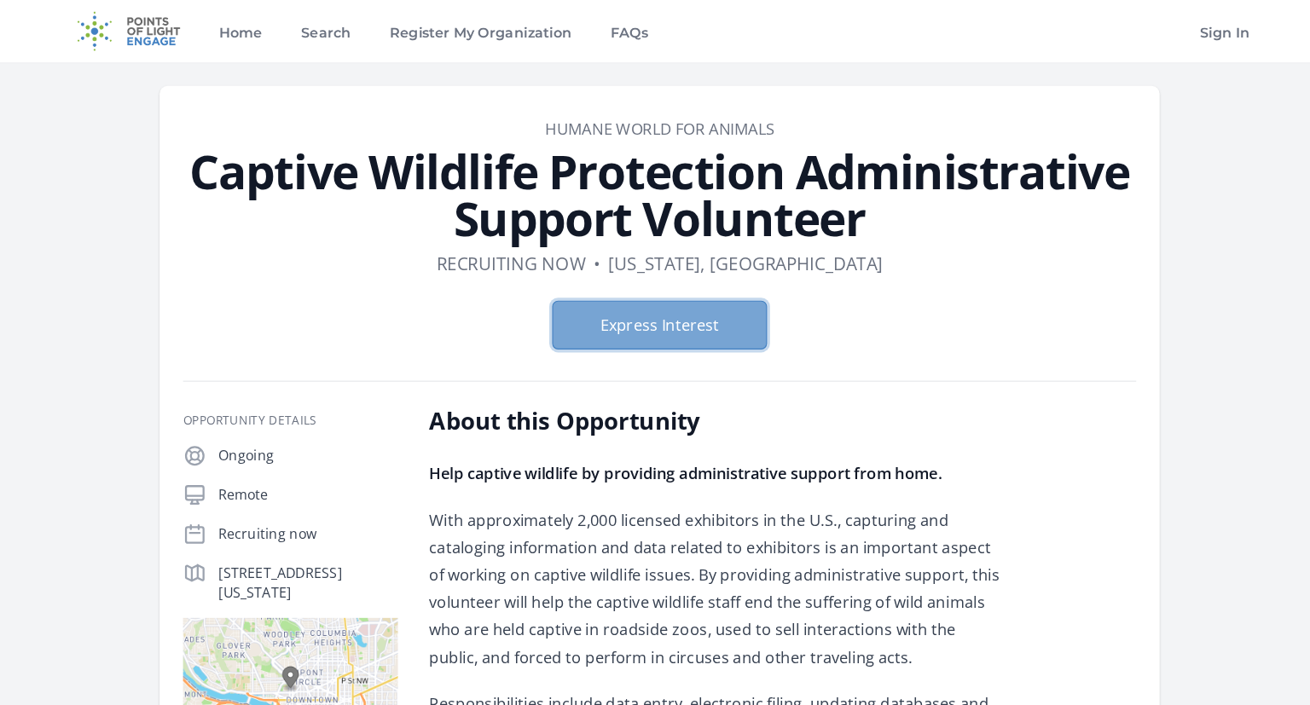
click at [639, 290] on button "Express Interest" at bounding box center [655, 284] width 188 height 43
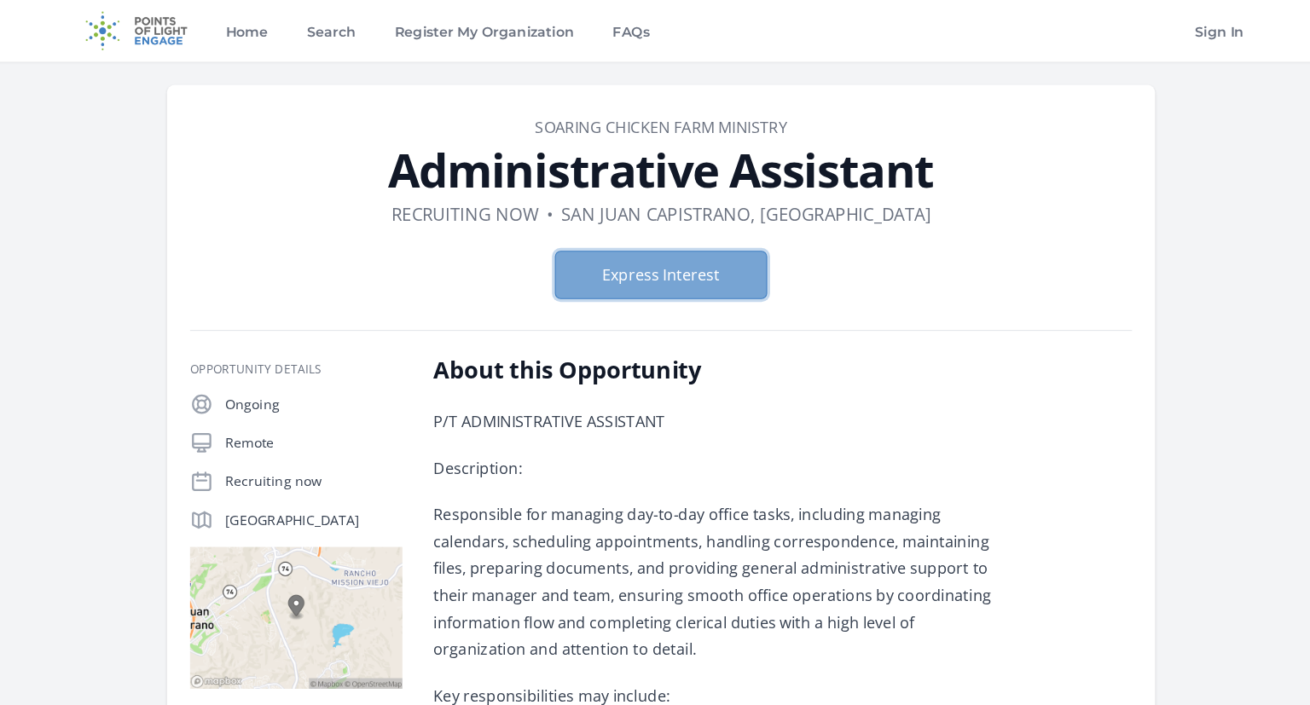
click at [644, 247] on button "Express Interest" at bounding box center [655, 243] width 188 height 43
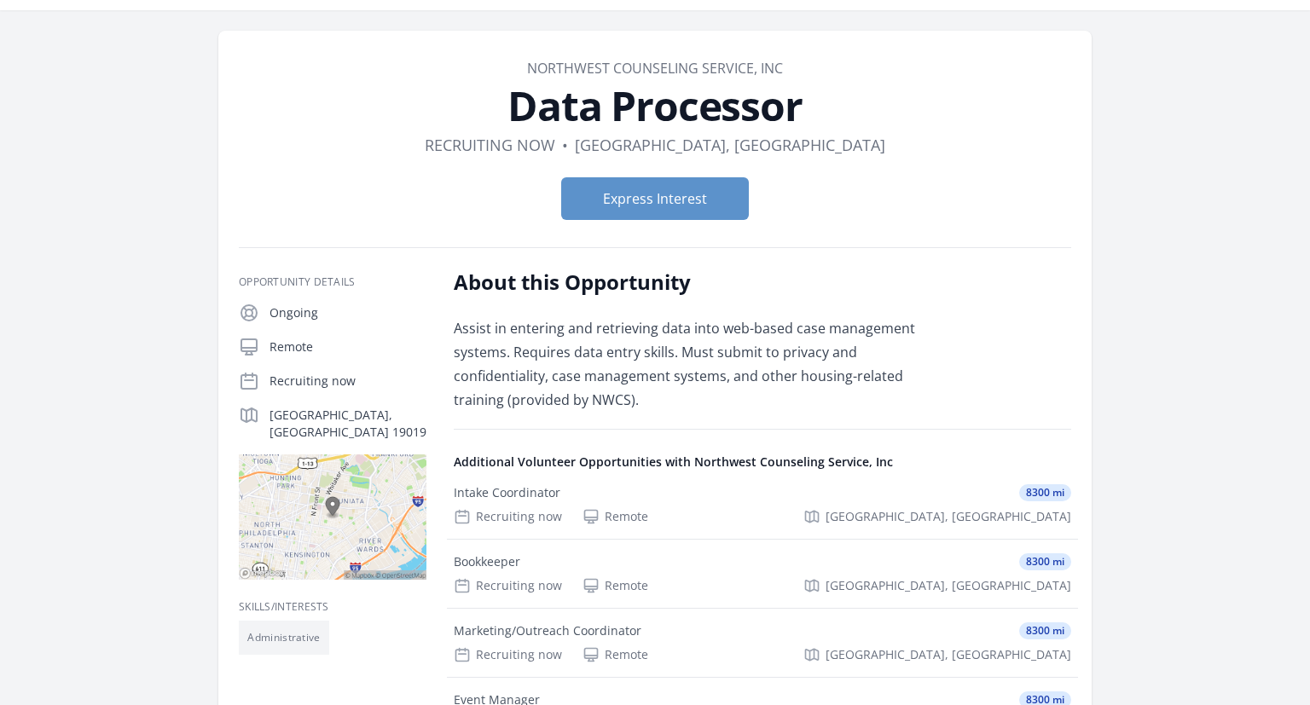
scroll to position [90, 0]
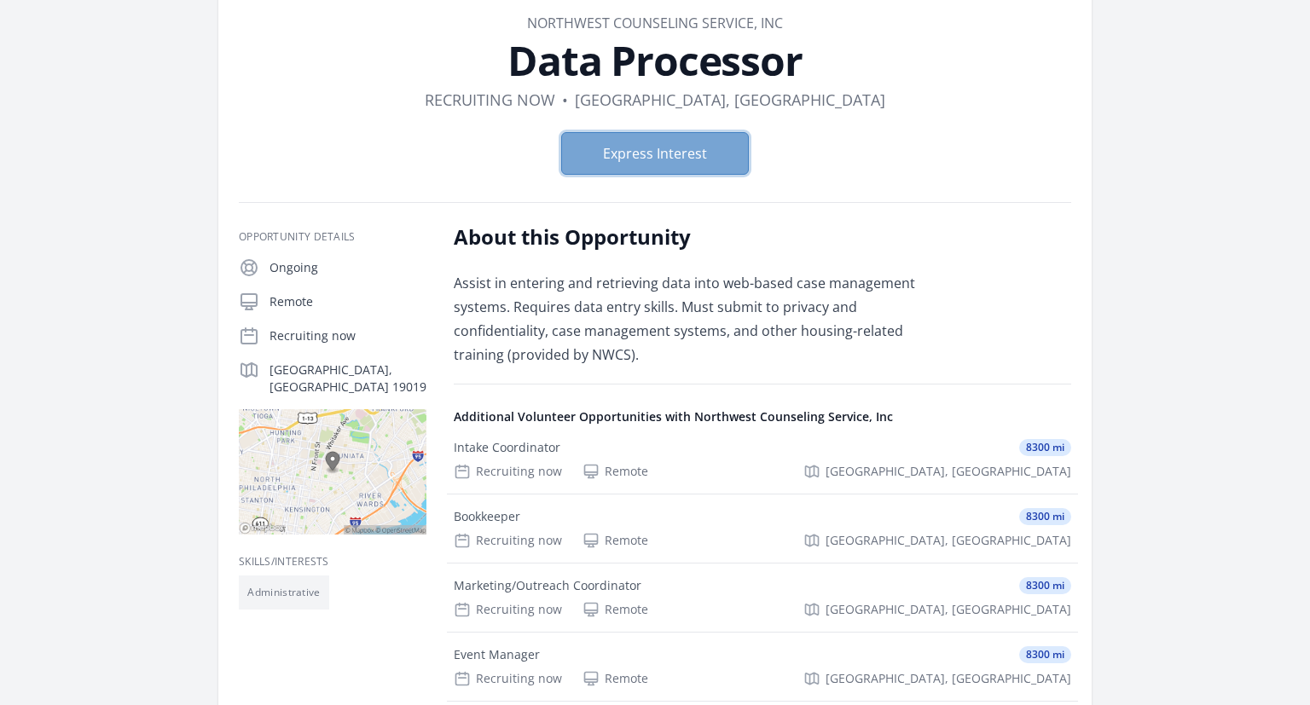
click at [677, 168] on button "Express Interest" at bounding box center [655, 153] width 188 height 43
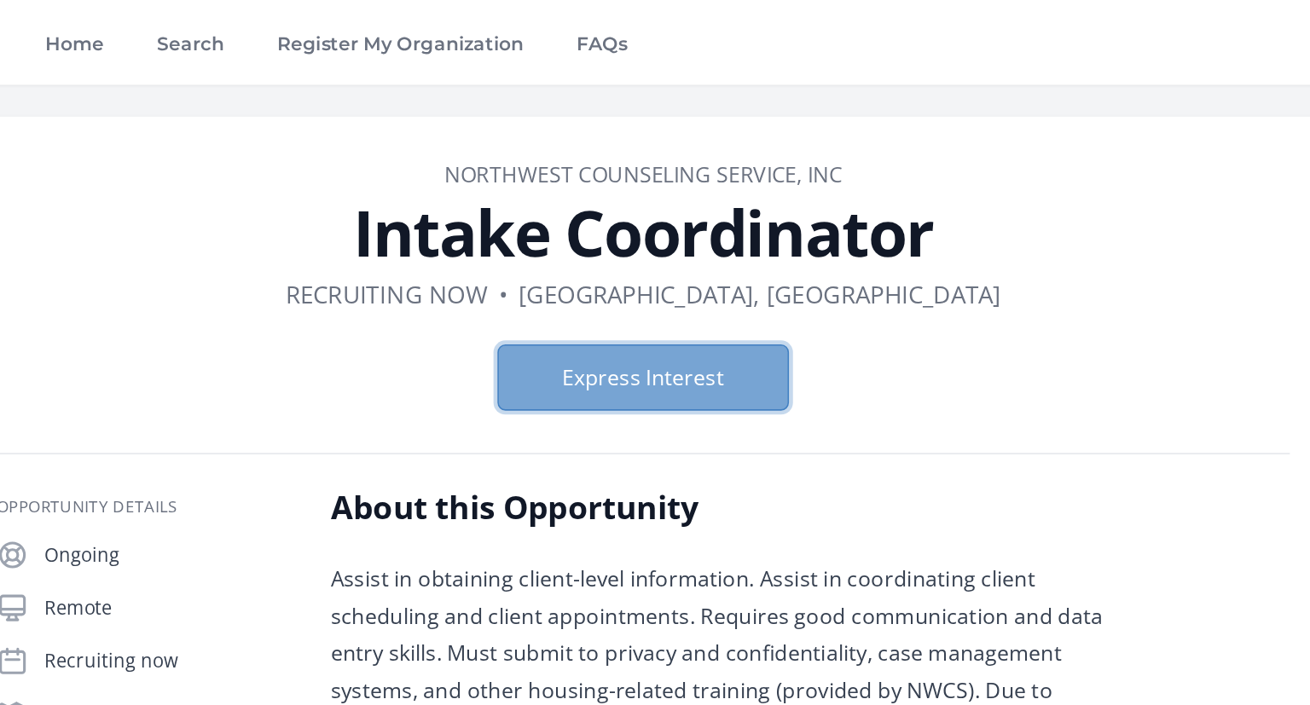
click at [630, 239] on button "Express Interest" at bounding box center [655, 243] width 188 height 43
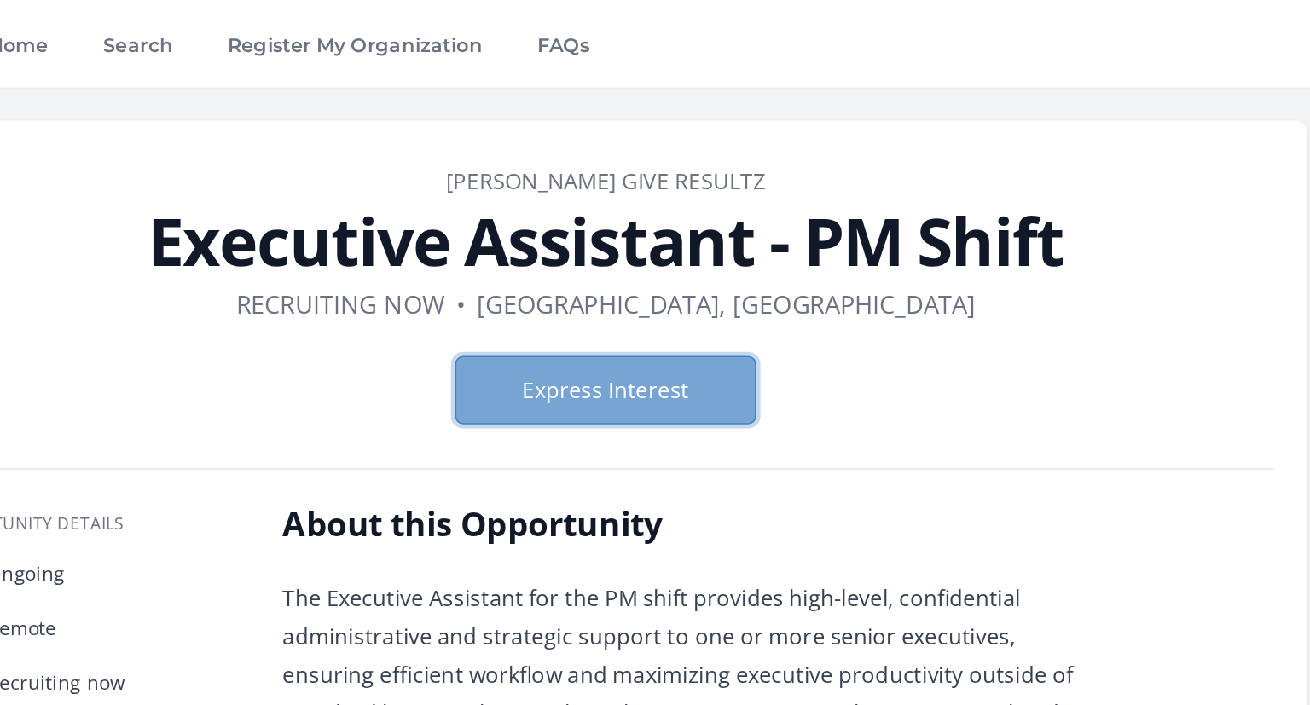
click at [687, 240] on button "Express Interest" at bounding box center [655, 243] width 188 height 43
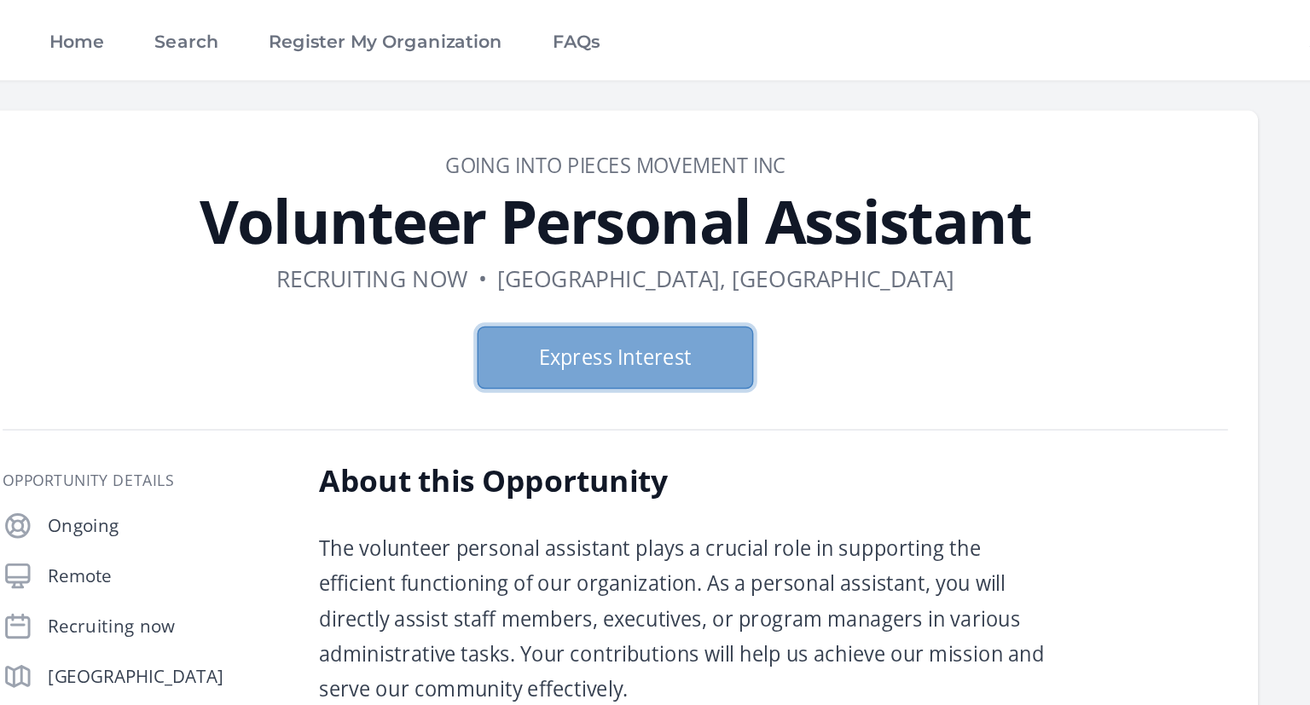
click at [687, 244] on button "Express Interest" at bounding box center [655, 243] width 188 height 43
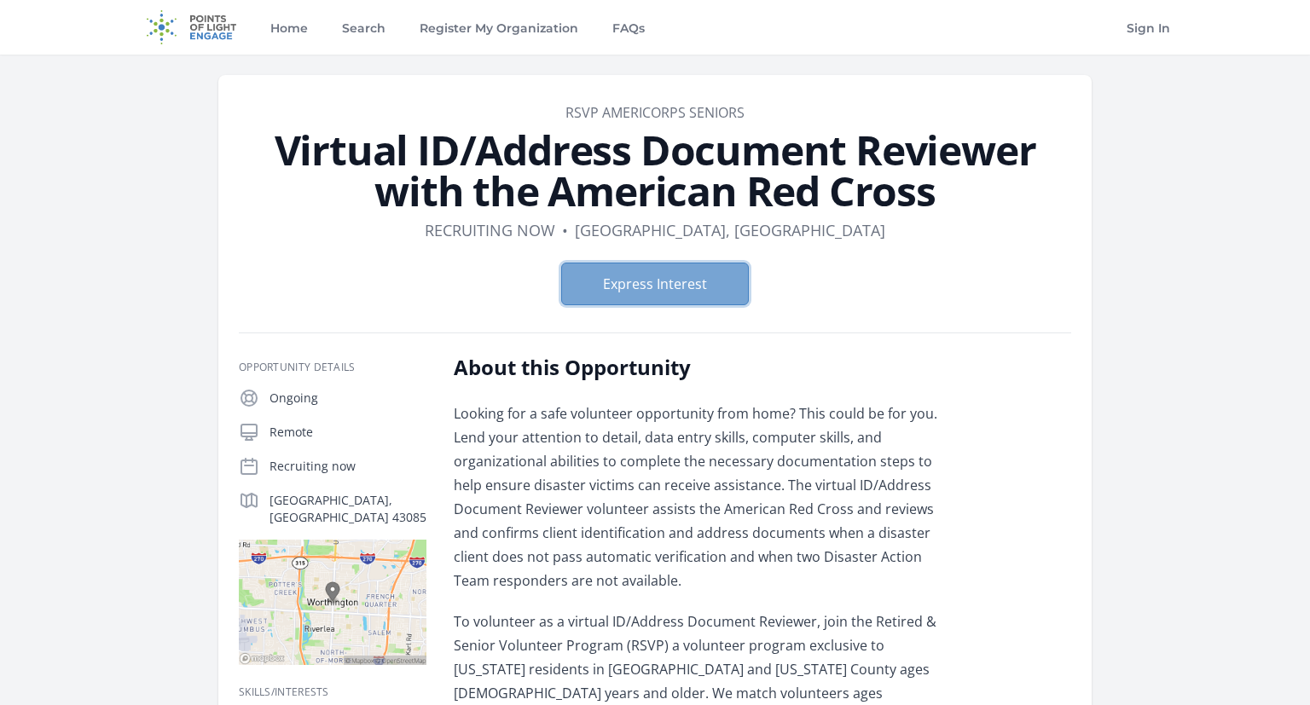
click at [594, 299] on button "Express Interest" at bounding box center [655, 284] width 188 height 43
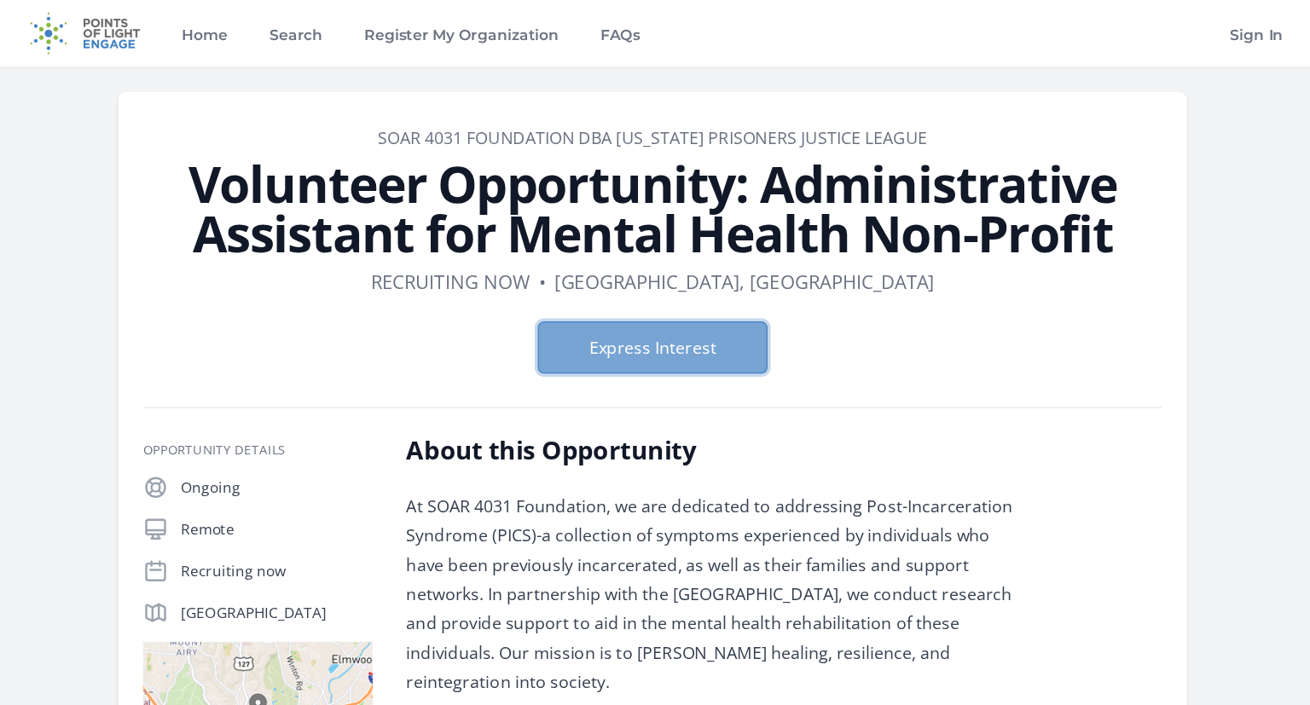
click at [652, 279] on button "Express Interest" at bounding box center [655, 284] width 188 height 43
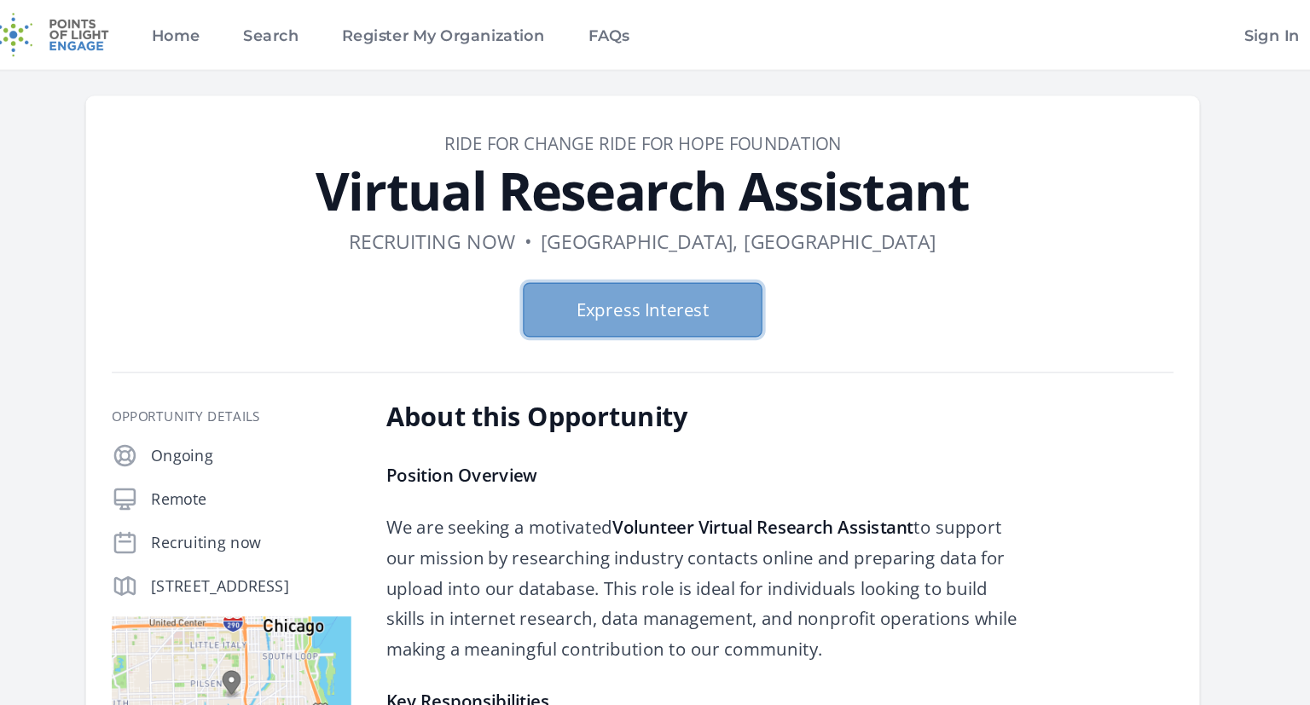
click at [683, 252] on button "Express Interest" at bounding box center [655, 243] width 188 height 43
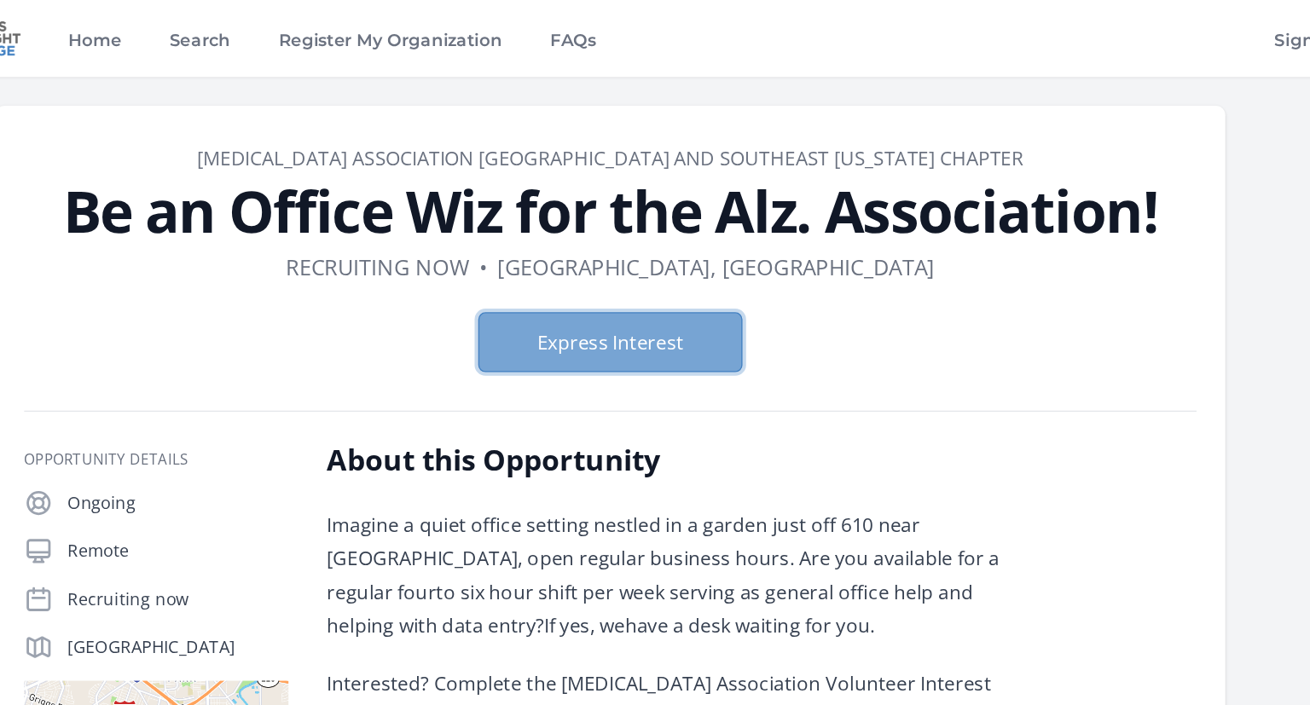
click at [691, 243] on button "Express Interest" at bounding box center [655, 243] width 188 height 43
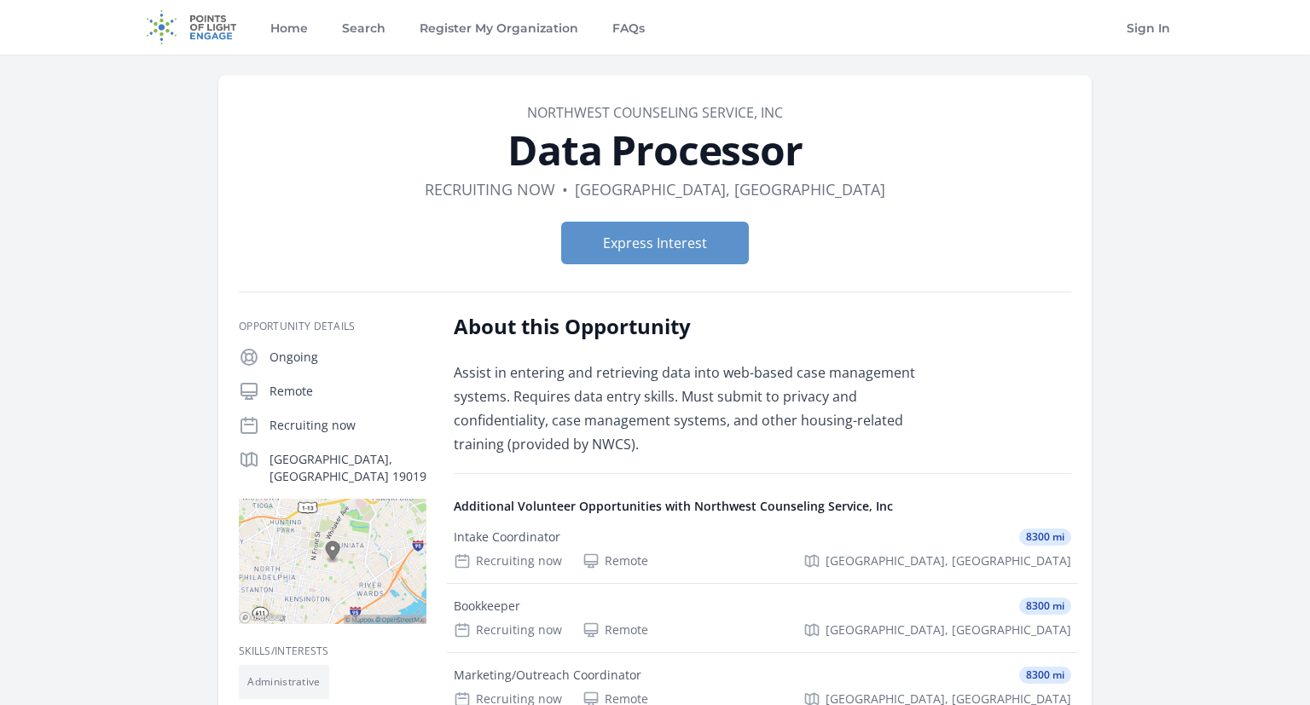
scroll to position [90, 0]
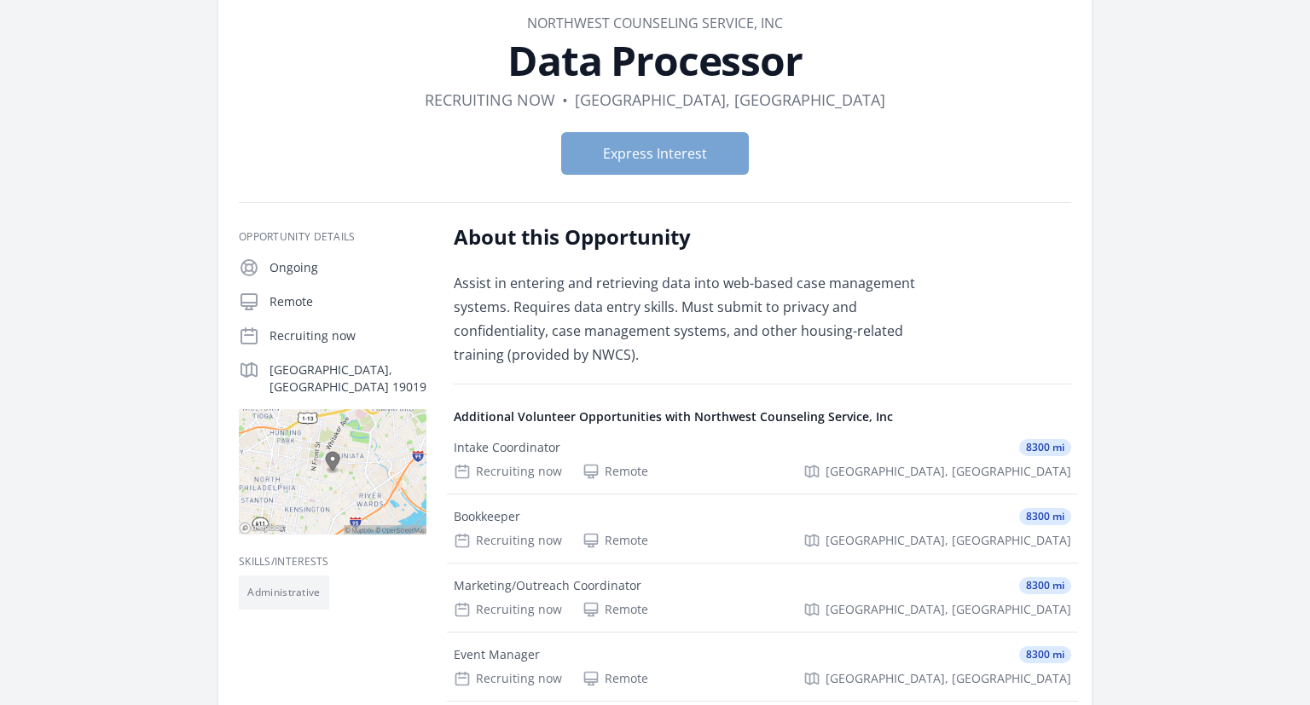
click at [656, 158] on button "Express Interest" at bounding box center [655, 153] width 188 height 43
